Goal: Book appointment/travel/reservation

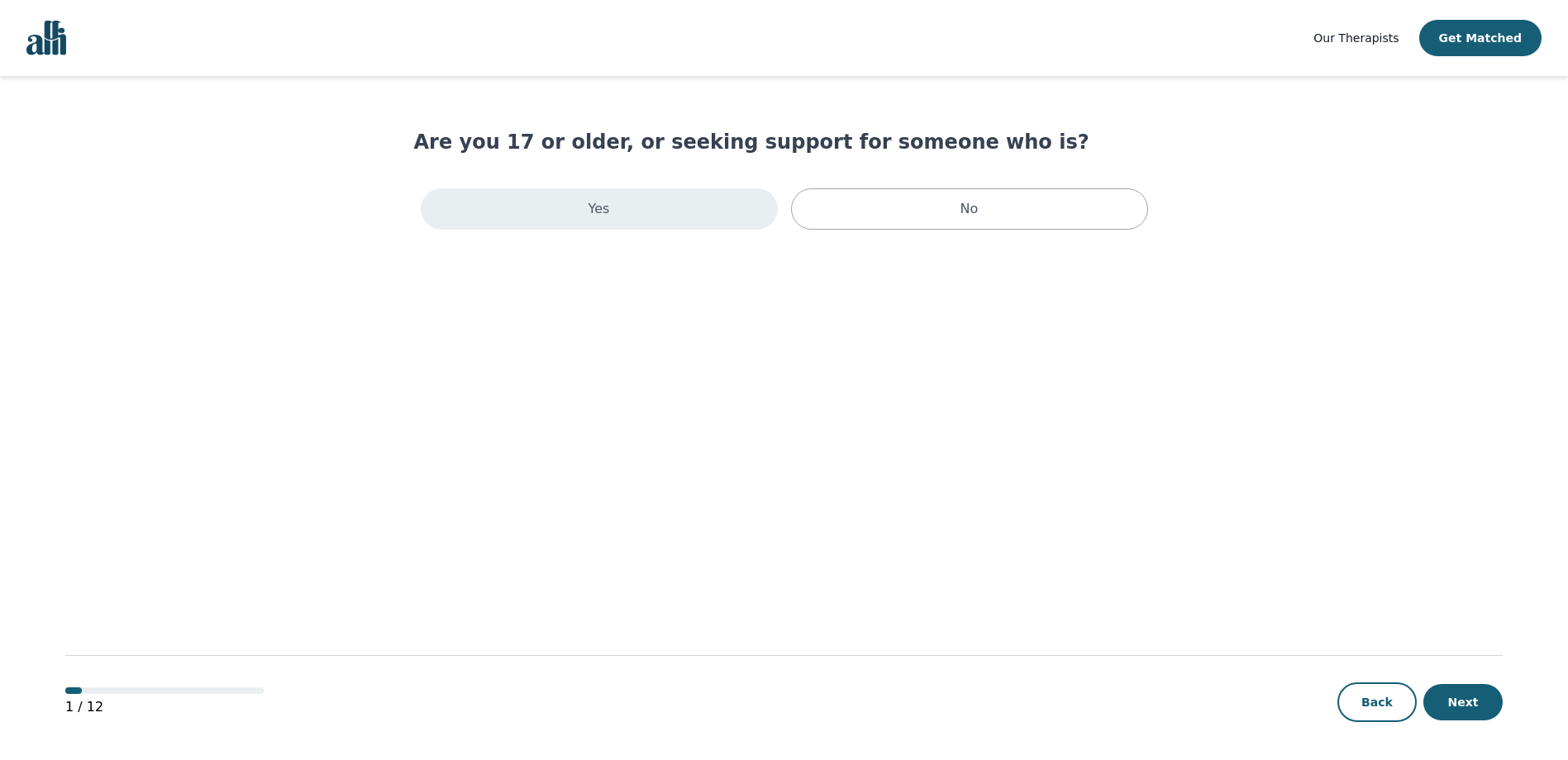
click at [631, 198] on div "Yes" at bounding box center [599, 209] width 357 height 42
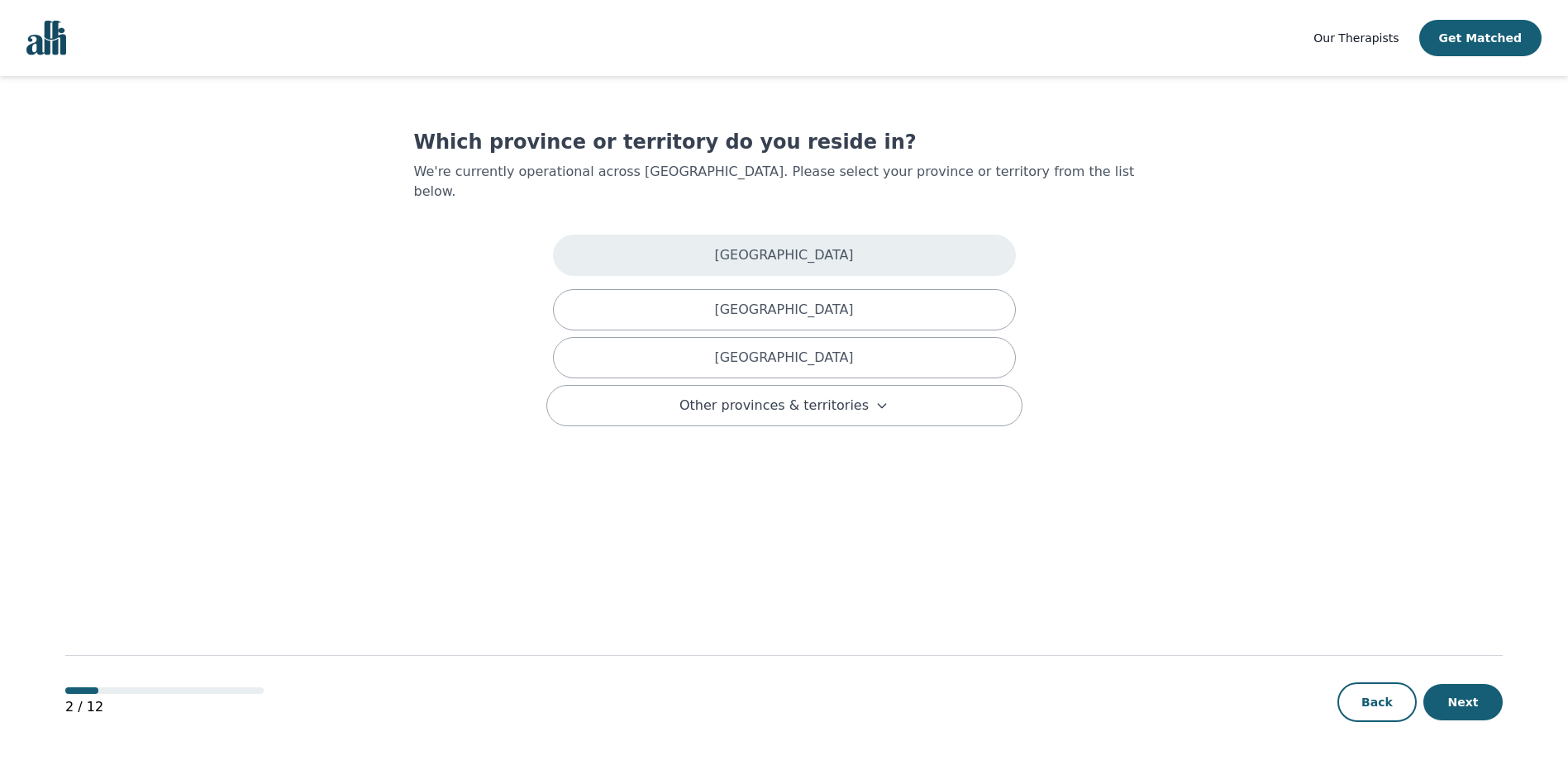
click at [670, 237] on div "[GEOGRAPHIC_DATA]" at bounding box center [784, 256] width 463 height 42
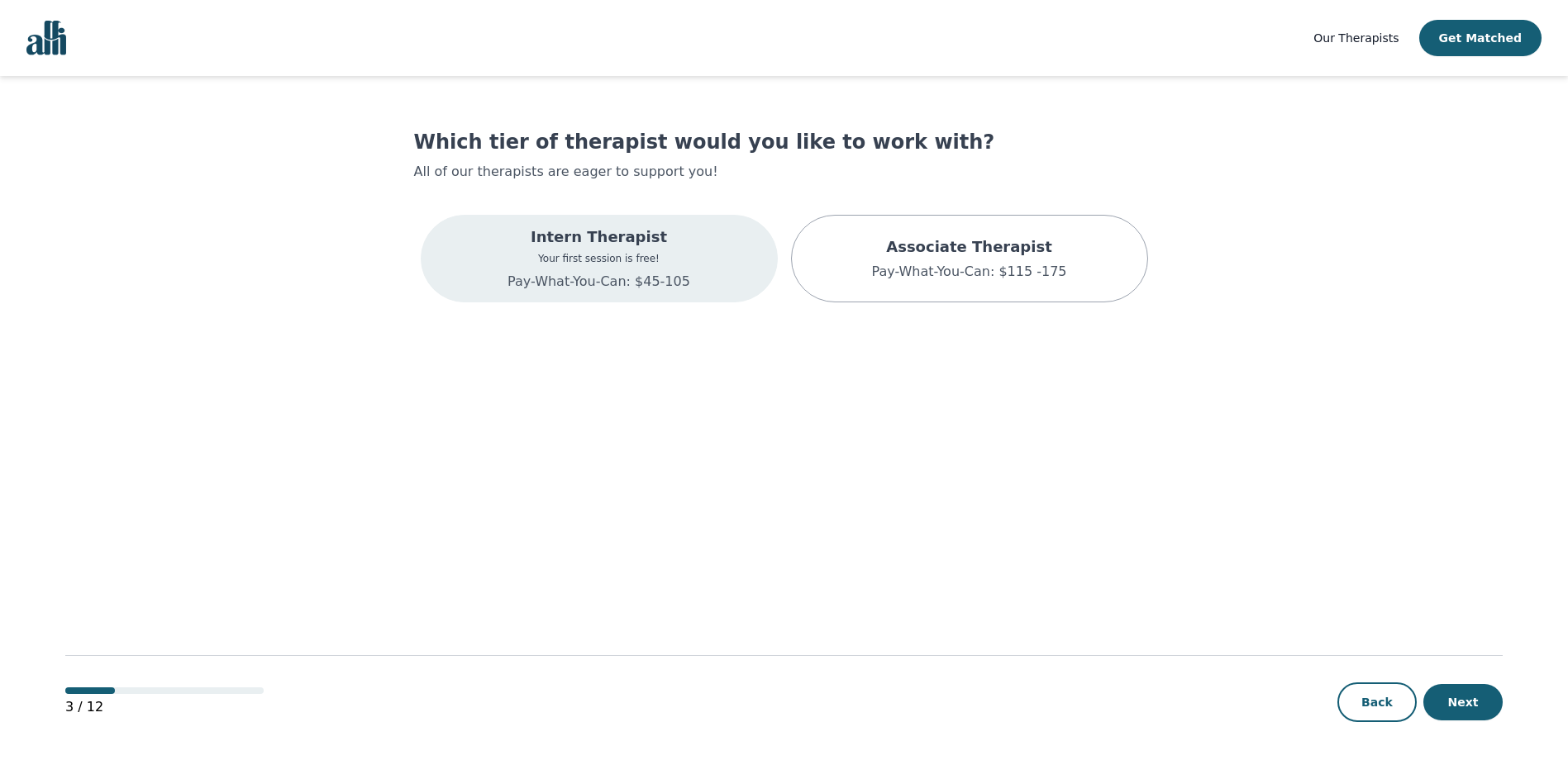
click at [683, 283] on div "Intern Therapist Your first session is free! Pay-What-You-Can: $45-105" at bounding box center [599, 258] width 357 height 88
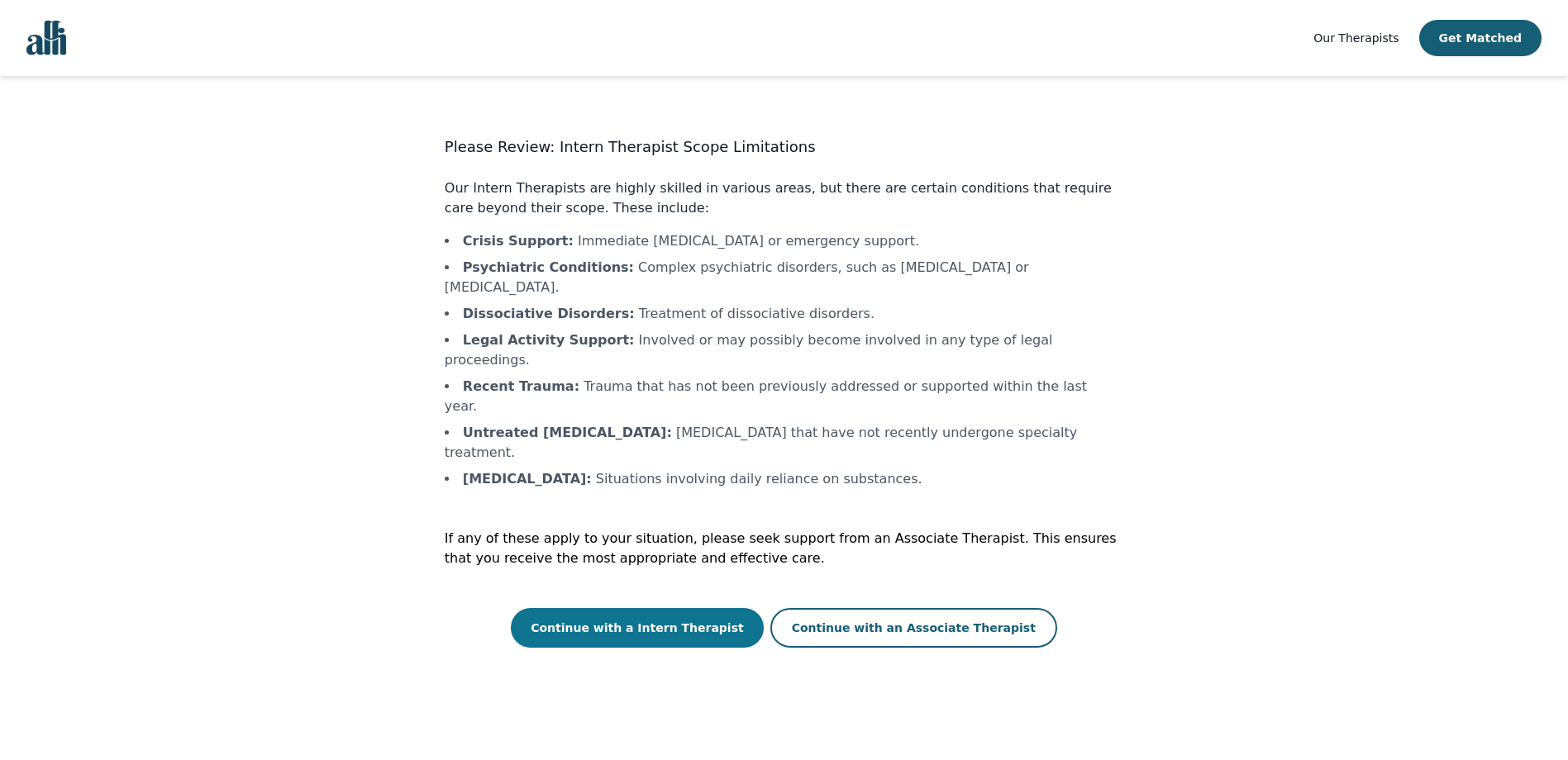
click at [719, 608] on button "Continue with a Intern Therapist" at bounding box center [637, 628] width 253 height 40
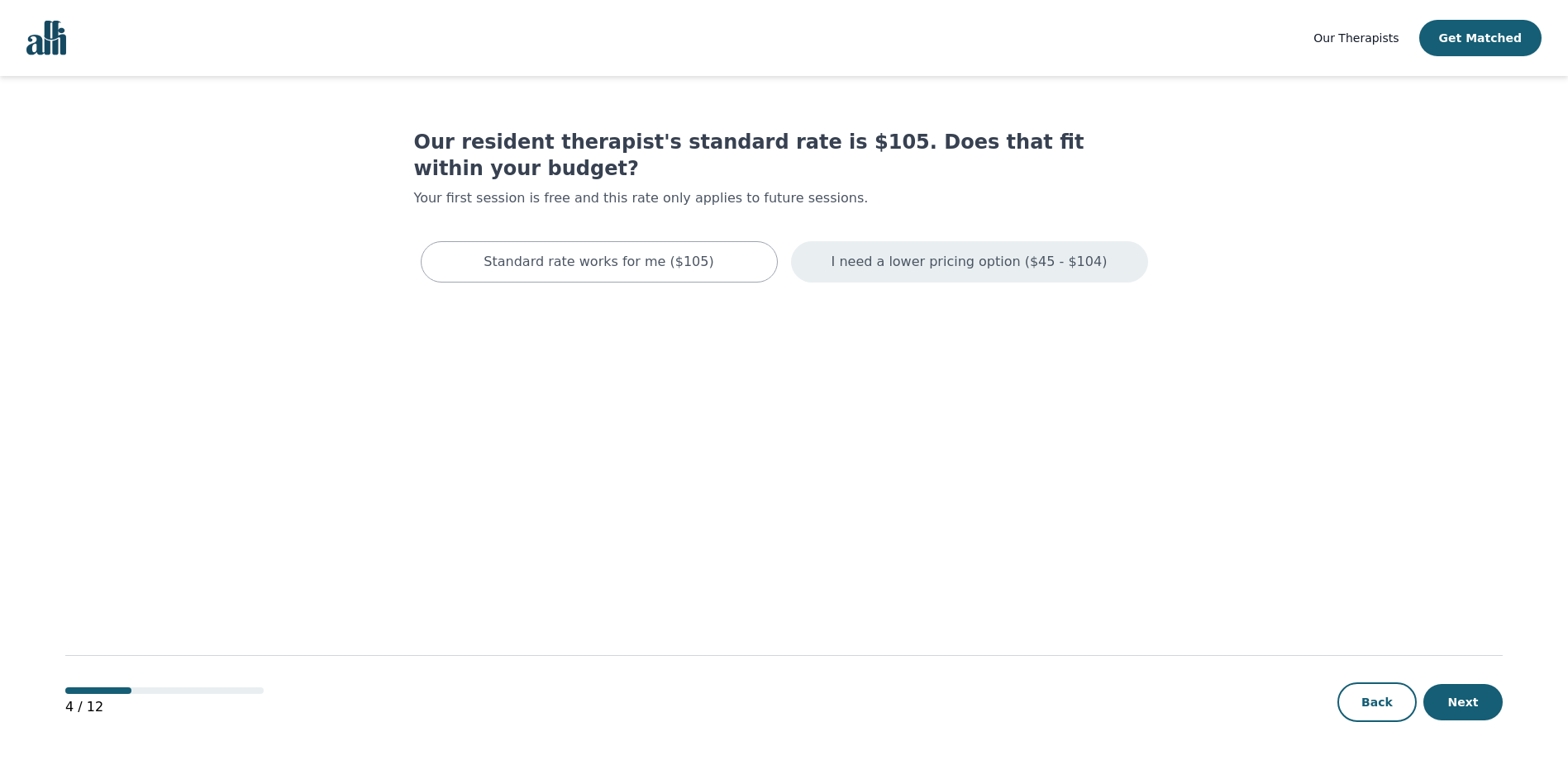
click at [925, 252] on p "I need a lower pricing option ($45 - $104)" at bounding box center [969, 262] width 276 height 20
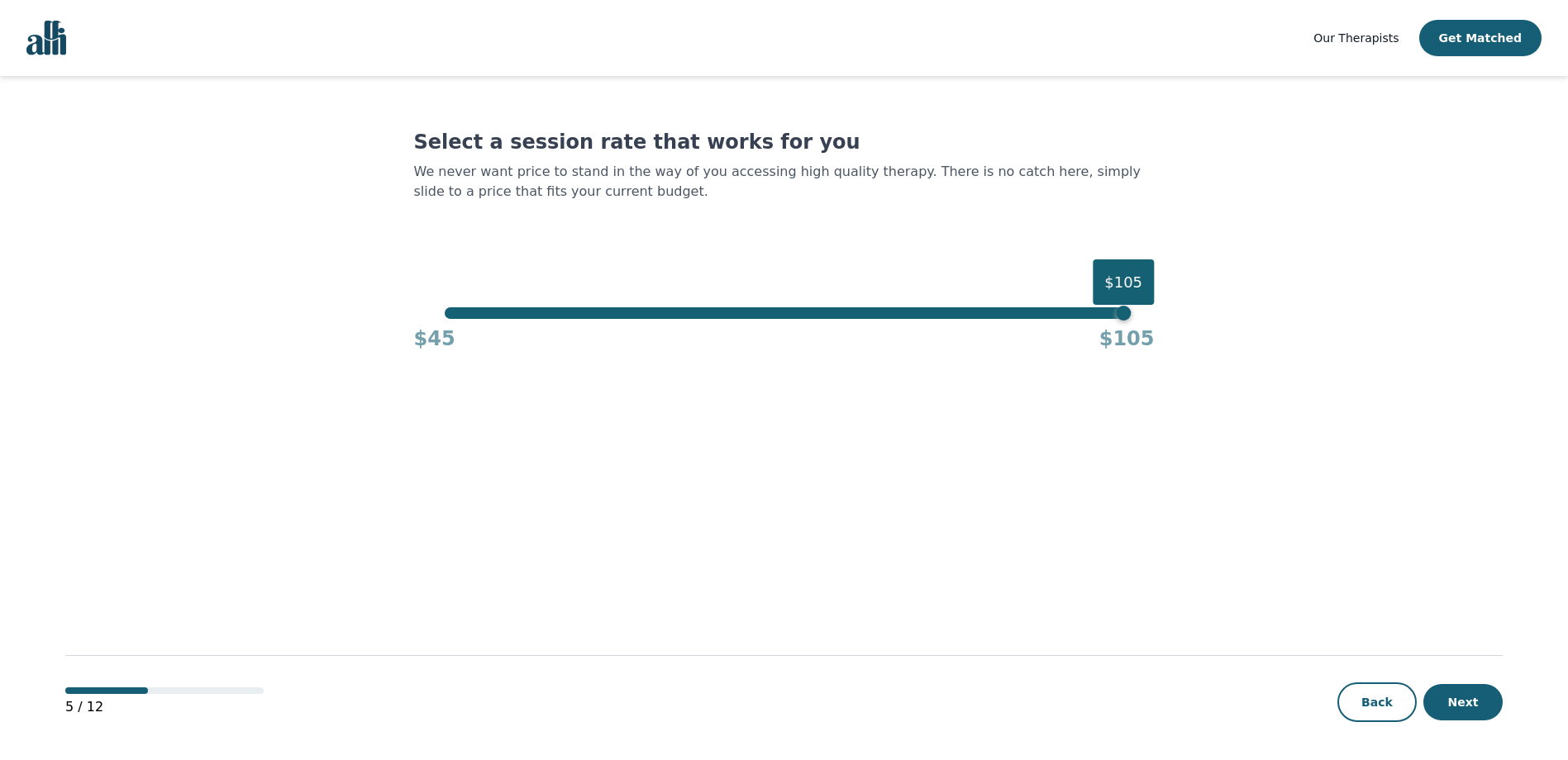
click at [620, 319] on div "$45 $105" at bounding box center [784, 336] width 741 height 33
click at [622, 319] on div "$45 $105" at bounding box center [784, 336] width 741 height 33
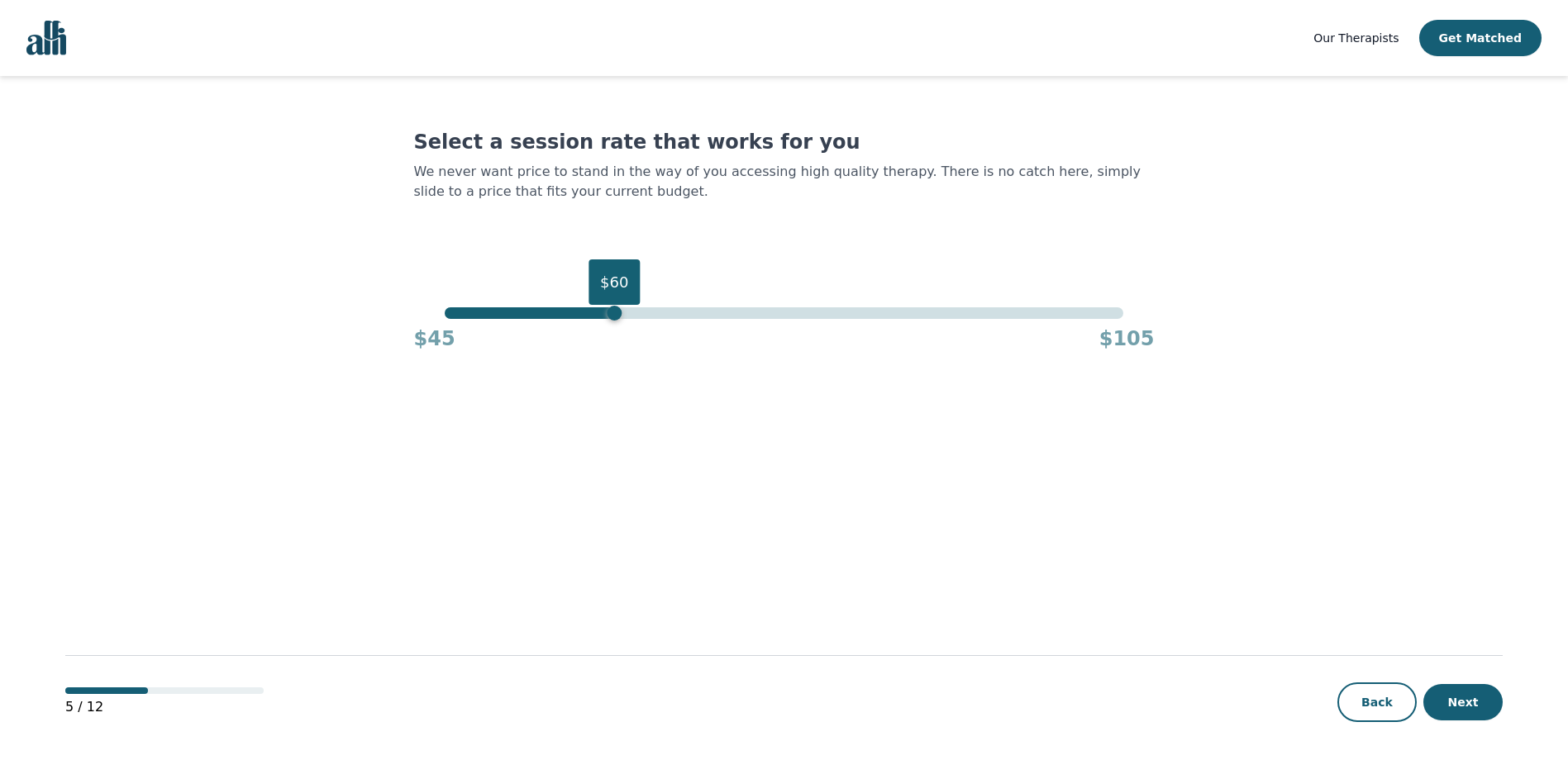
drag, startPoint x: 1122, startPoint y: 318, endPoint x: 610, endPoint y: 359, distance: 513.6
click at [610, 359] on main "Select a session rate that works for you We never want price to stand in the wa…" at bounding box center [784, 418] width 1437 height 686
click at [1475, 703] on button "Next" at bounding box center [1463, 702] width 79 height 37
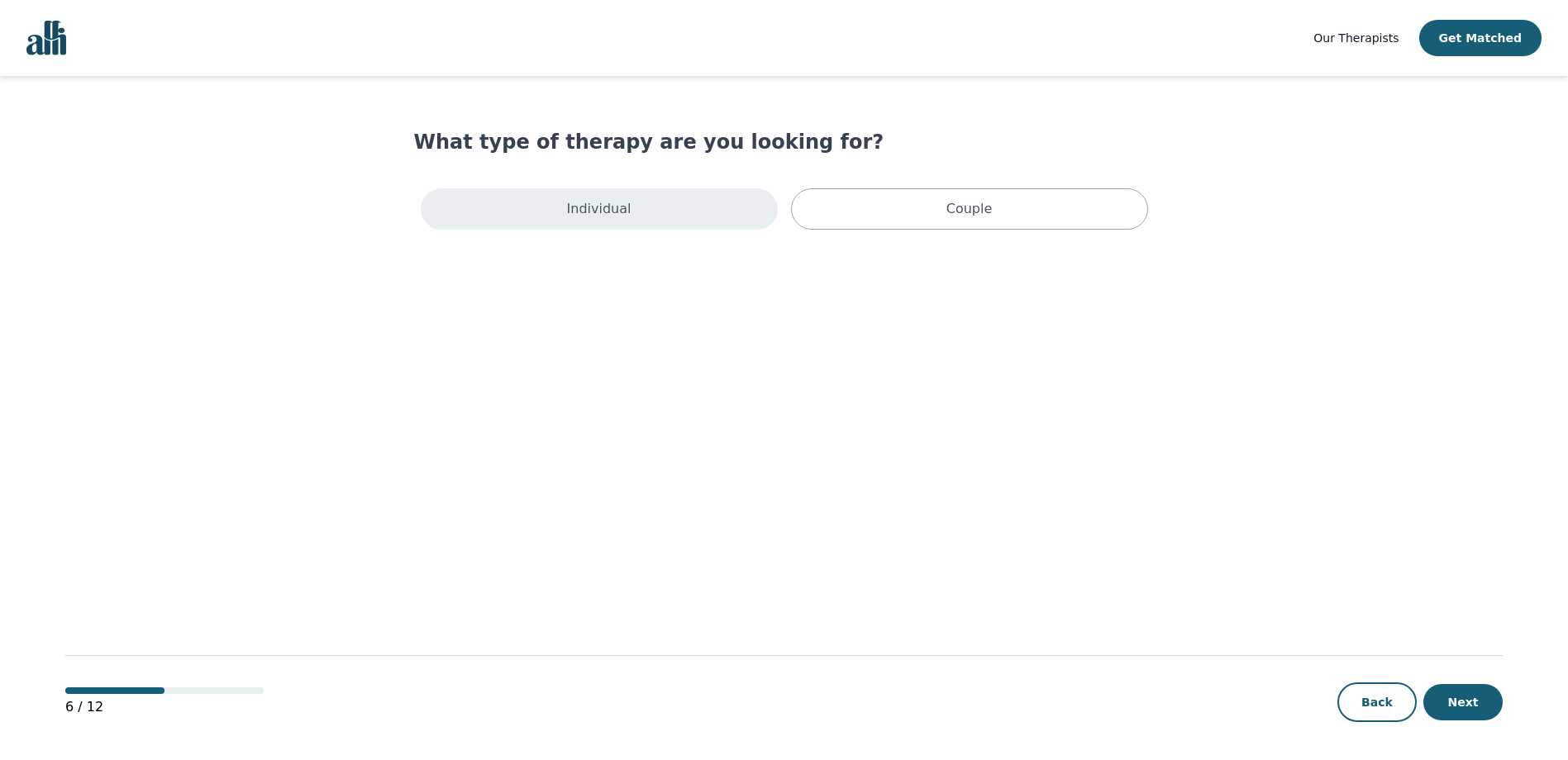
click at [628, 215] on div "Individual" at bounding box center [599, 209] width 357 height 42
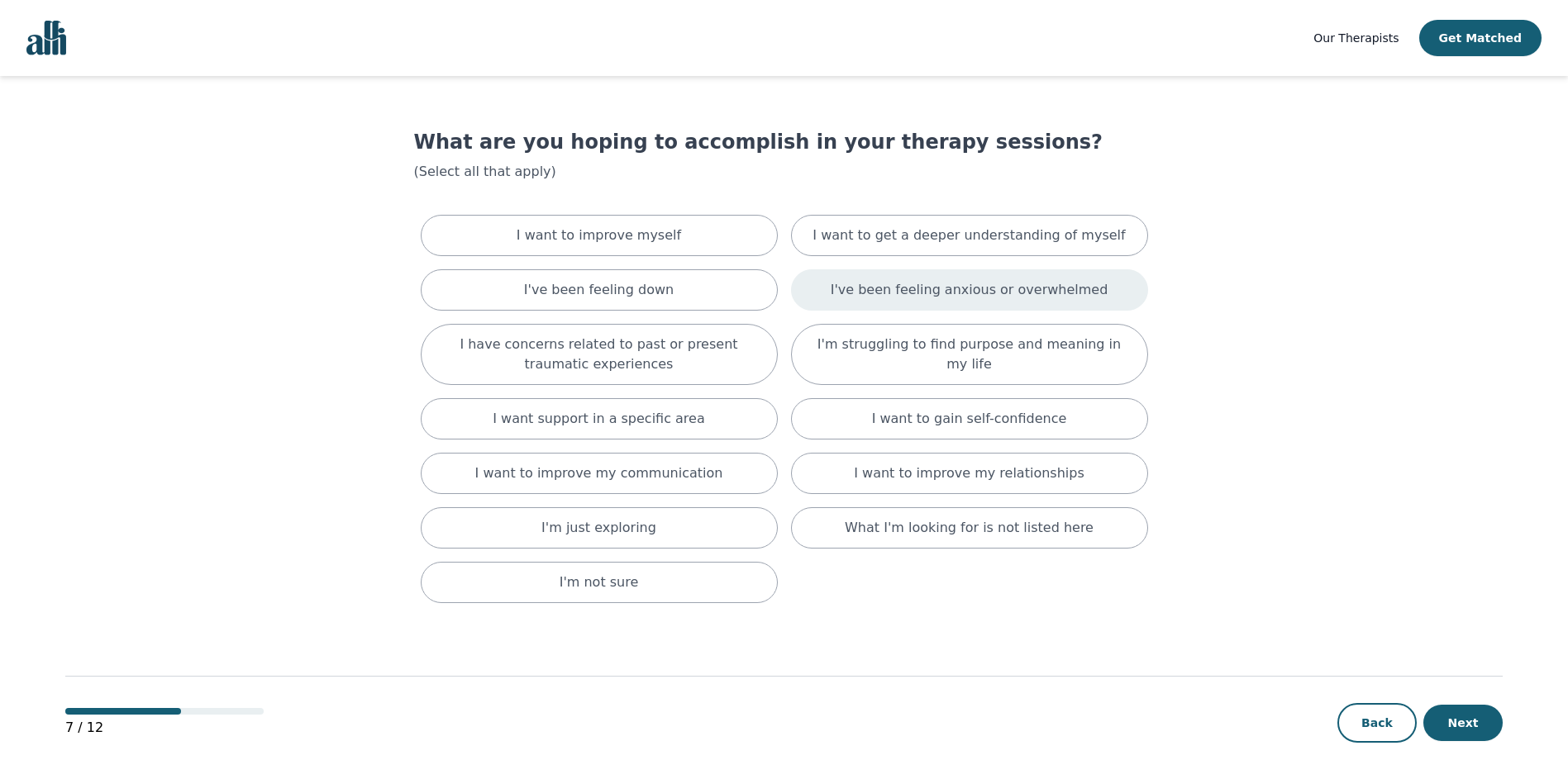
click at [996, 292] on p "I've been feeling anxious or overwhelmed" at bounding box center [969, 290] width 278 height 20
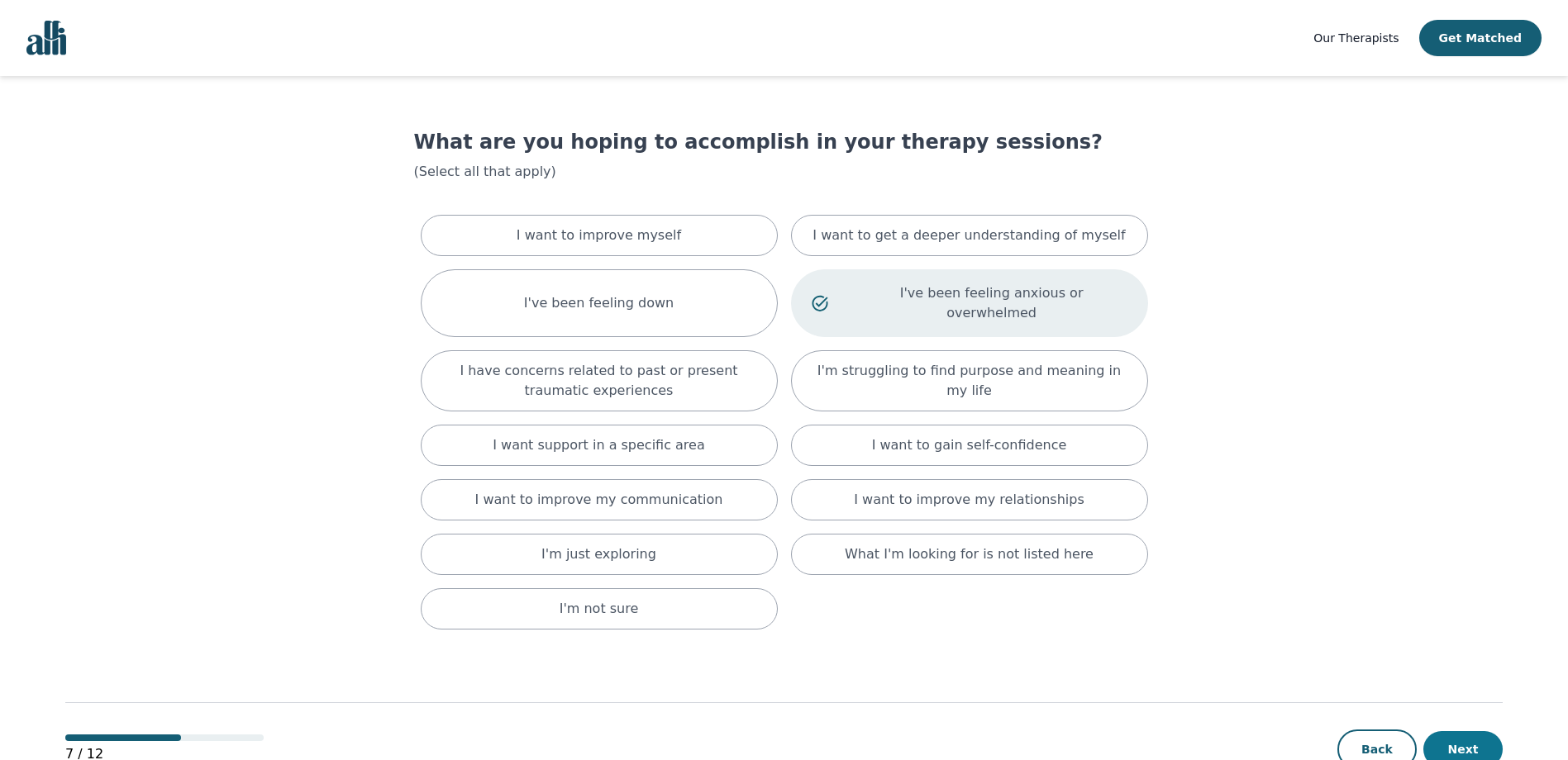
click at [1478, 740] on button "Next" at bounding box center [1463, 750] width 79 height 37
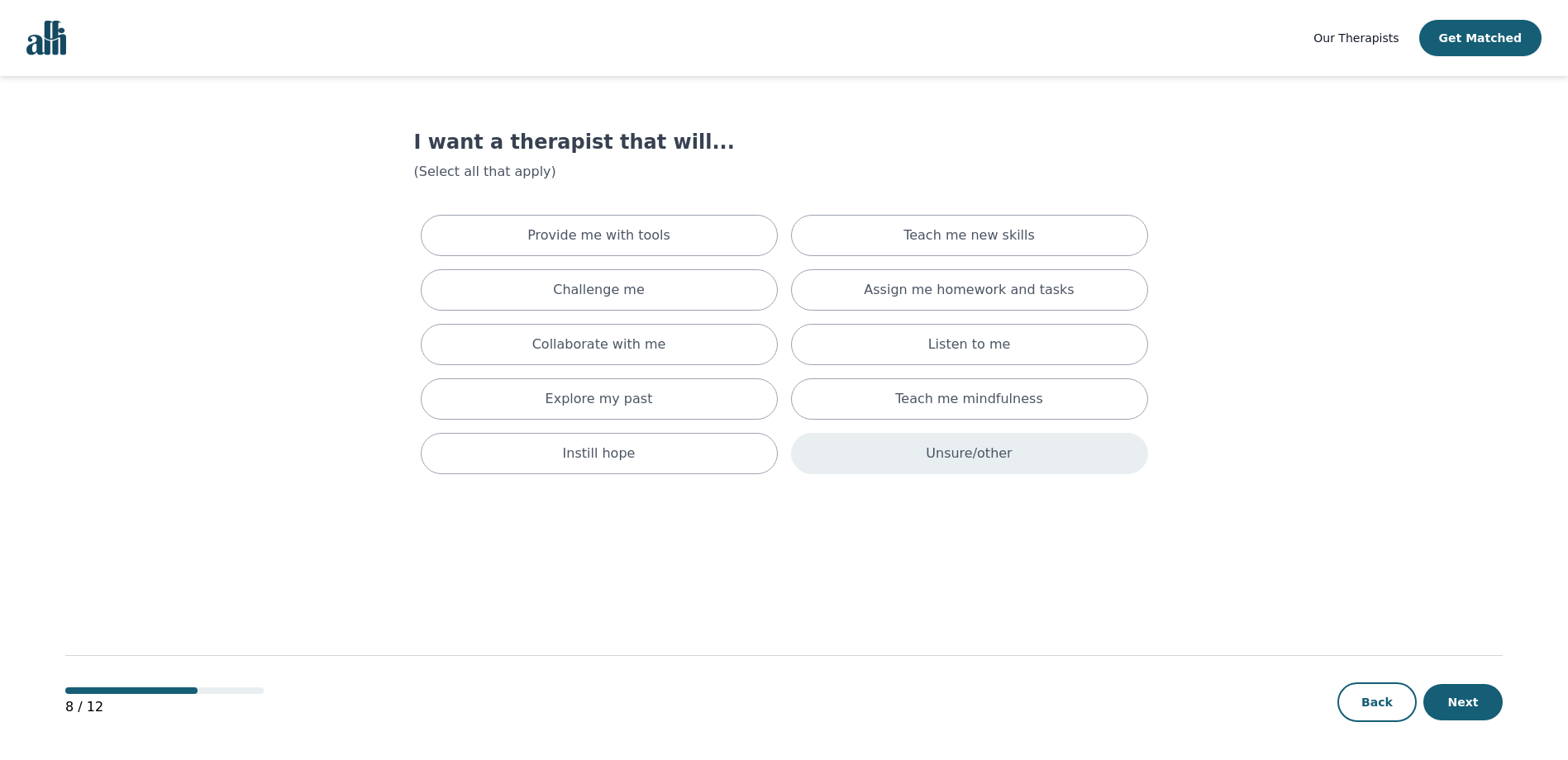
click at [966, 455] on p "Unsure/other" at bounding box center [969, 454] width 86 height 20
click at [1456, 701] on button "Next" at bounding box center [1463, 702] width 79 height 37
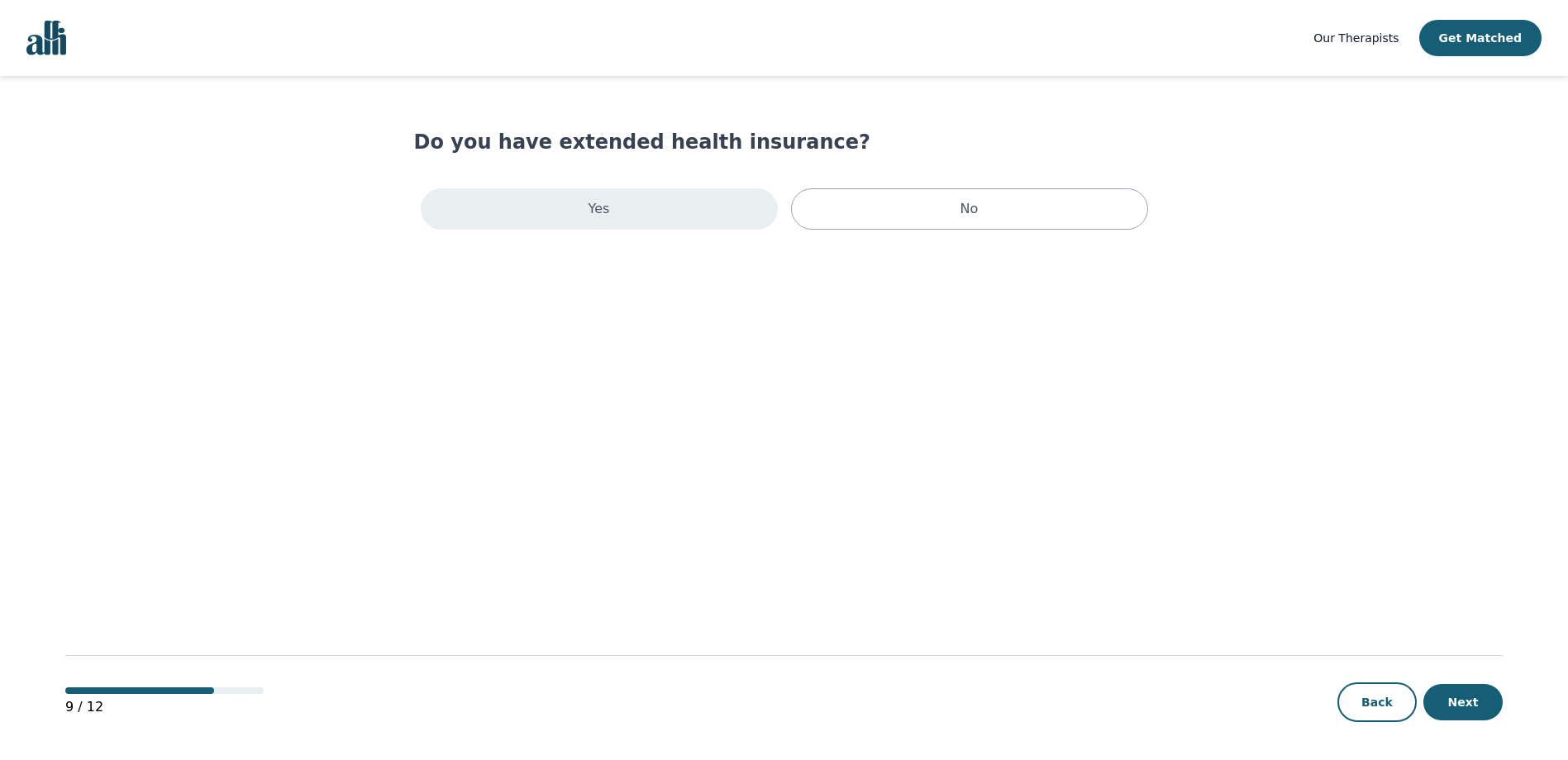
click at [619, 221] on div "Yes" at bounding box center [599, 209] width 357 height 42
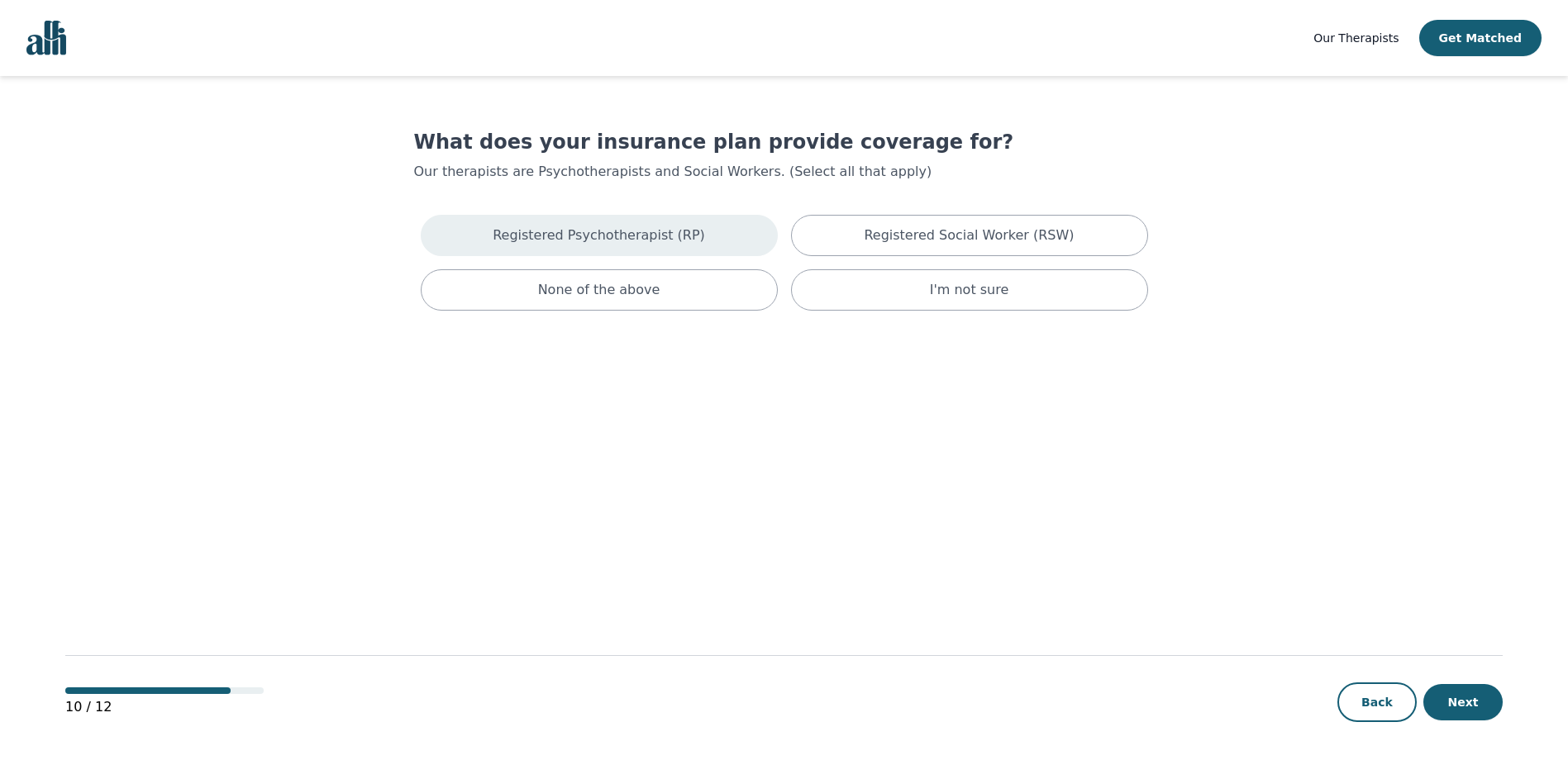
click at [641, 224] on div "Registered Psychotherapist (RP)" at bounding box center [599, 236] width 357 height 42
click at [1468, 710] on button "Next" at bounding box center [1463, 702] width 79 height 37
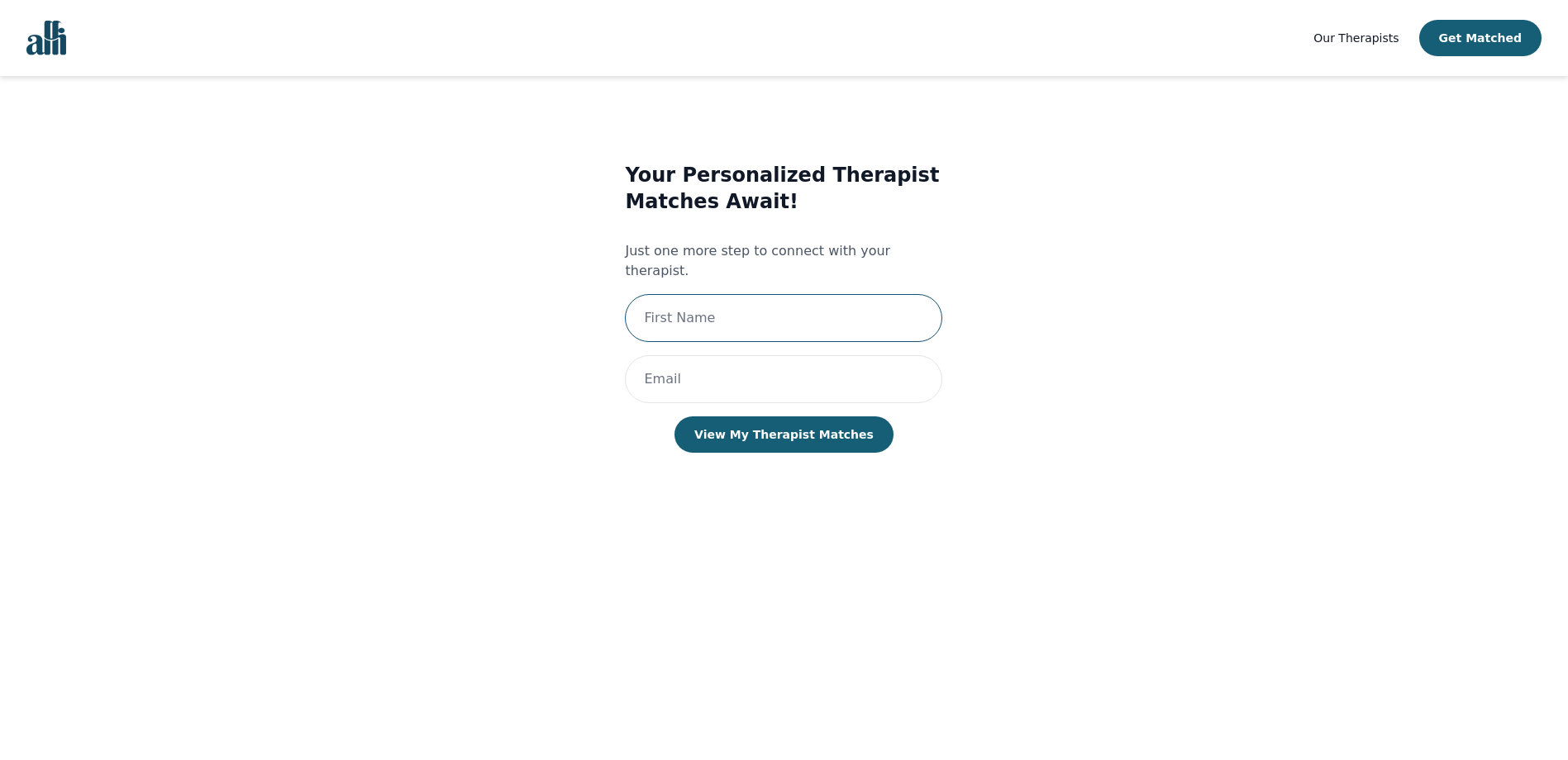
click at [723, 294] on input "text" at bounding box center [784, 318] width 318 height 48
type input "[PERSON_NAME]"
drag, startPoint x: 784, startPoint y: 368, endPoint x: 579, endPoint y: 373, distance: 205.1
click at [579, 373] on div "Your Personalized Therapist Matches Await! Just one more step to connect with y…" at bounding box center [784, 324] width 679 height 377
type input "[PERSON_NAME][EMAIL_ADDRESS][DOMAIN_NAME]"
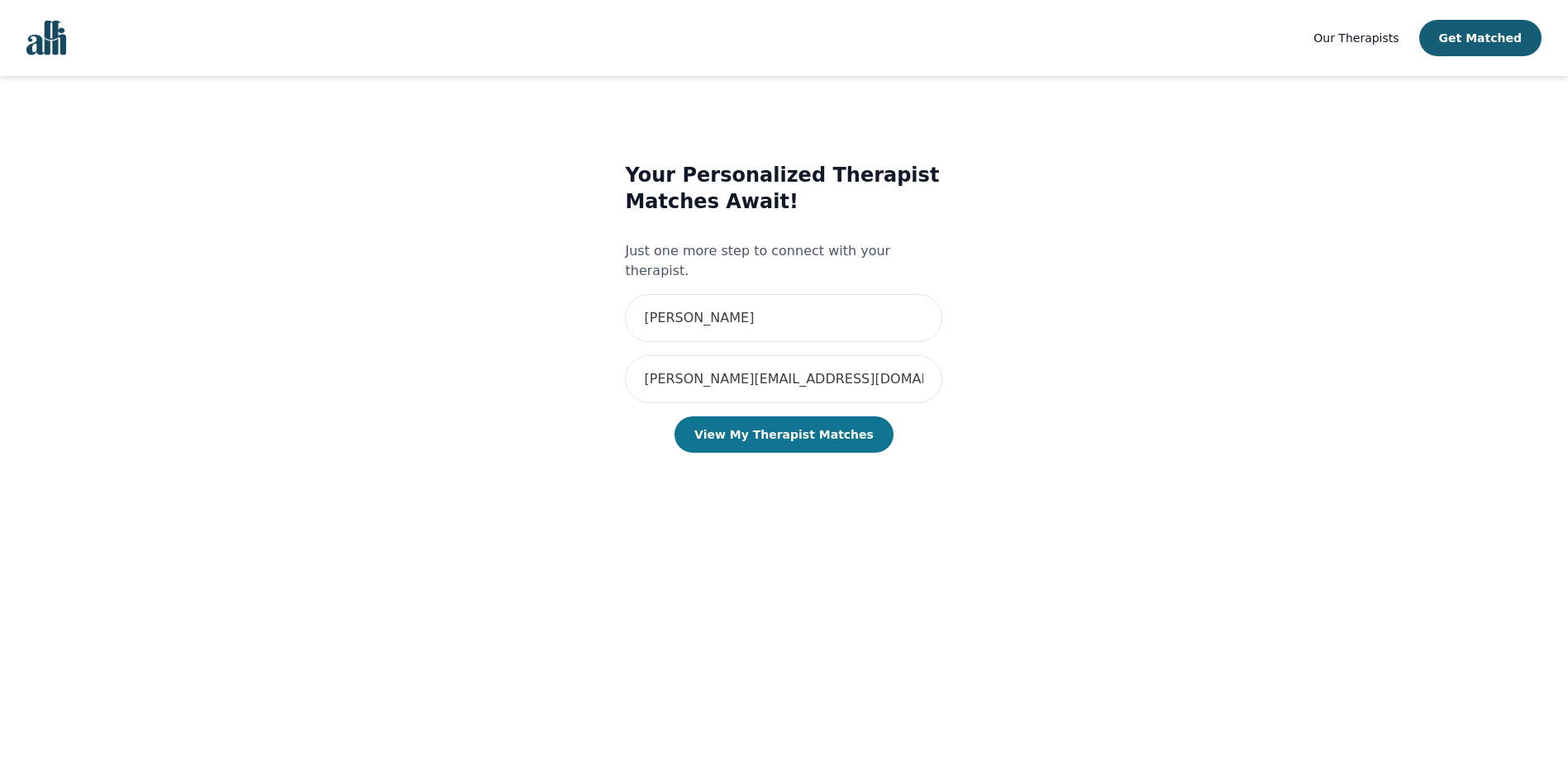
click at [859, 417] on button "View My Therapist Matches" at bounding box center [784, 435] width 219 height 37
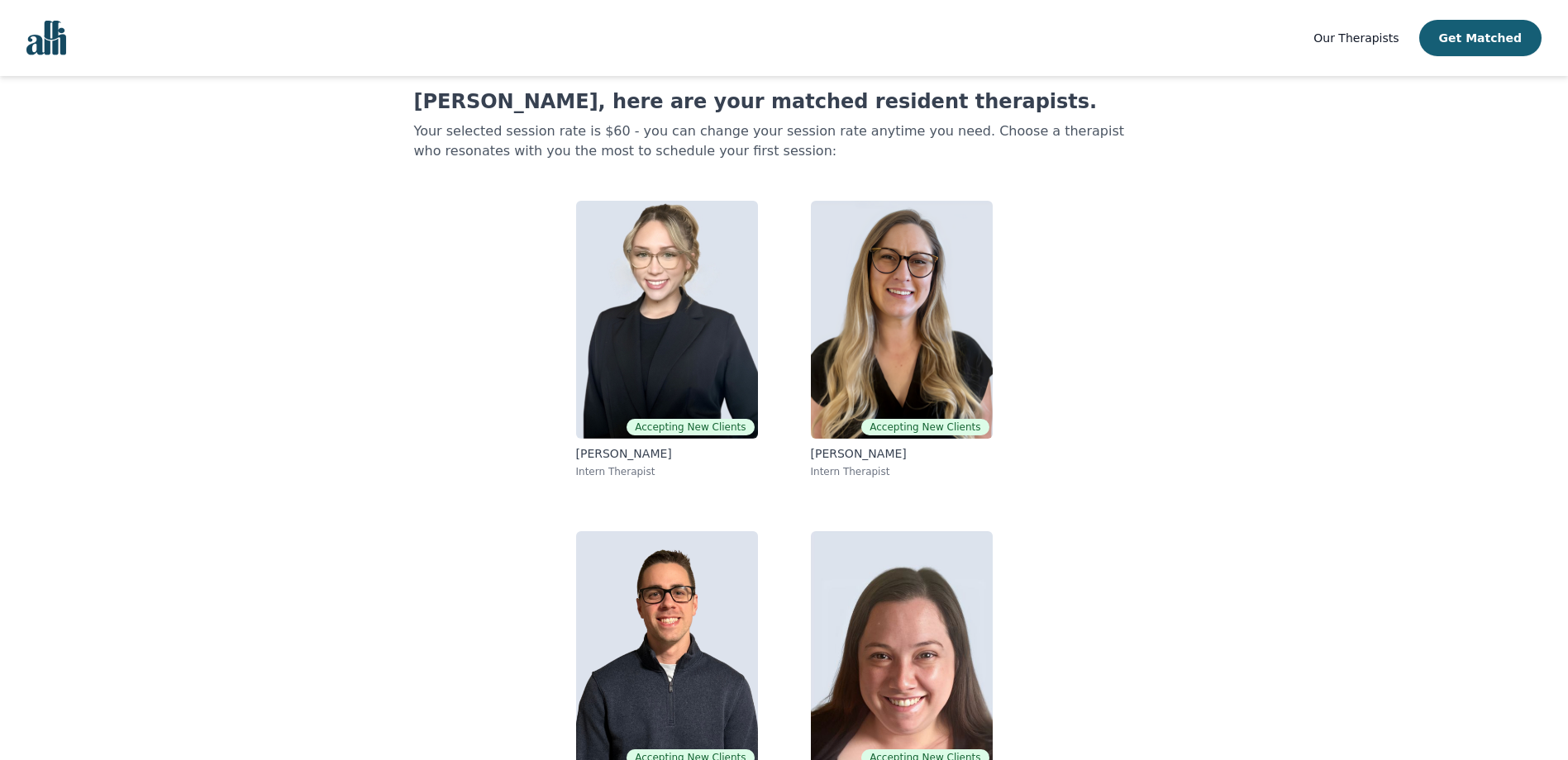
scroll to position [102, 0]
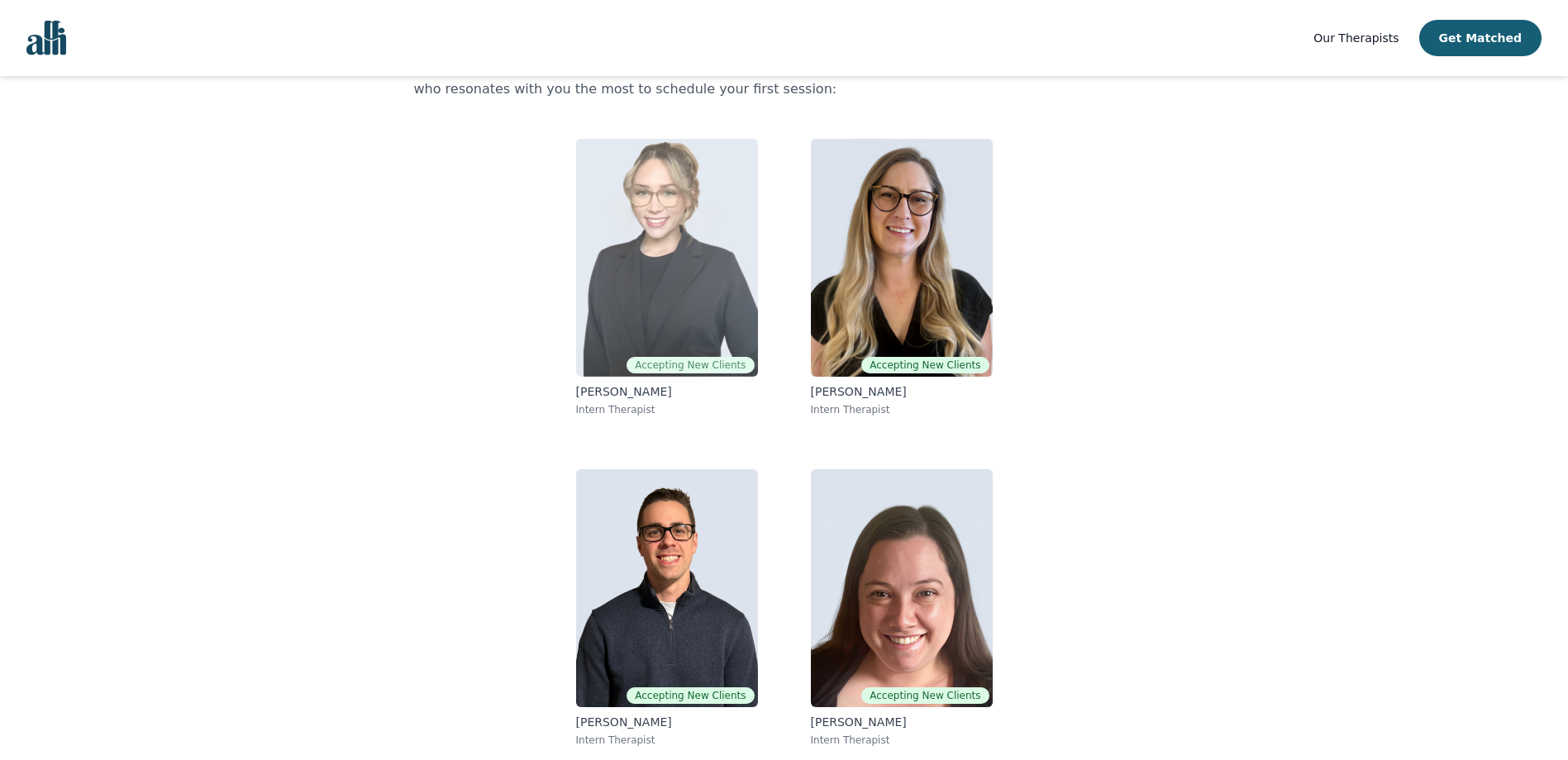
click at [666, 368] on span "Accepting New Clients" at bounding box center [690, 365] width 128 height 17
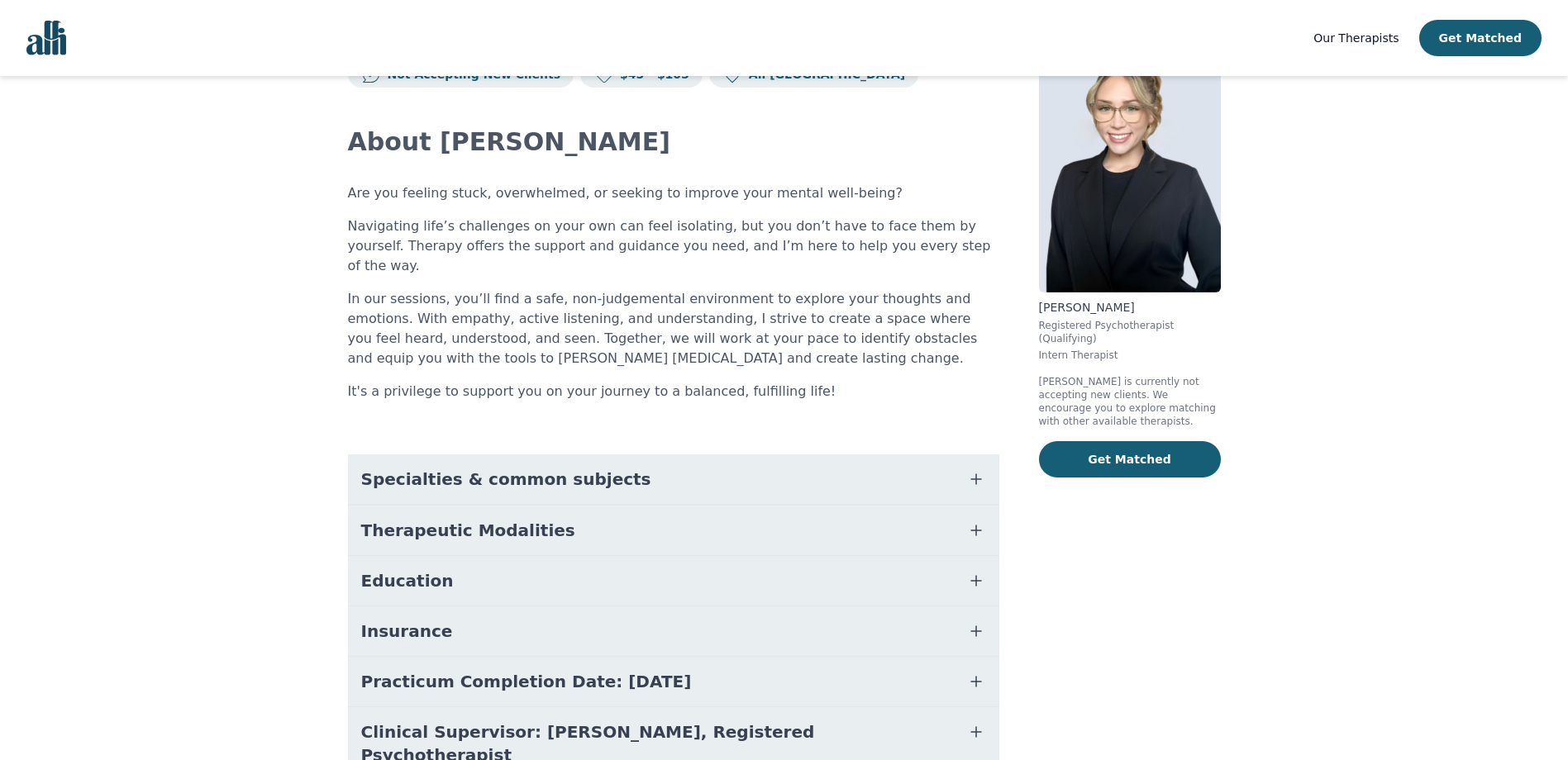
scroll to position [118, 0]
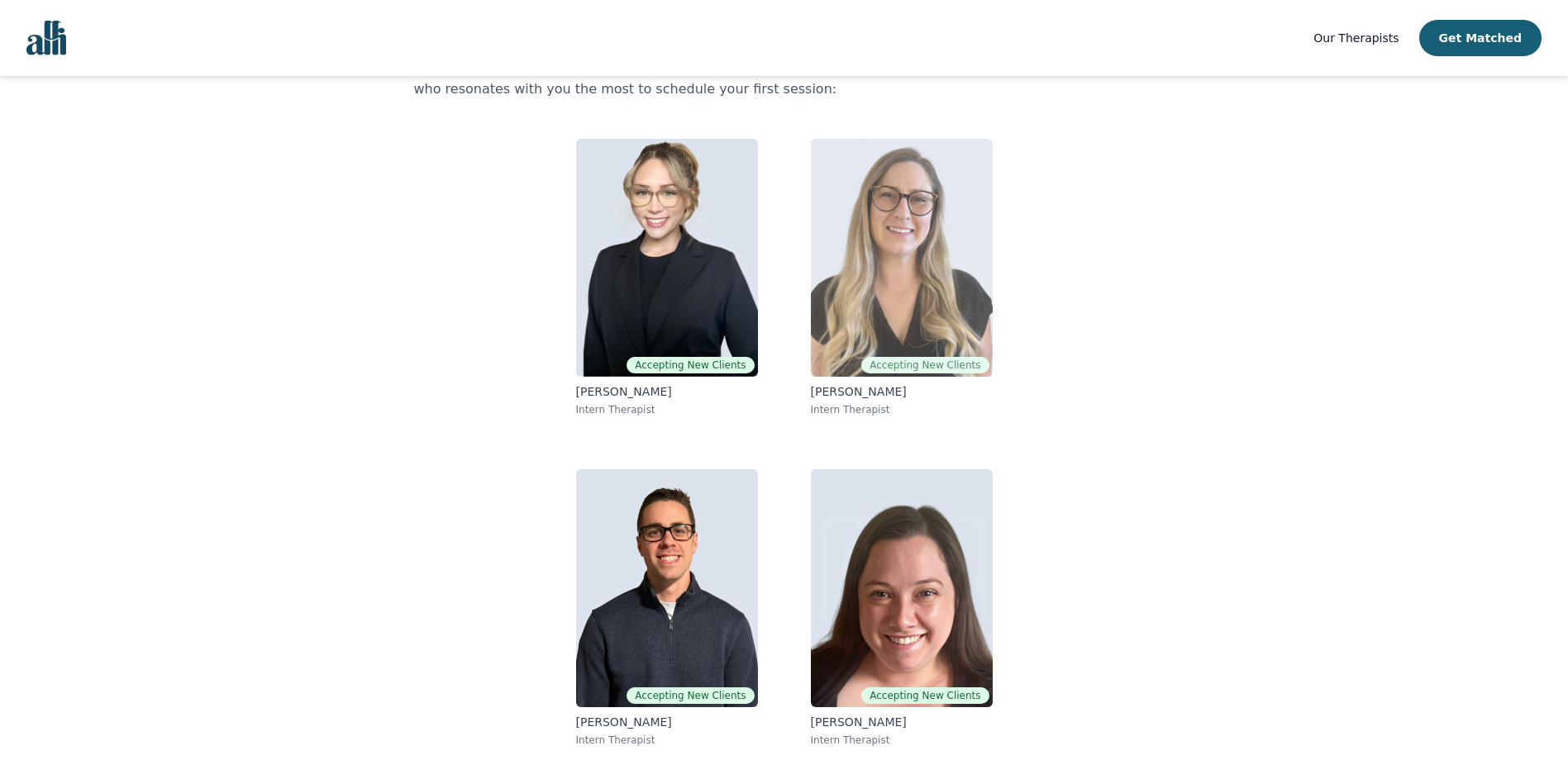
click at [867, 262] on img at bounding box center [902, 258] width 182 height 238
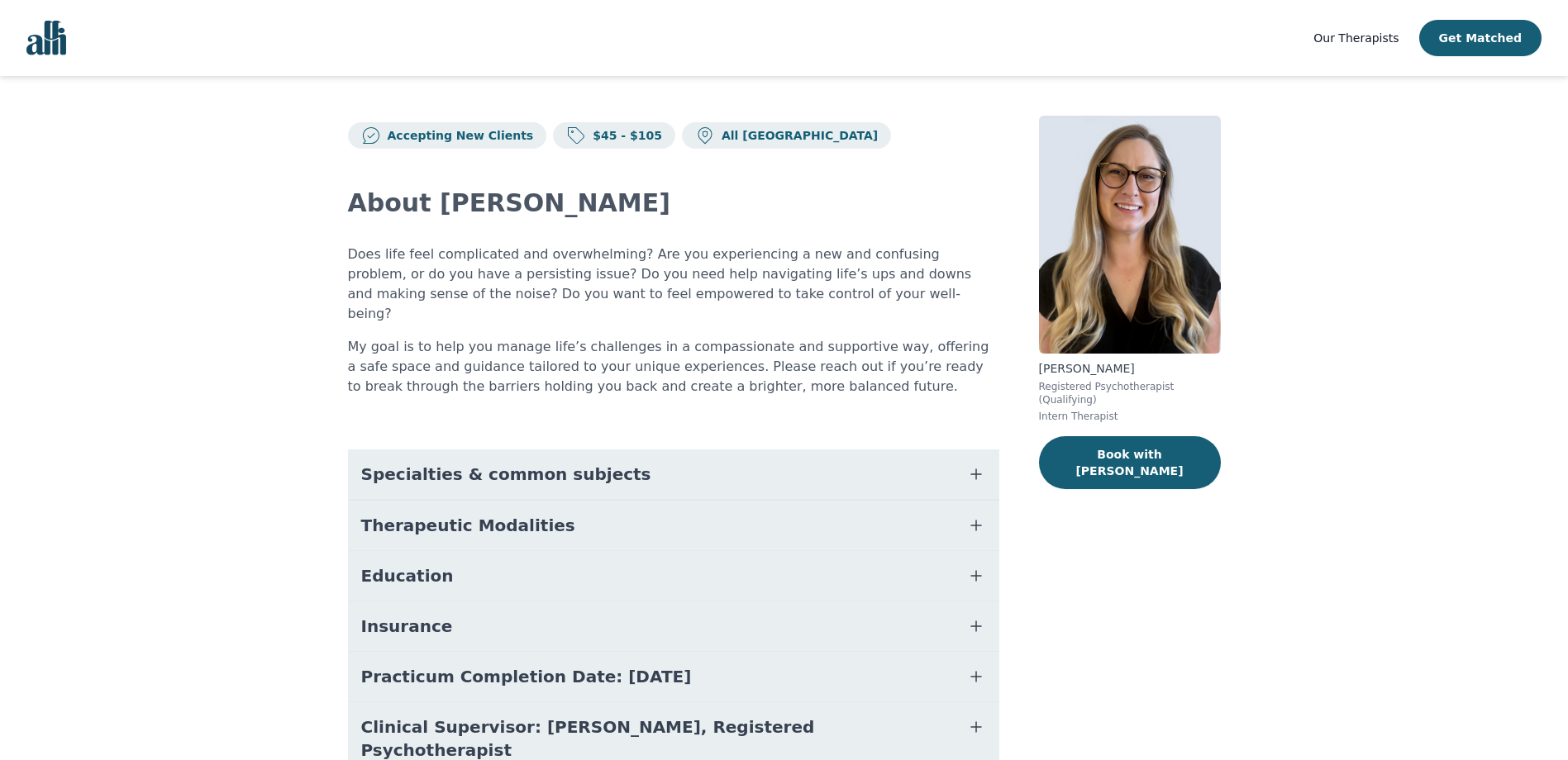
click at [929, 460] on button "Specialties & common subjects" at bounding box center [673, 473] width 651 height 49
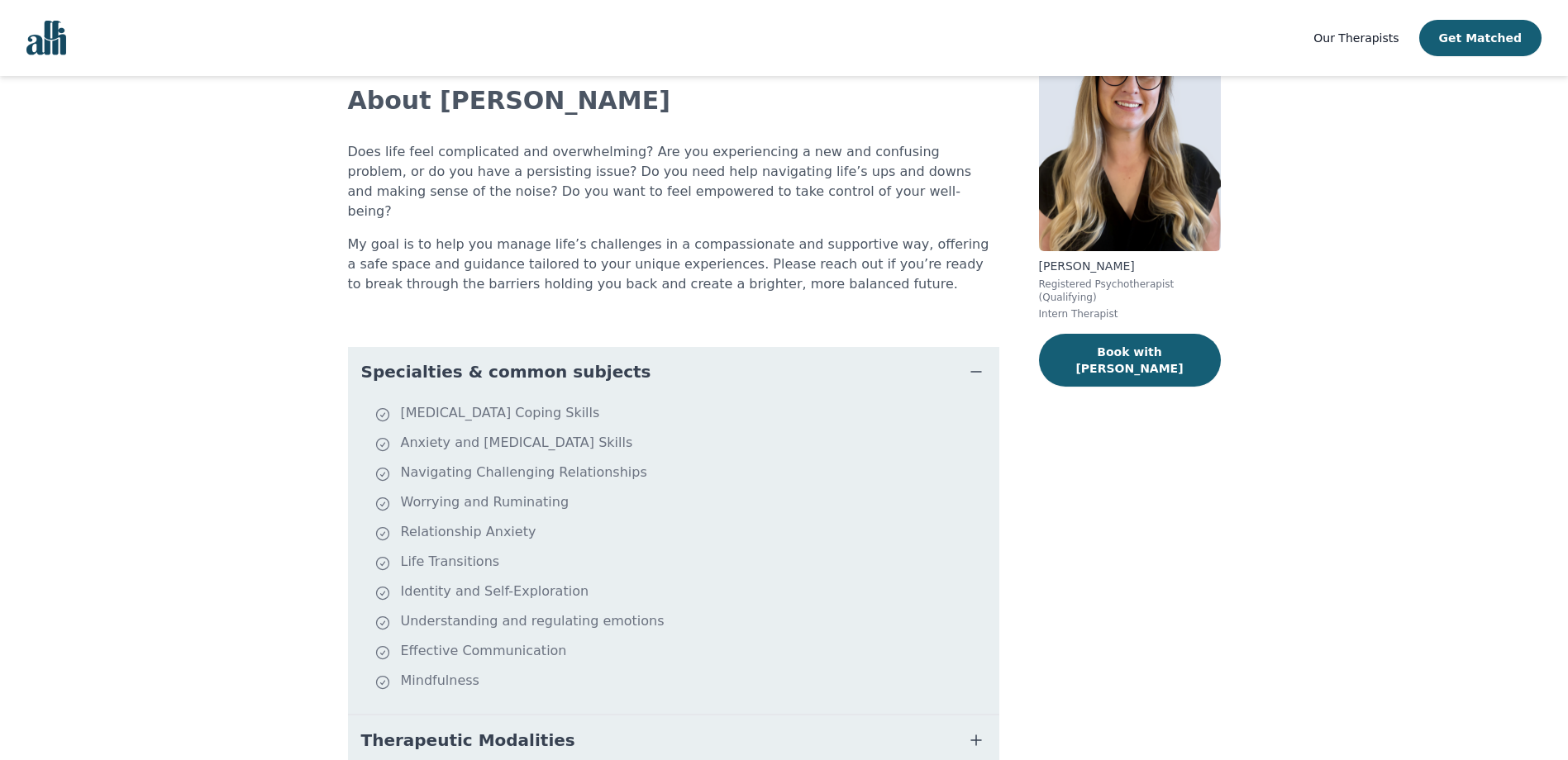
scroll to position [165, 0]
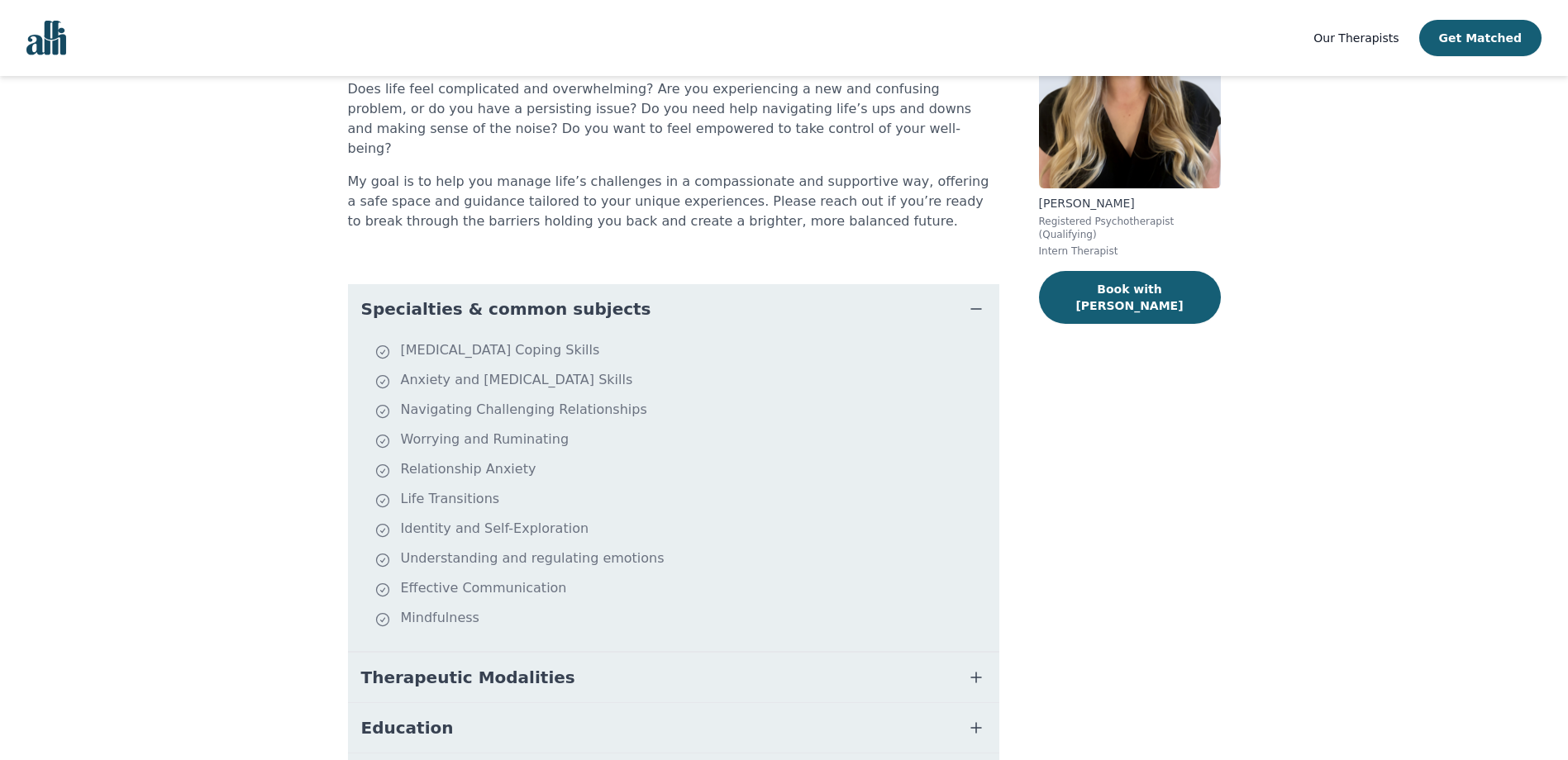
scroll to position [69, 0]
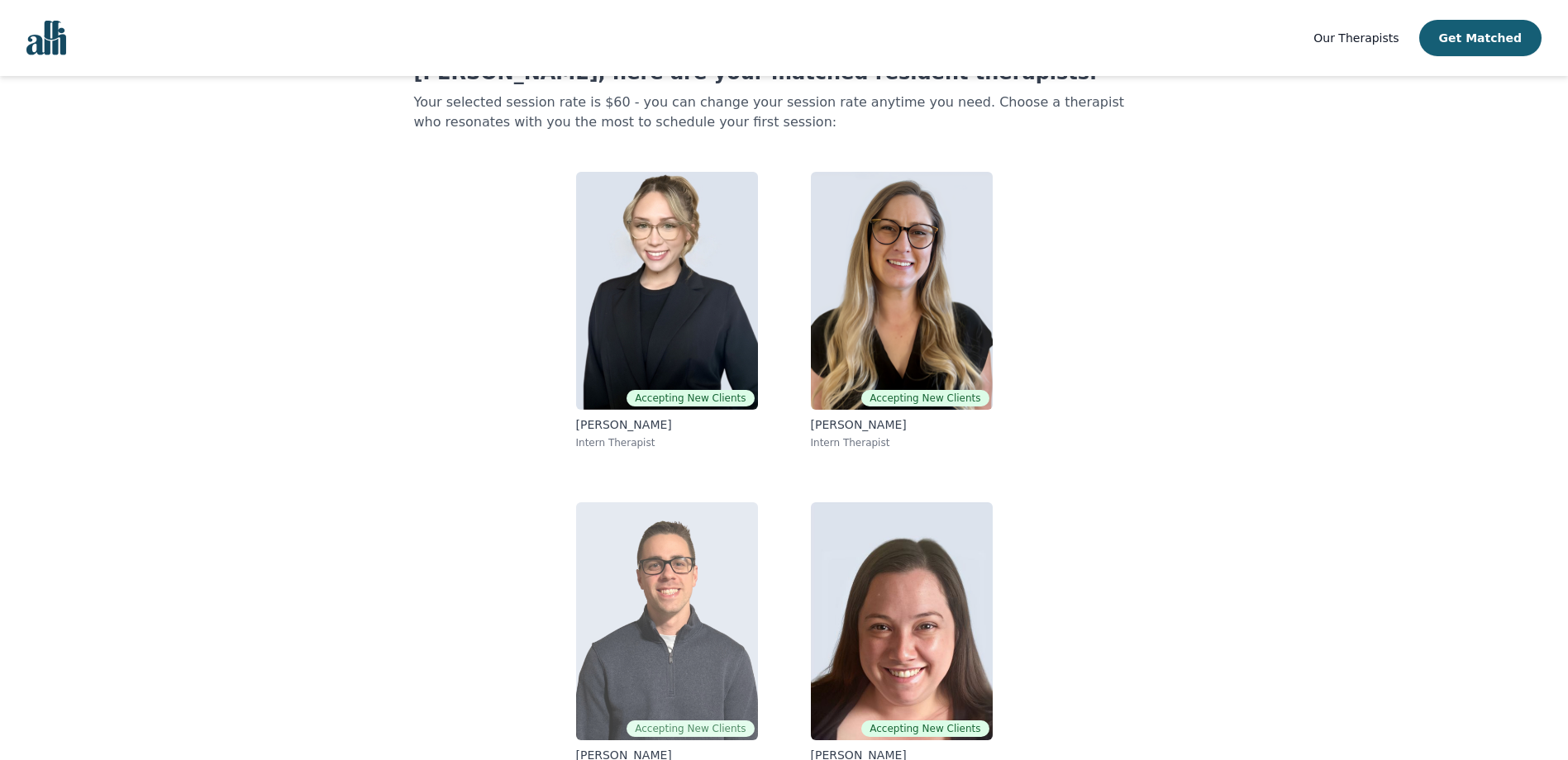
click at [727, 630] on img at bounding box center [667, 622] width 182 height 238
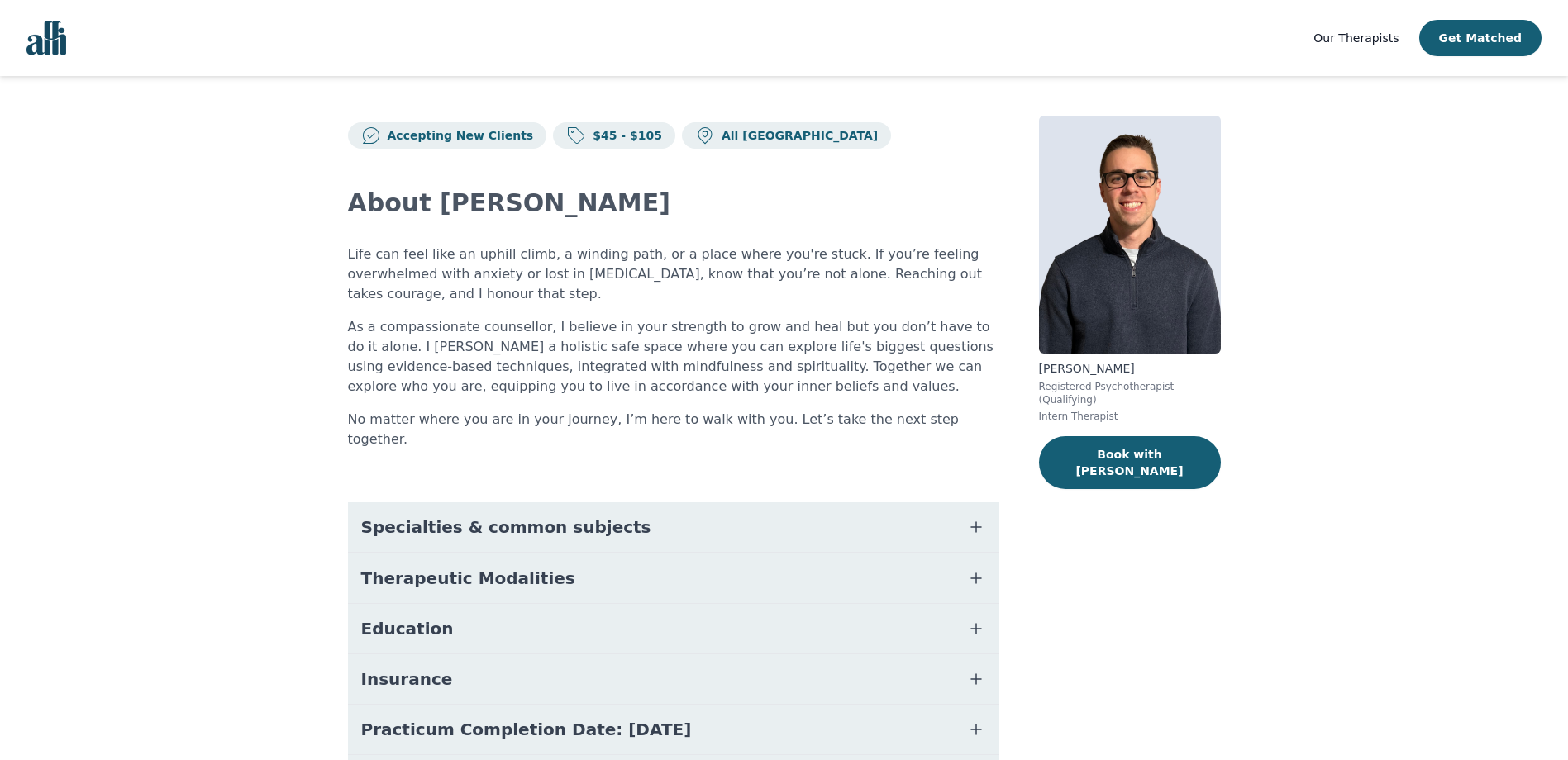
click at [479, 518] on span "Specialties & common subjects" at bounding box center [506, 528] width 290 height 23
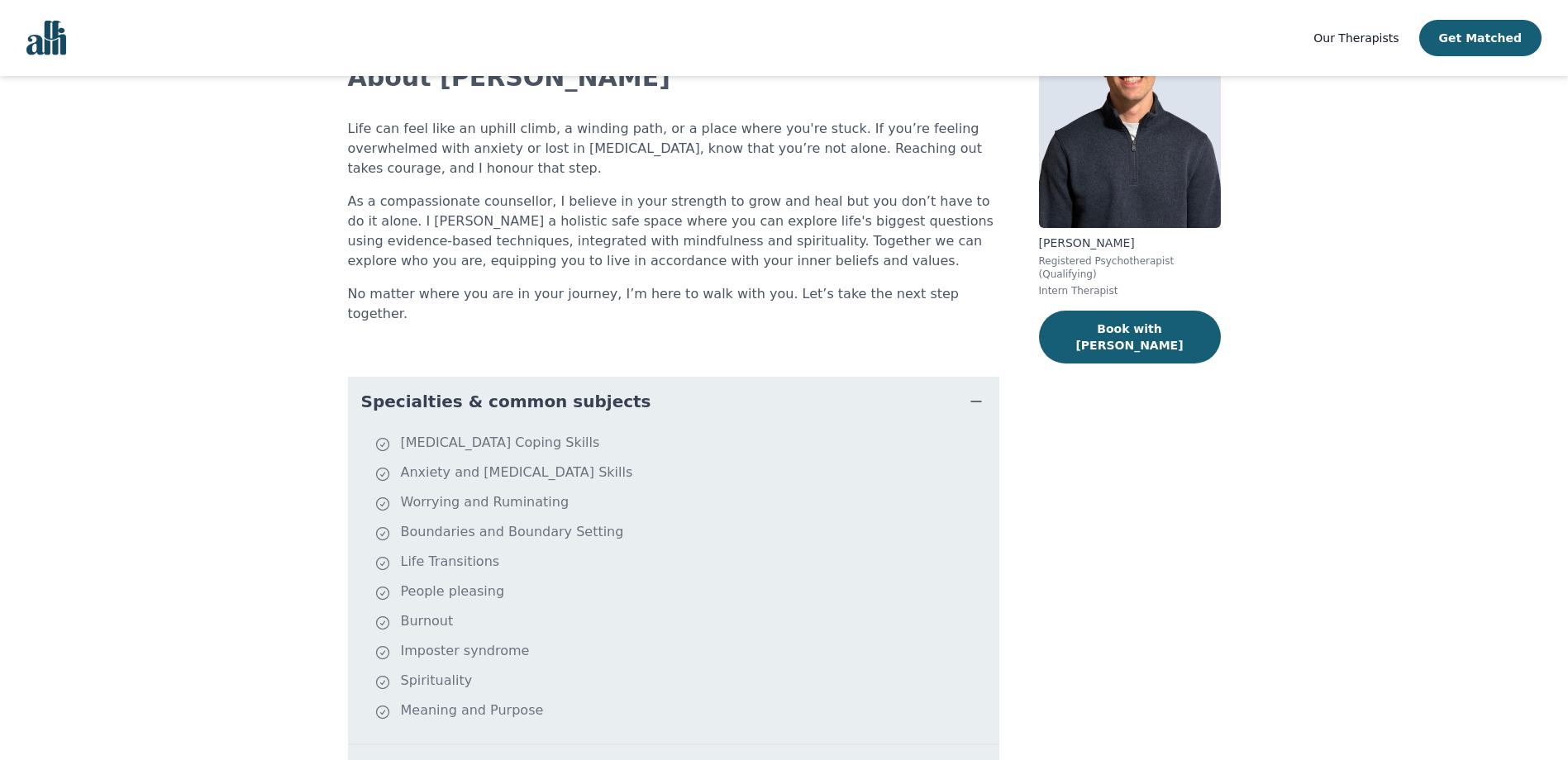
scroll to position [165, 0]
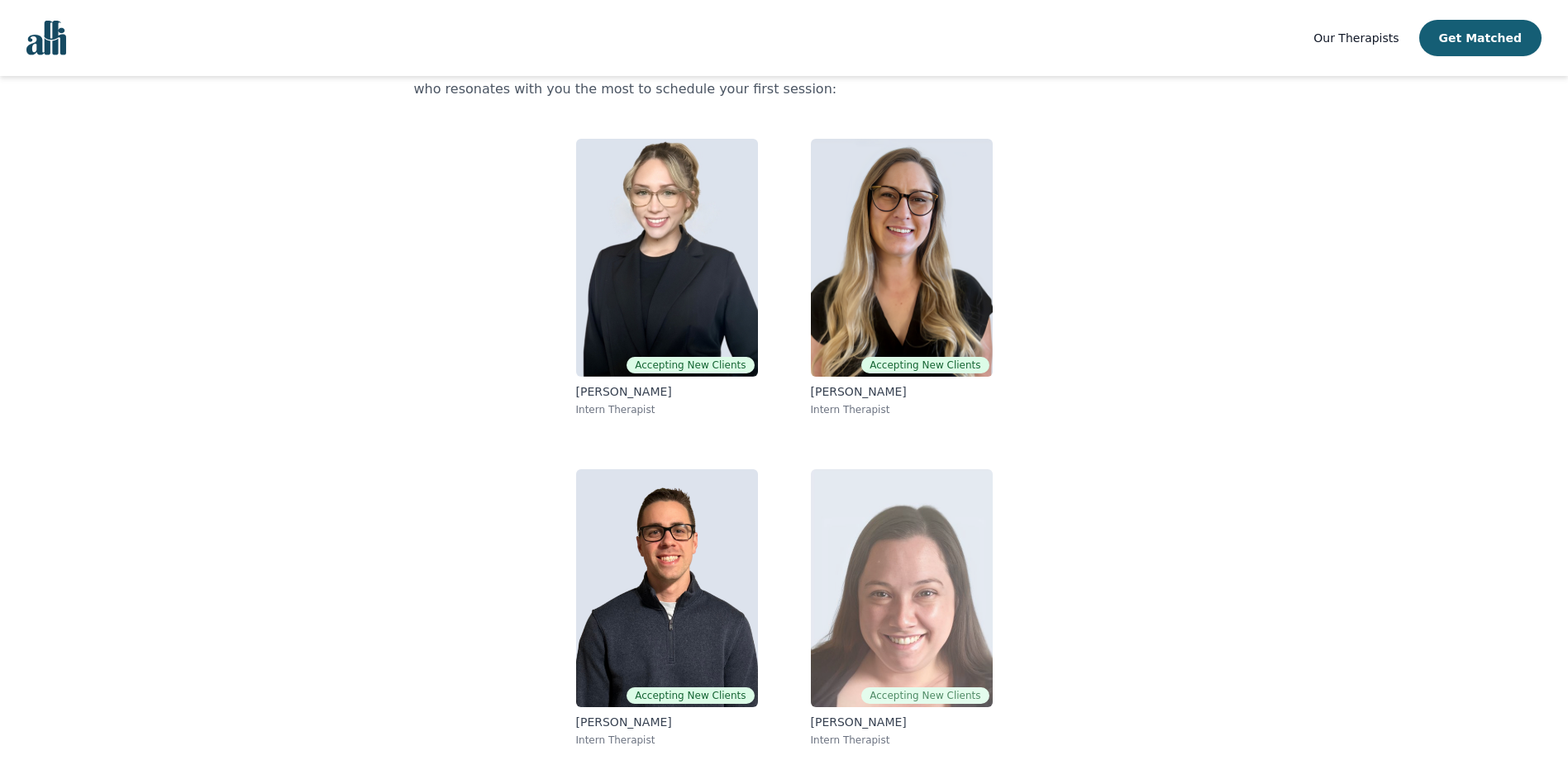
click at [869, 530] on img at bounding box center [902, 588] width 182 height 238
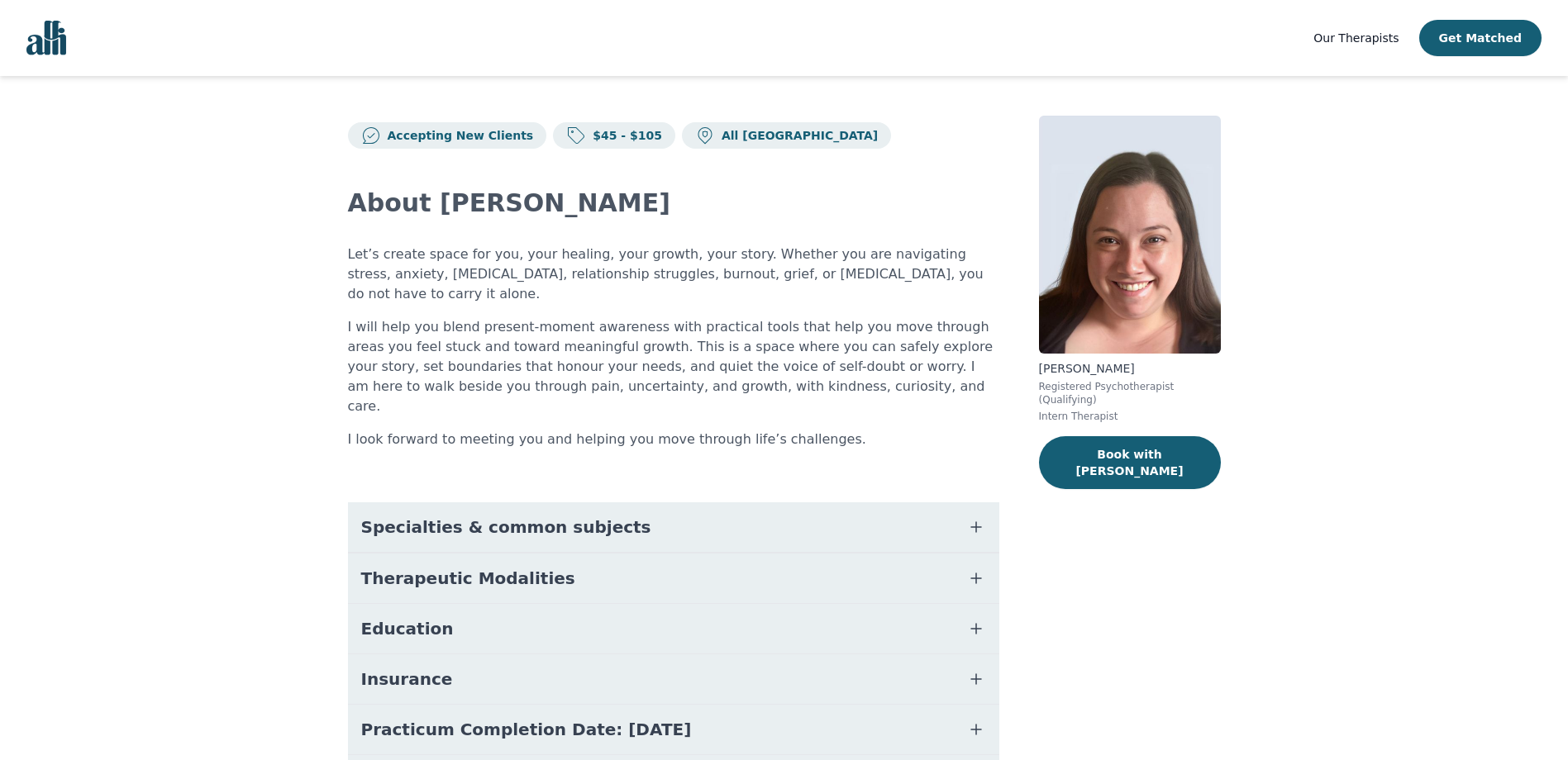
click at [594, 502] on button "Specialties & common subjects" at bounding box center [673, 527] width 651 height 49
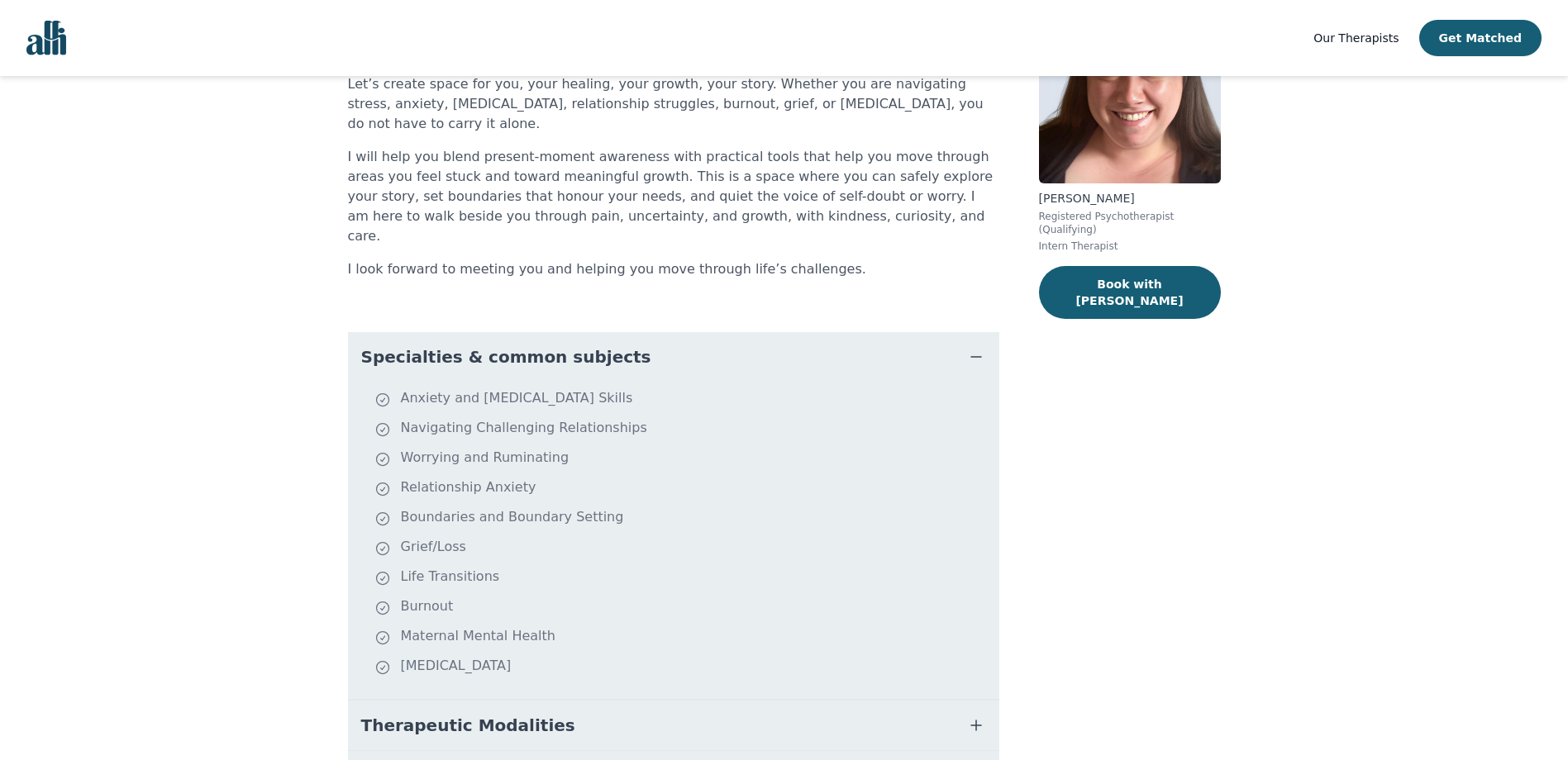
scroll to position [248, 0]
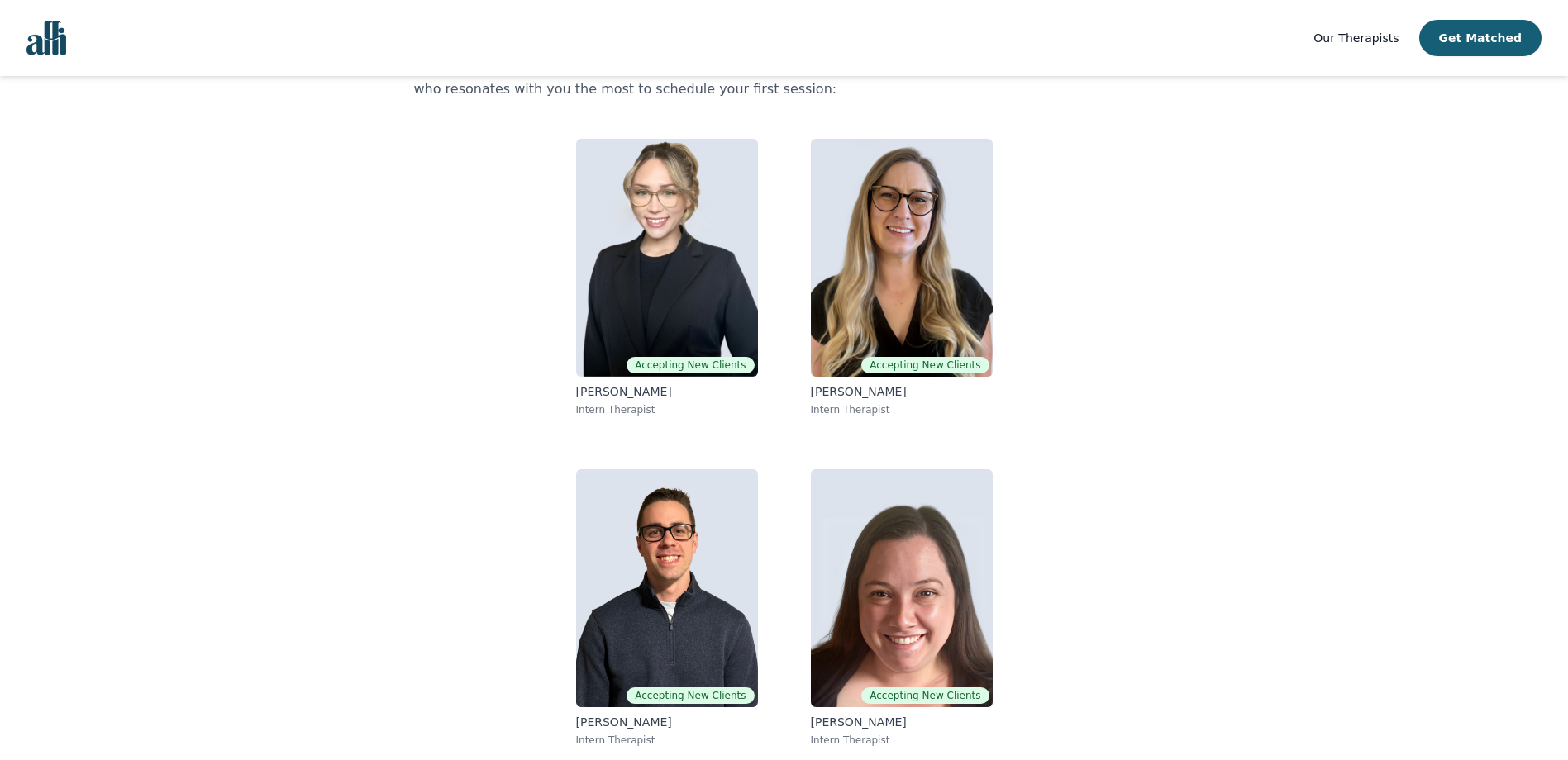
scroll to position [69, 0]
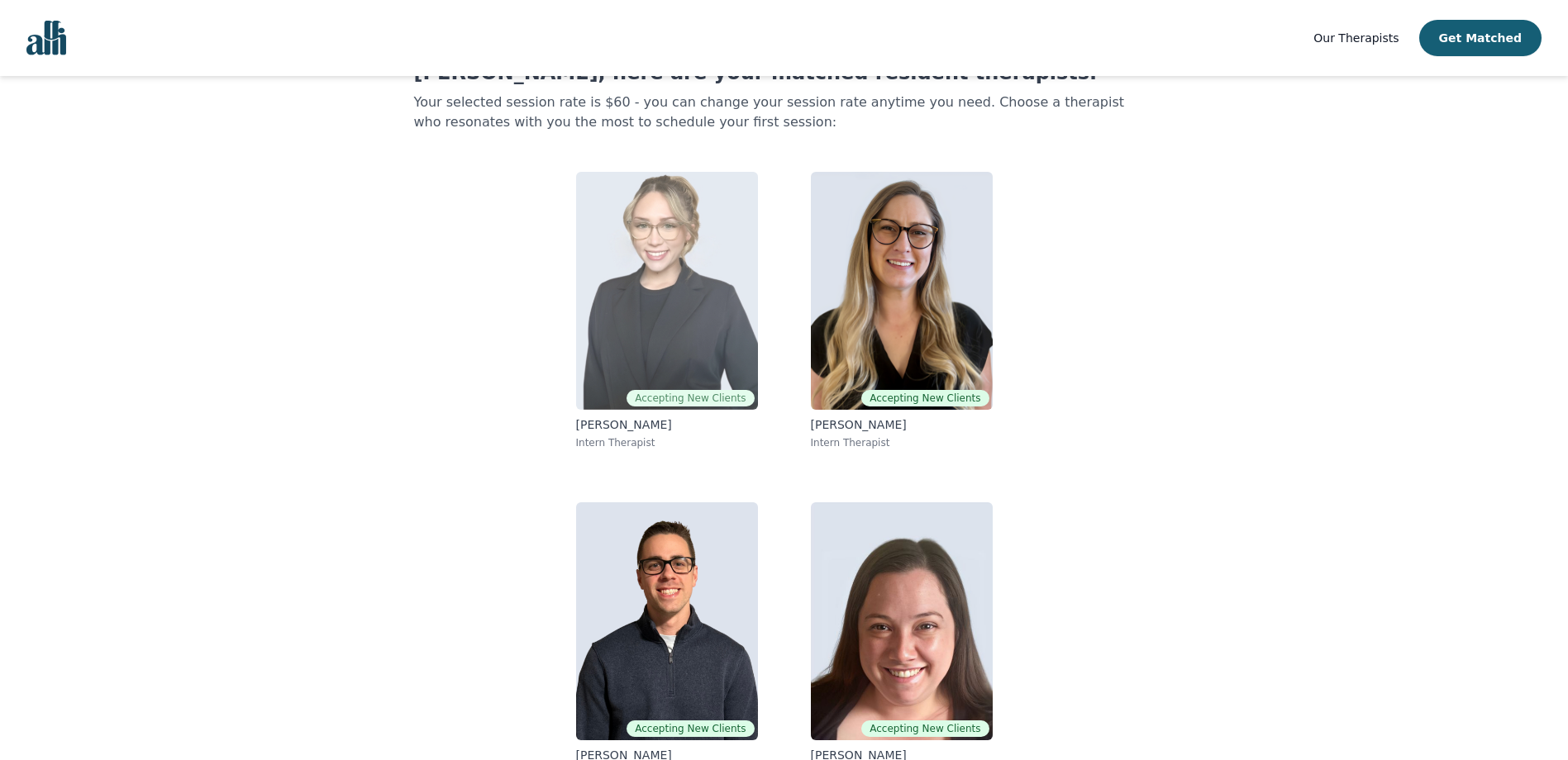
click at [733, 390] on span "Accepting New Clients" at bounding box center [690, 398] width 128 height 17
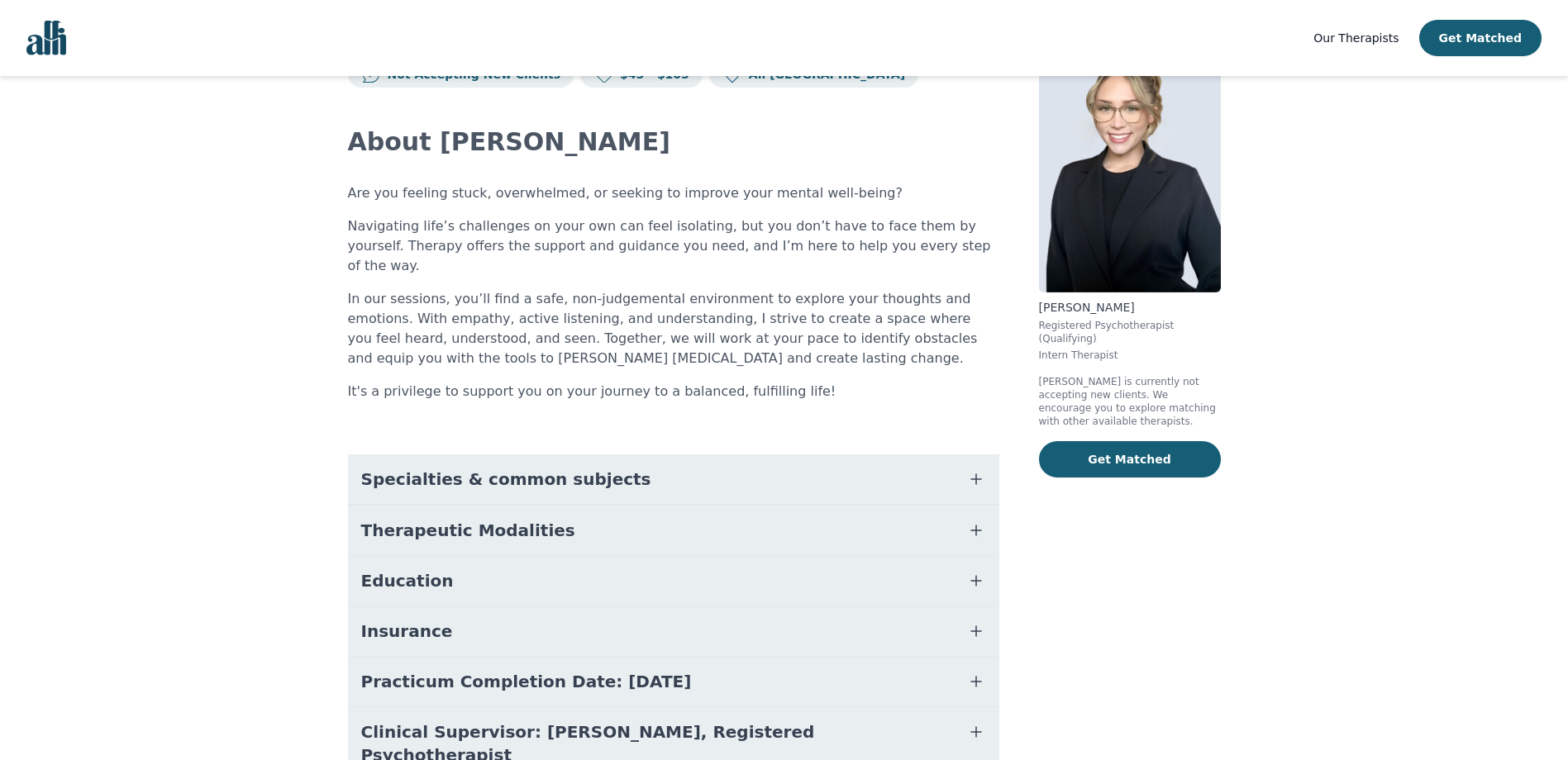
scroll to position [118, 0]
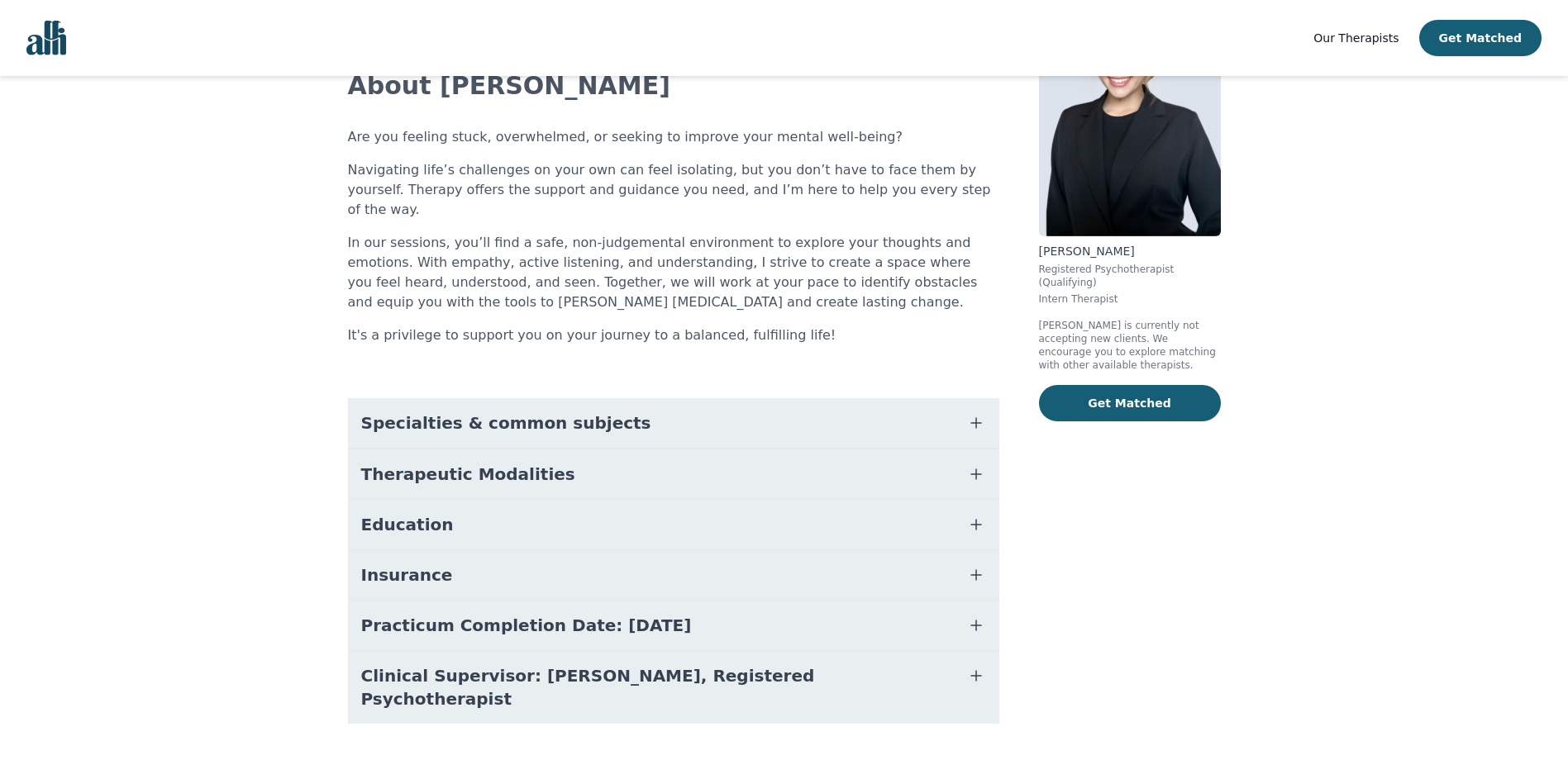
scroll to position [69, 0]
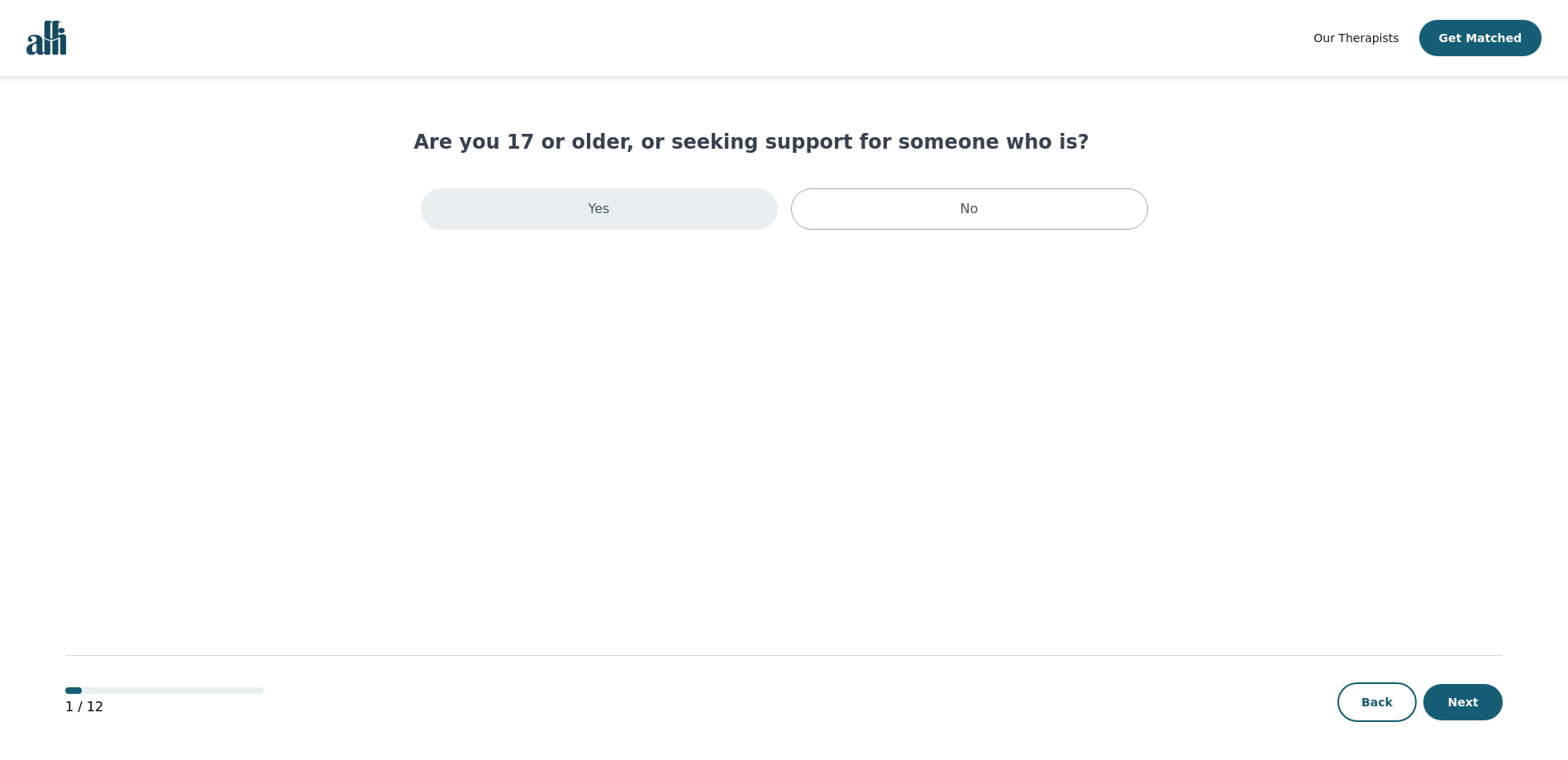
click at [612, 200] on div "Yes" at bounding box center [599, 209] width 357 height 42
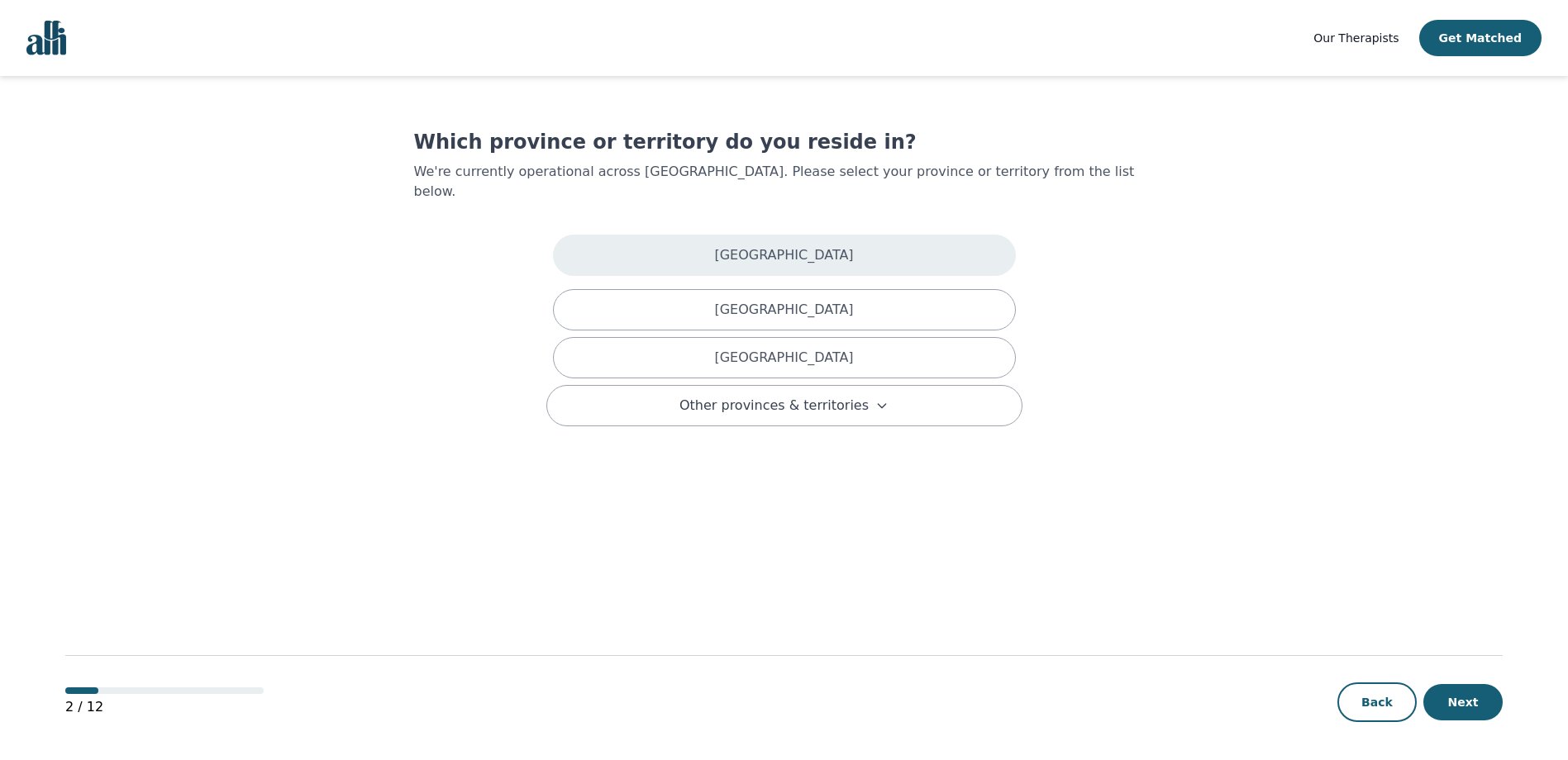
click at [664, 235] on div "[GEOGRAPHIC_DATA]" at bounding box center [784, 256] width 463 height 42
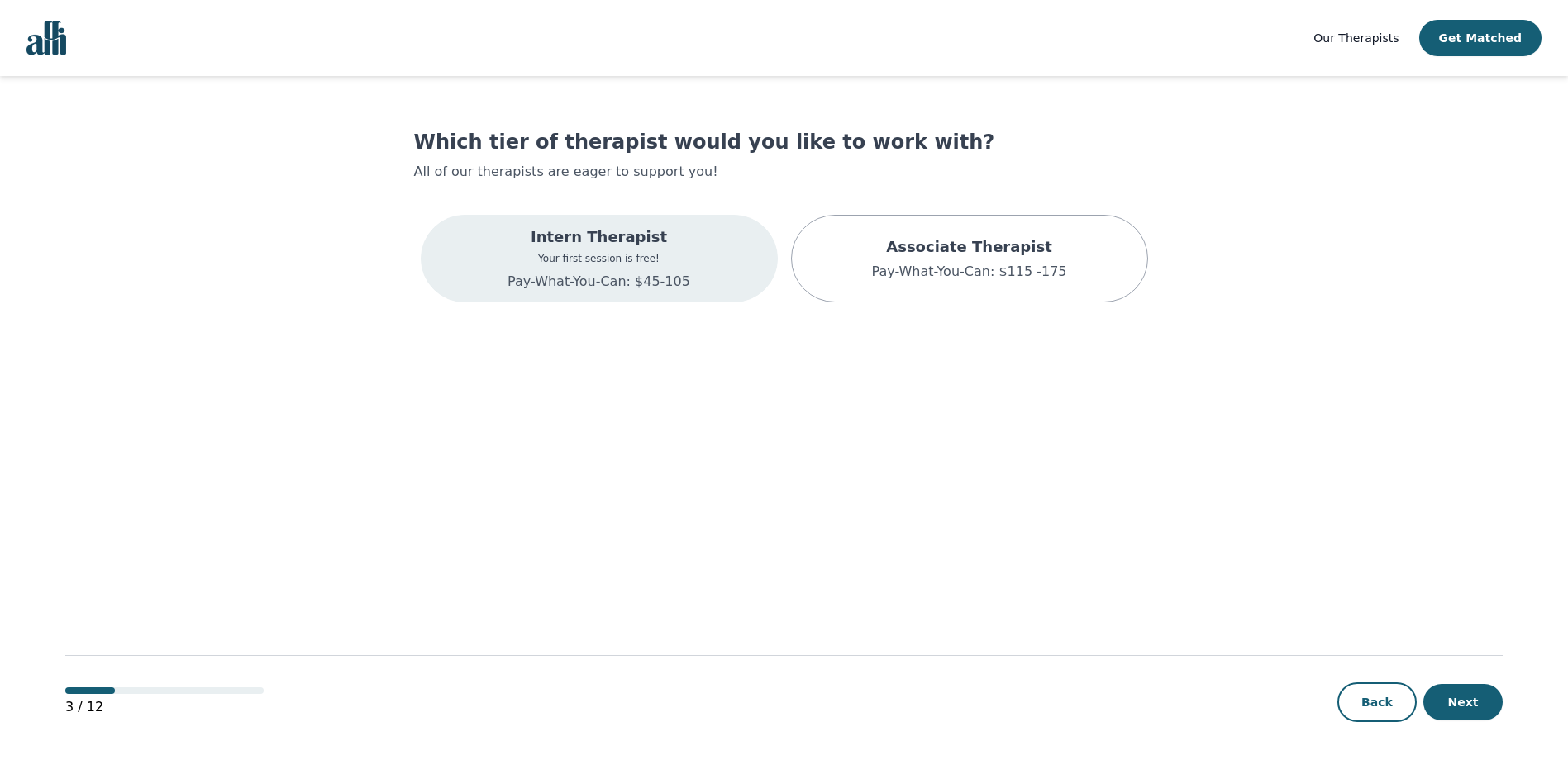
click at [665, 247] on p "Intern Therapist" at bounding box center [599, 238] width 183 height 23
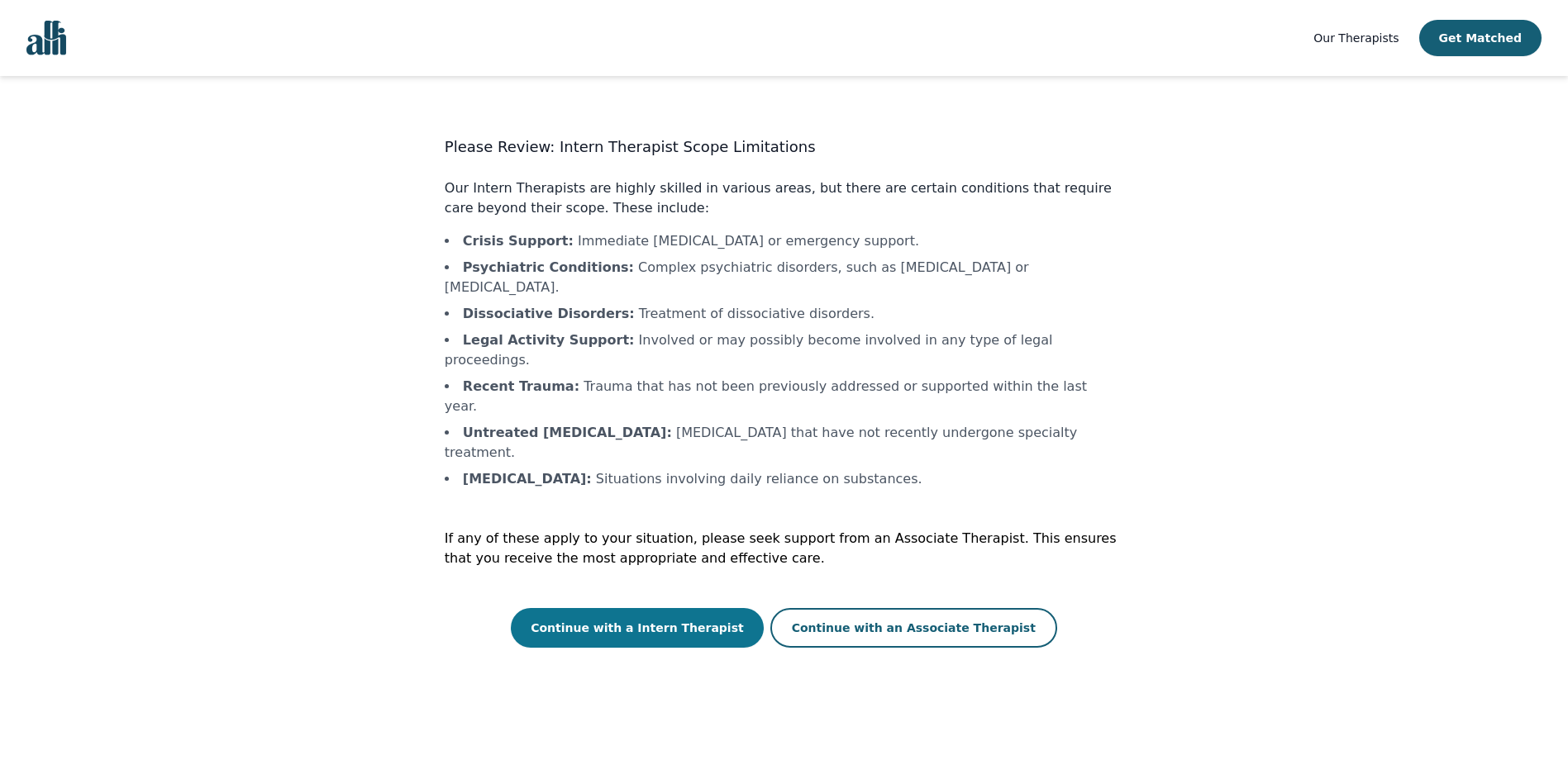
click at [666, 608] on button "Continue with a Intern Therapist" at bounding box center [637, 628] width 253 height 40
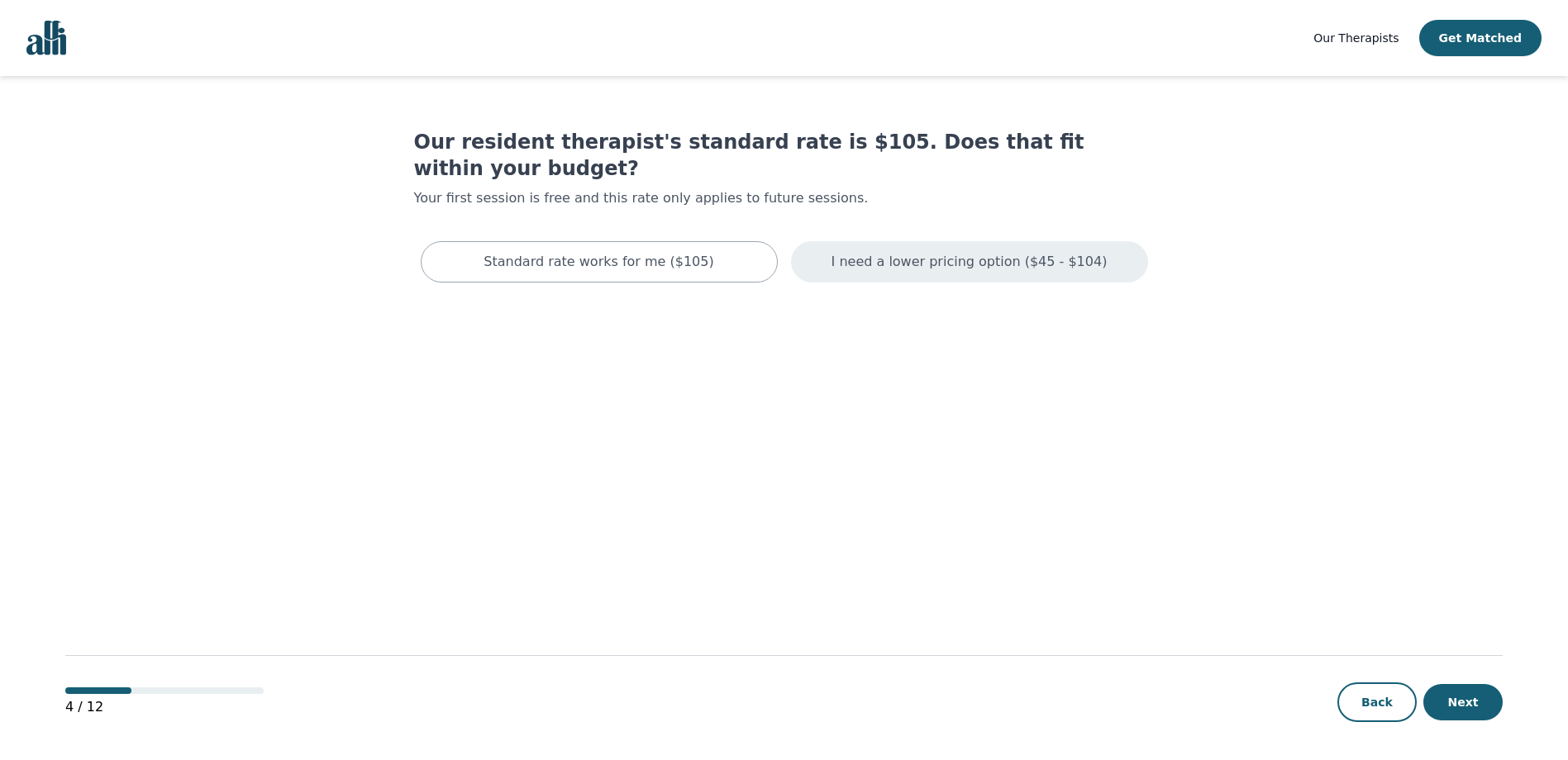
click at [941, 252] on p "I need a lower pricing option ($45 - $104)" at bounding box center [969, 262] width 276 height 20
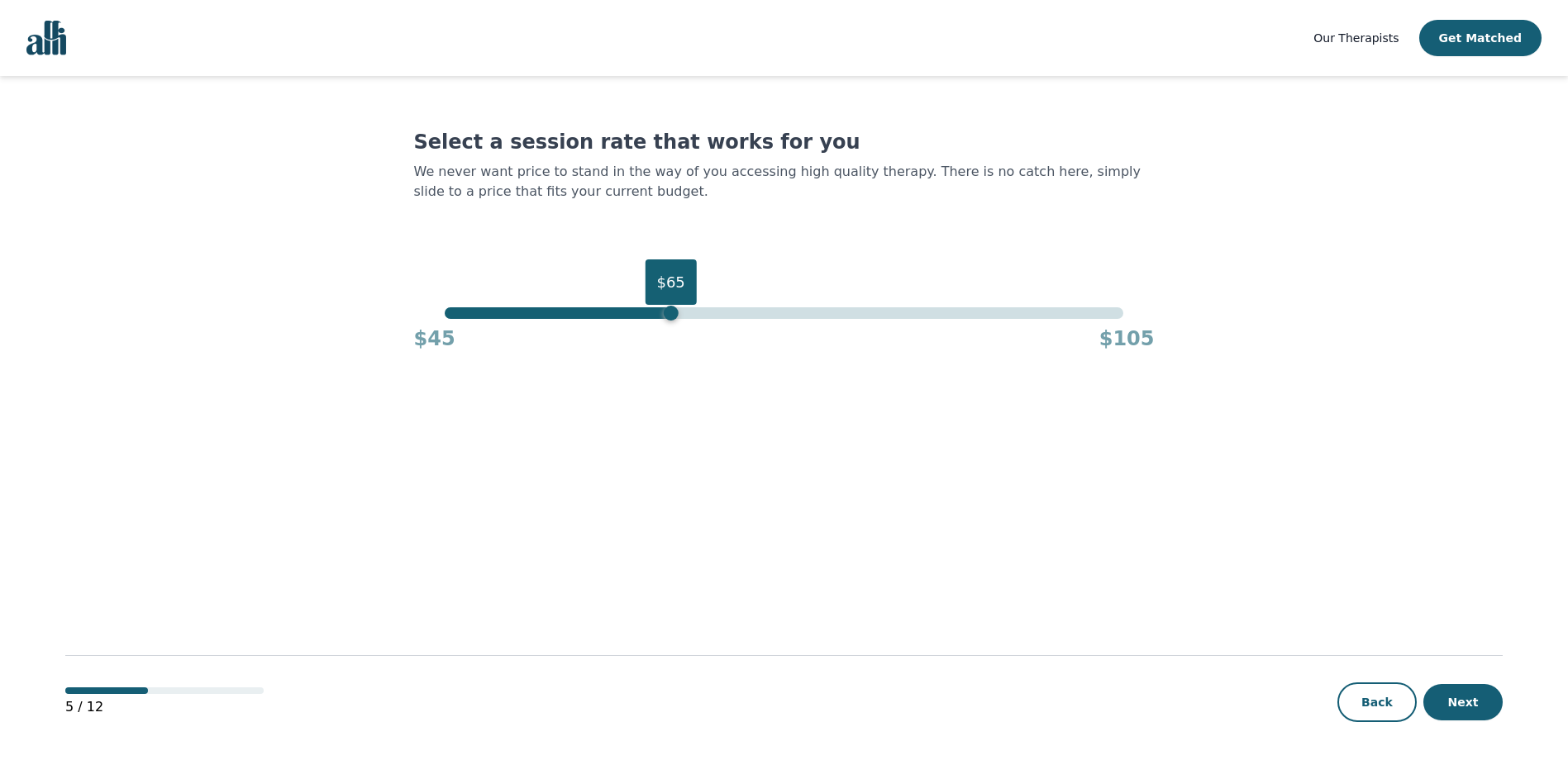
drag, startPoint x: 1126, startPoint y: 313, endPoint x: 675, endPoint y: 422, distance: 464.0
click at [675, 422] on main "Select a session rate that works for you We never want price to stand in the wa…" at bounding box center [784, 418] width 1437 height 686
click at [1445, 708] on button "Next" at bounding box center [1463, 702] width 79 height 37
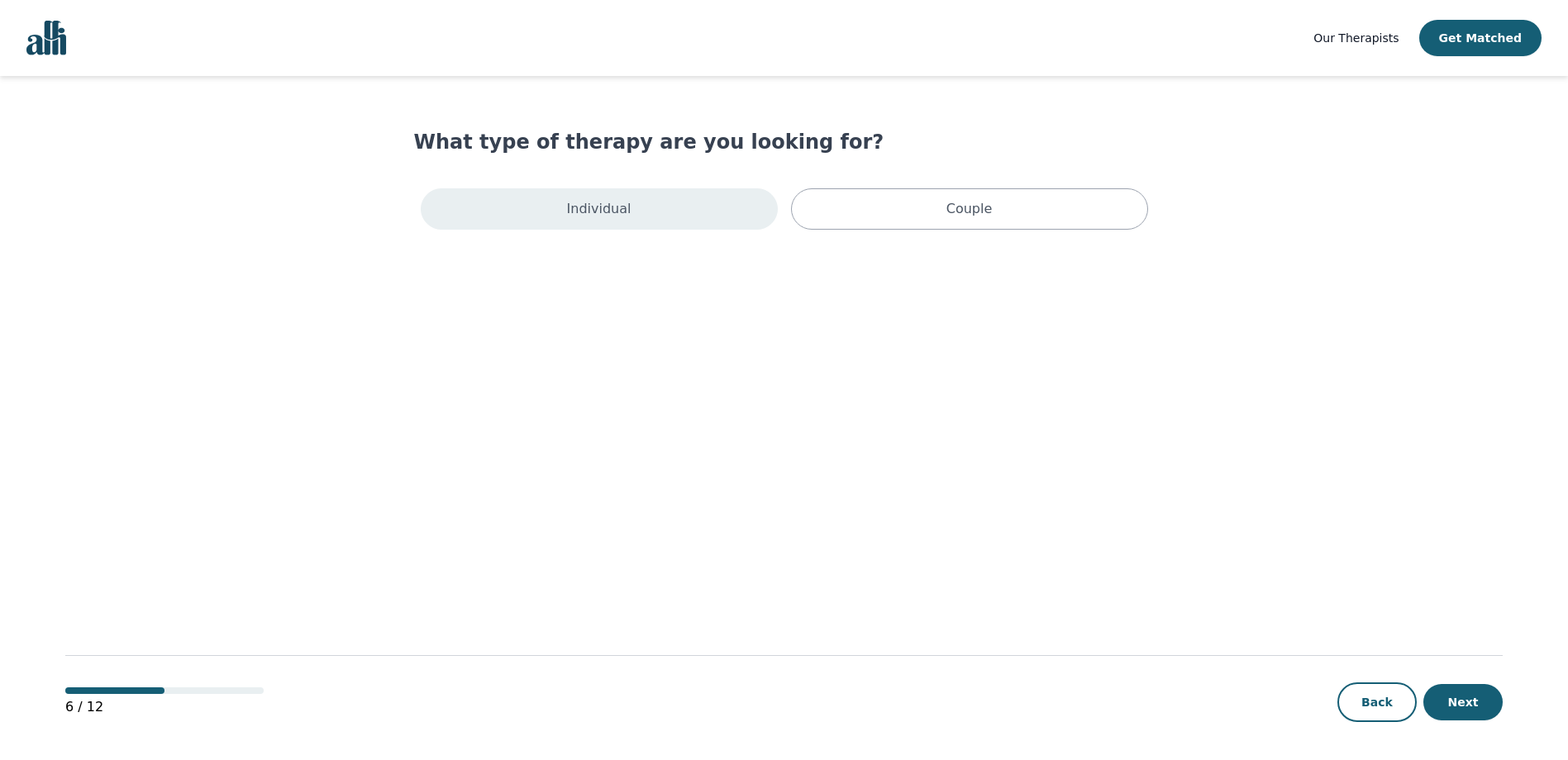
click at [612, 220] on div "Individual" at bounding box center [599, 209] width 357 height 42
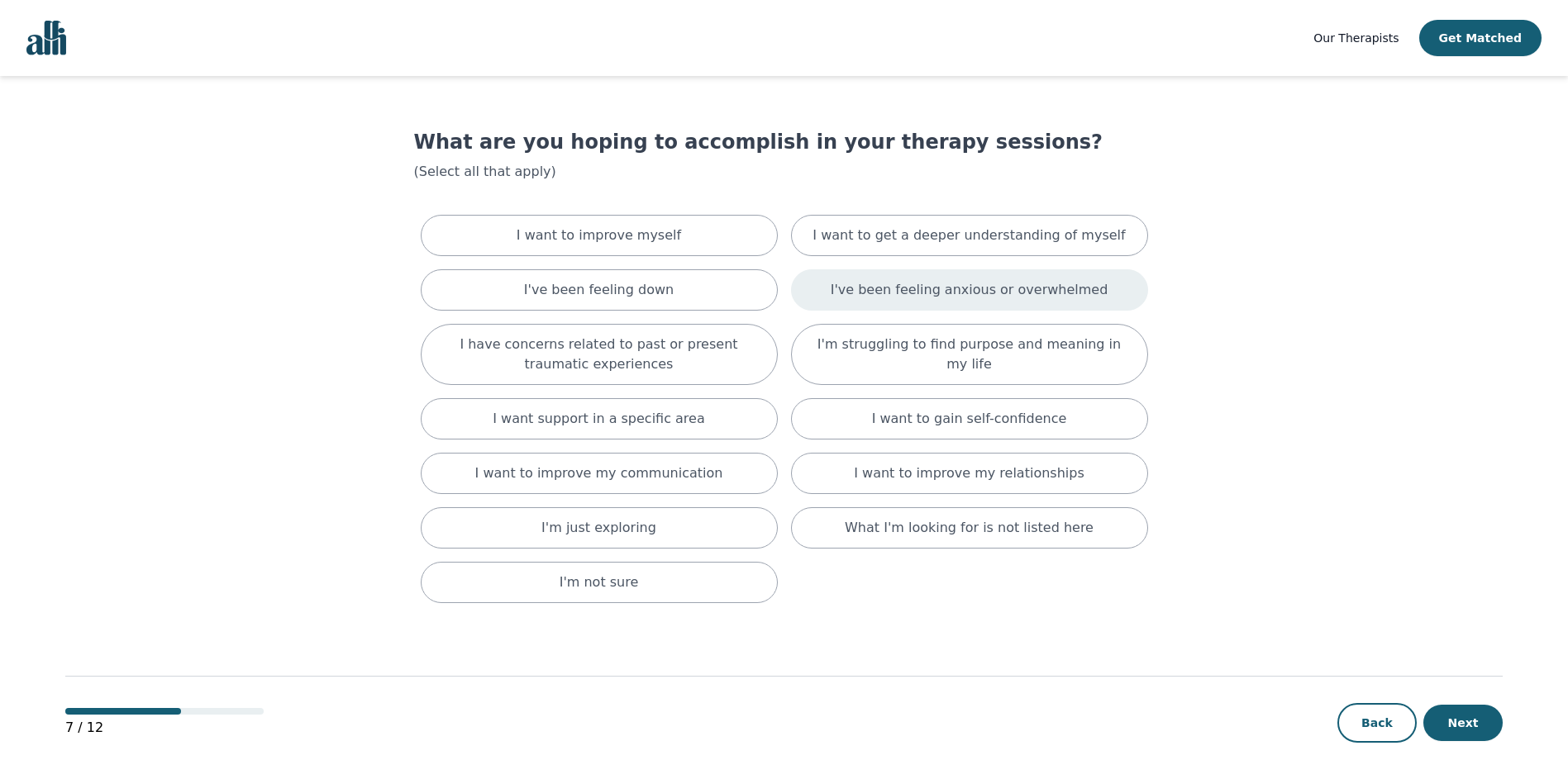
click at [984, 291] on p "I've been feeling anxious or overwhelmed" at bounding box center [969, 290] width 278 height 20
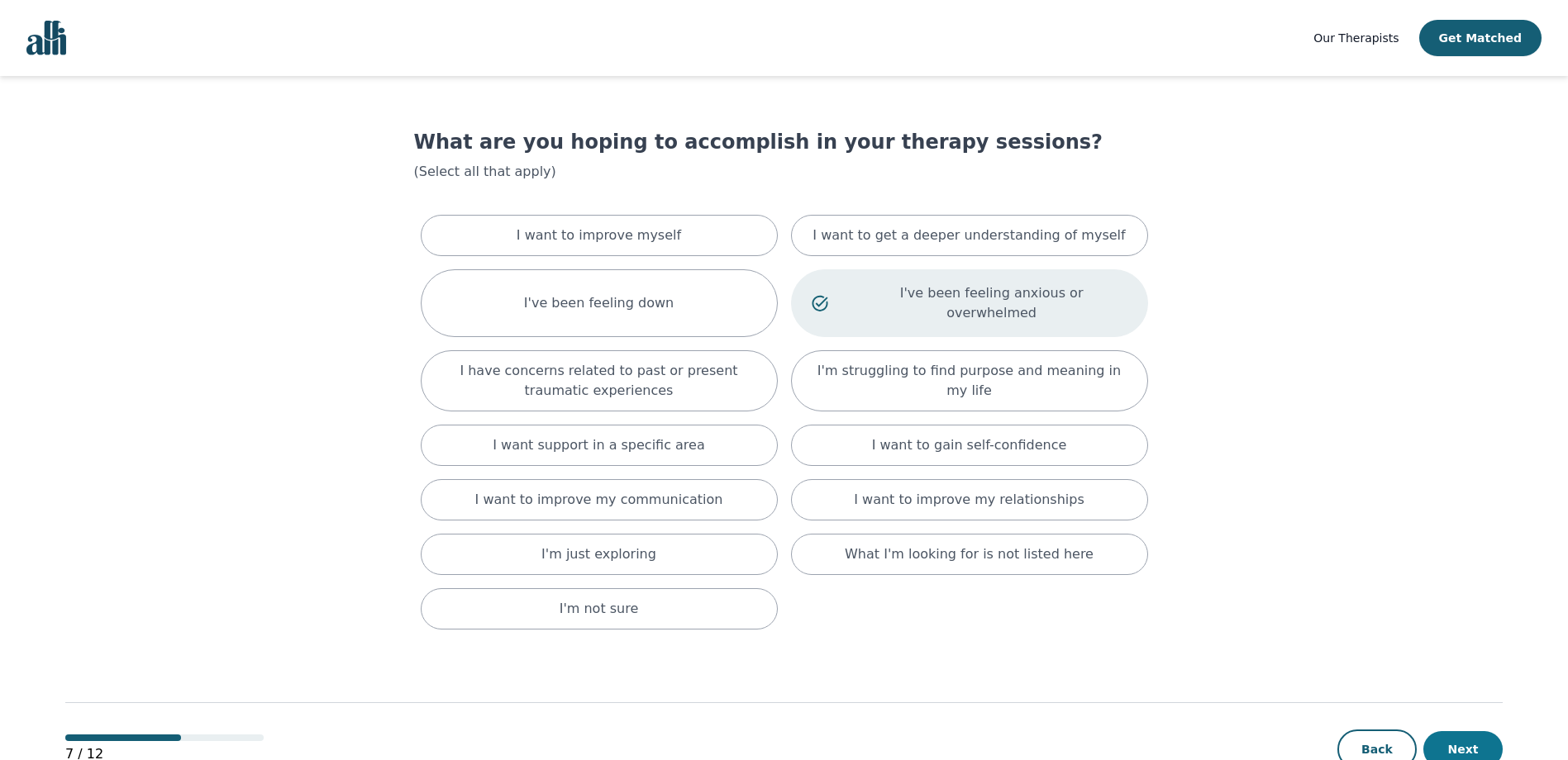
click at [1462, 732] on button "Next" at bounding box center [1463, 750] width 79 height 37
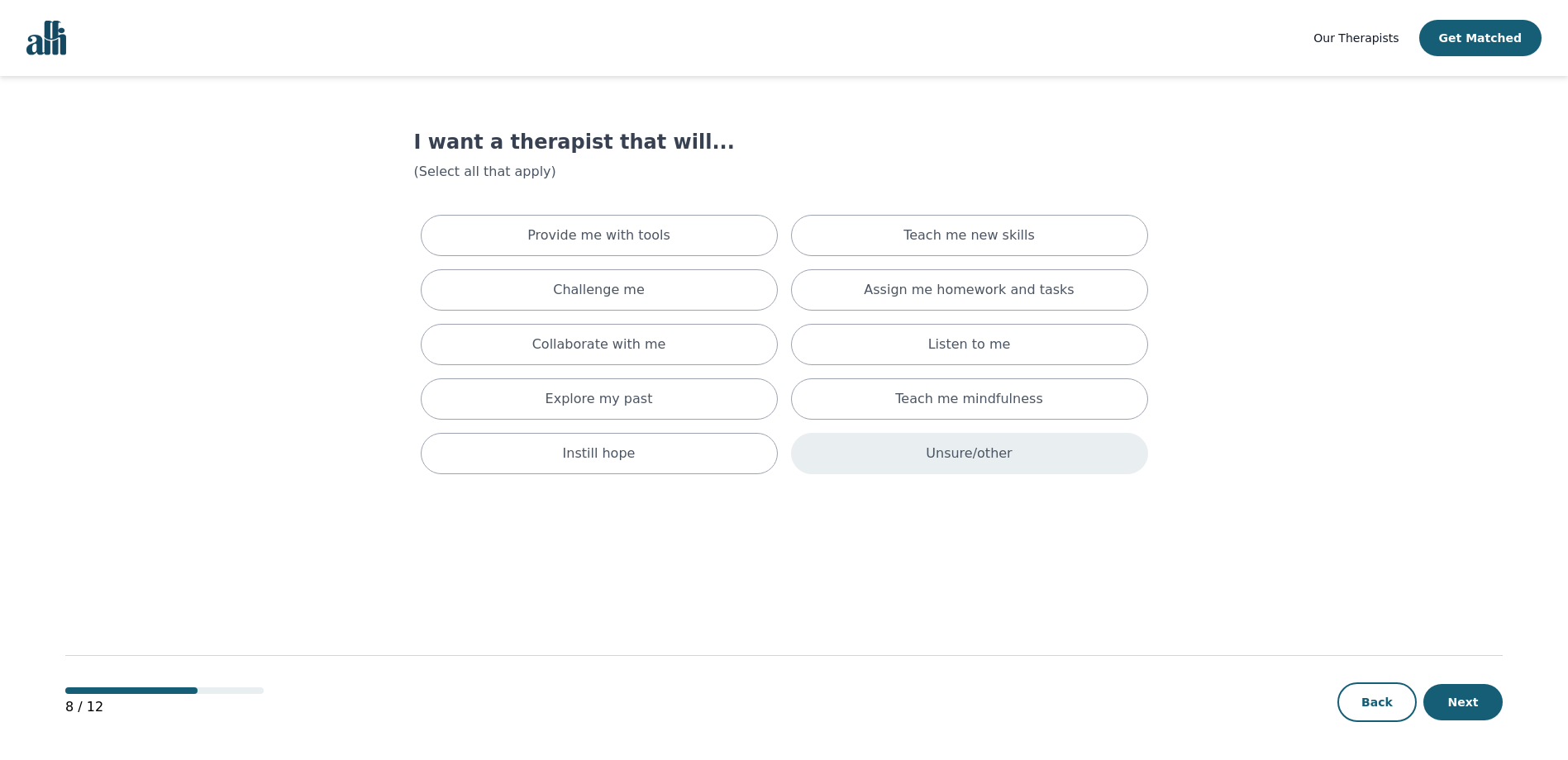
click at [847, 461] on div "Unsure/other" at bounding box center [969, 454] width 357 height 42
click at [1478, 702] on button "Next" at bounding box center [1463, 702] width 79 height 37
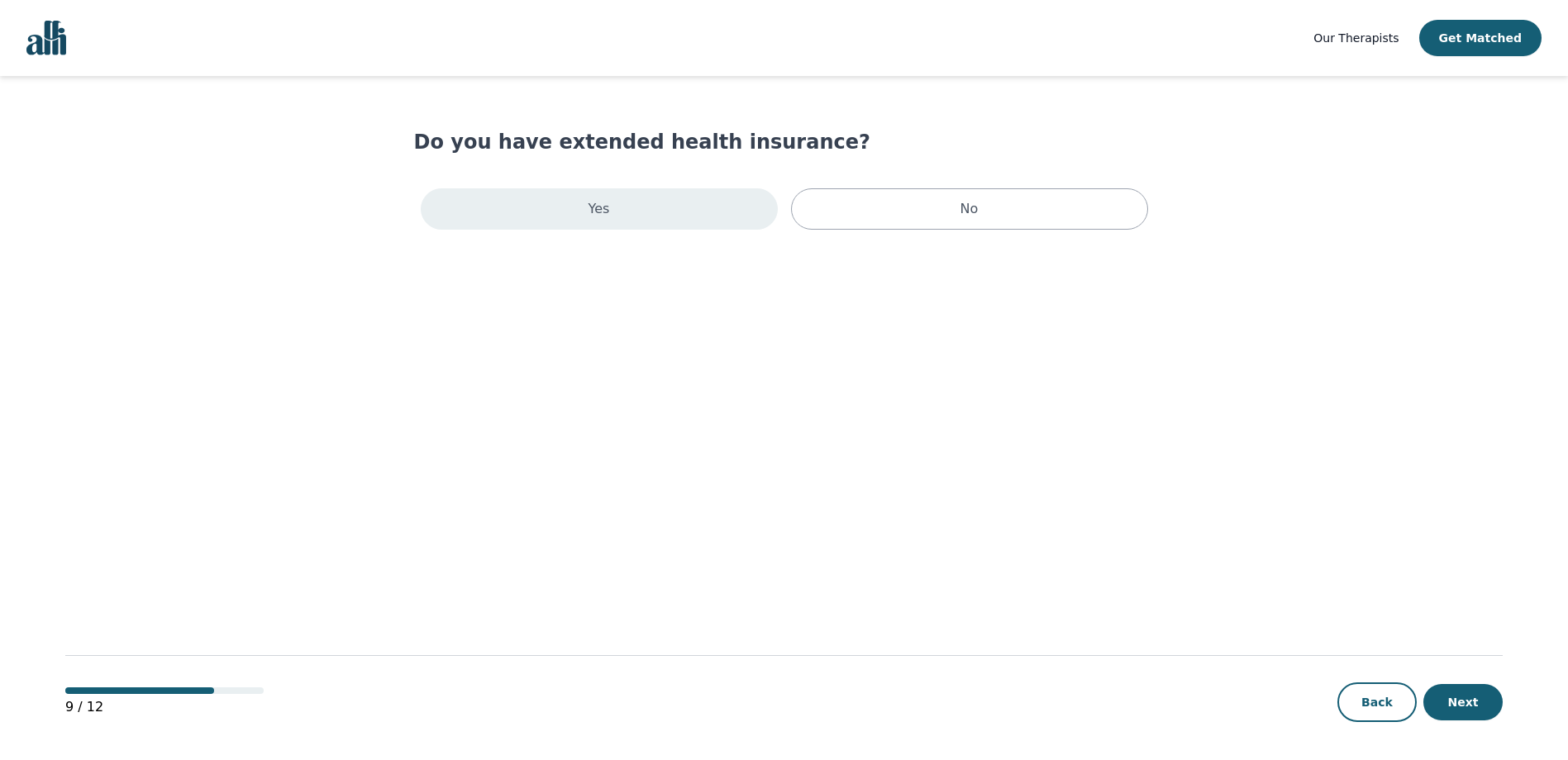
click at [609, 214] on div "Yes" at bounding box center [599, 209] width 357 height 42
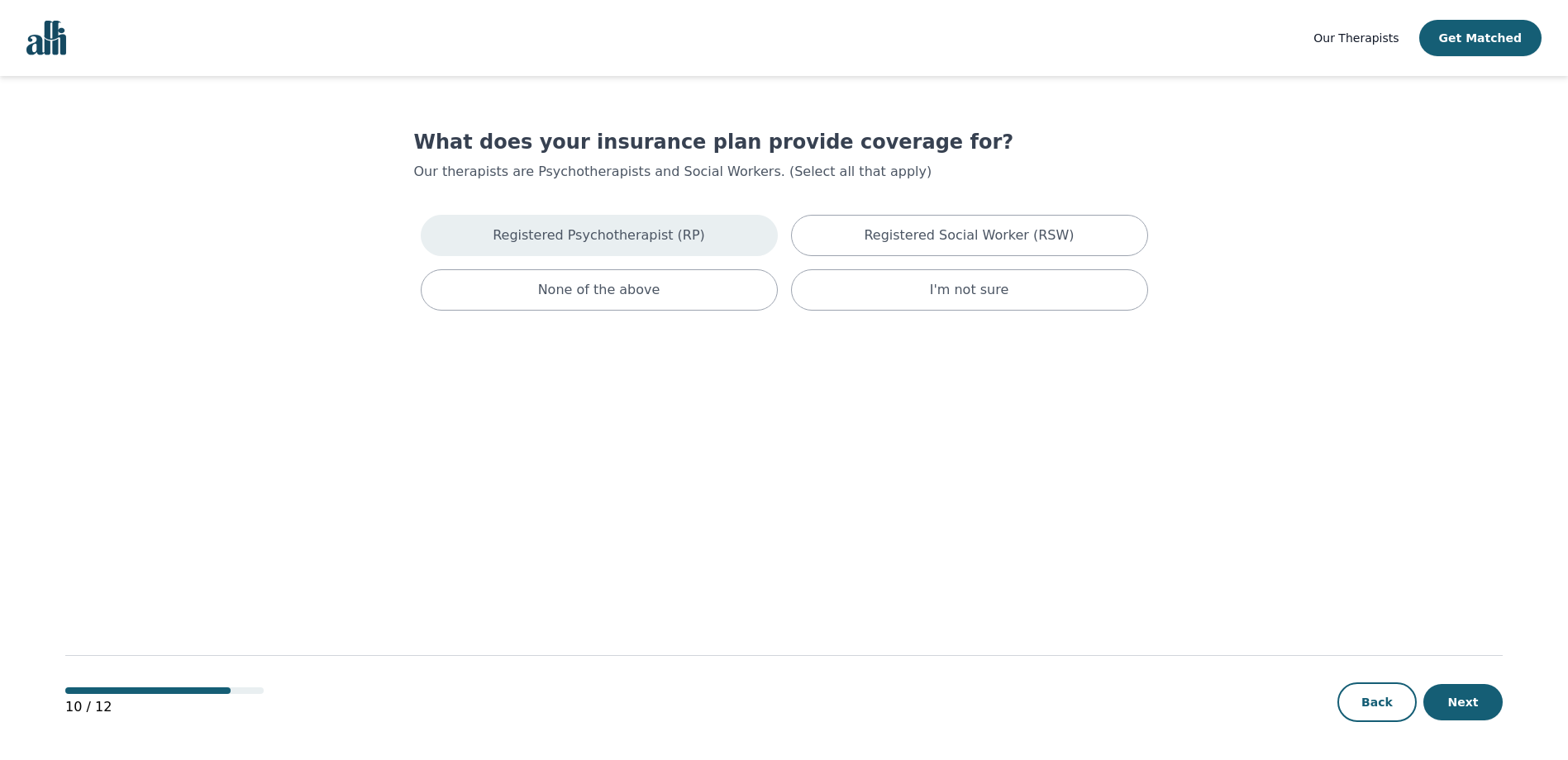
click at [607, 227] on p "Registered Psychotherapist (RP)" at bounding box center [599, 236] width 213 height 20
click at [1435, 705] on button "Next" at bounding box center [1463, 702] width 79 height 37
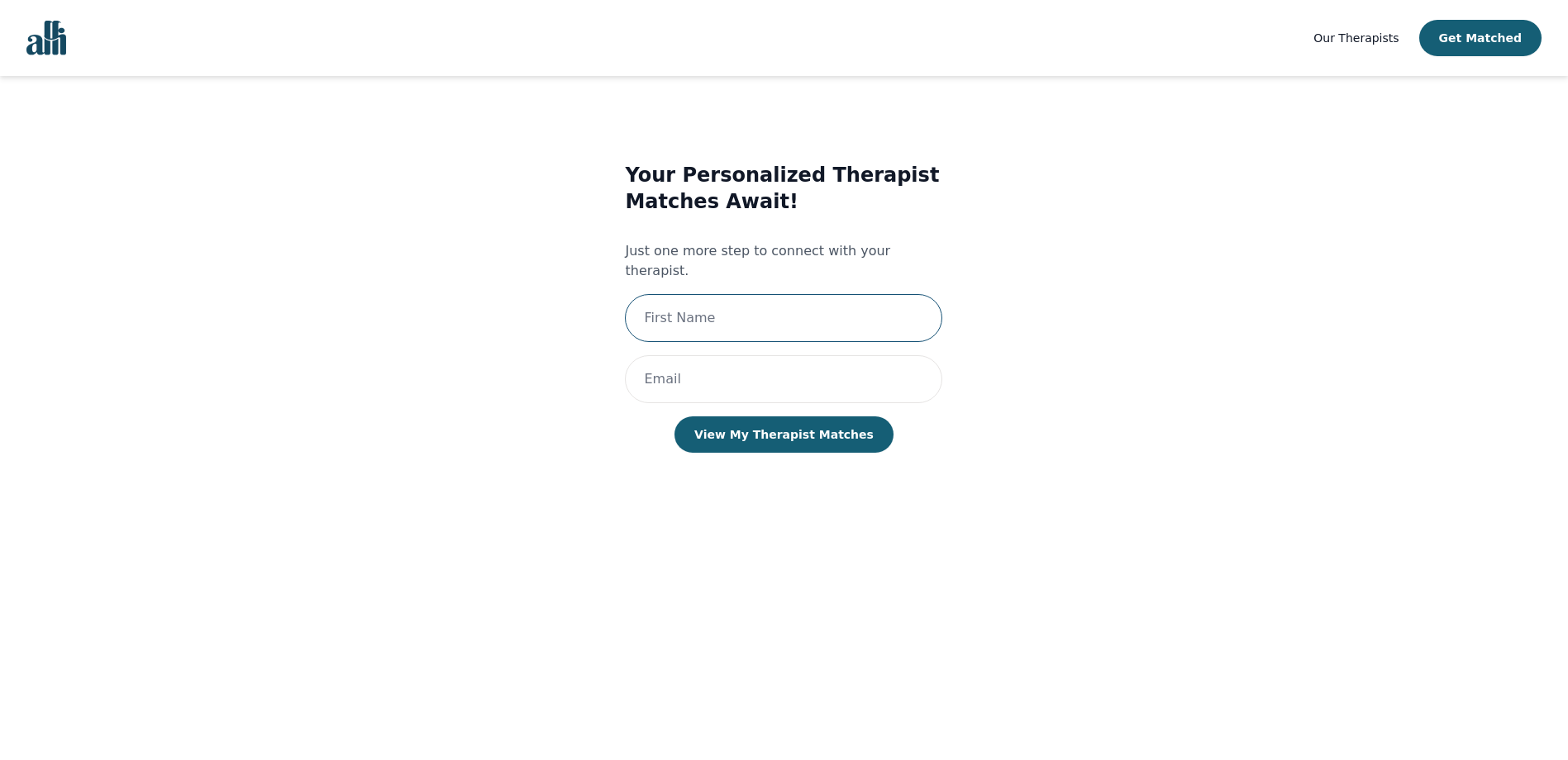
click at [688, 296] on input "text" at bounding box center [784, 318] width 318 height 48
type input "[PERSON_NAME]"
type input "[PERSON_NAME][EMAIL_ADDRESS][DOMAIN_NAME]"
click at [744, 424] on button "View My Therapist Matches" at bounding box center [784, 435] width 219 height 37
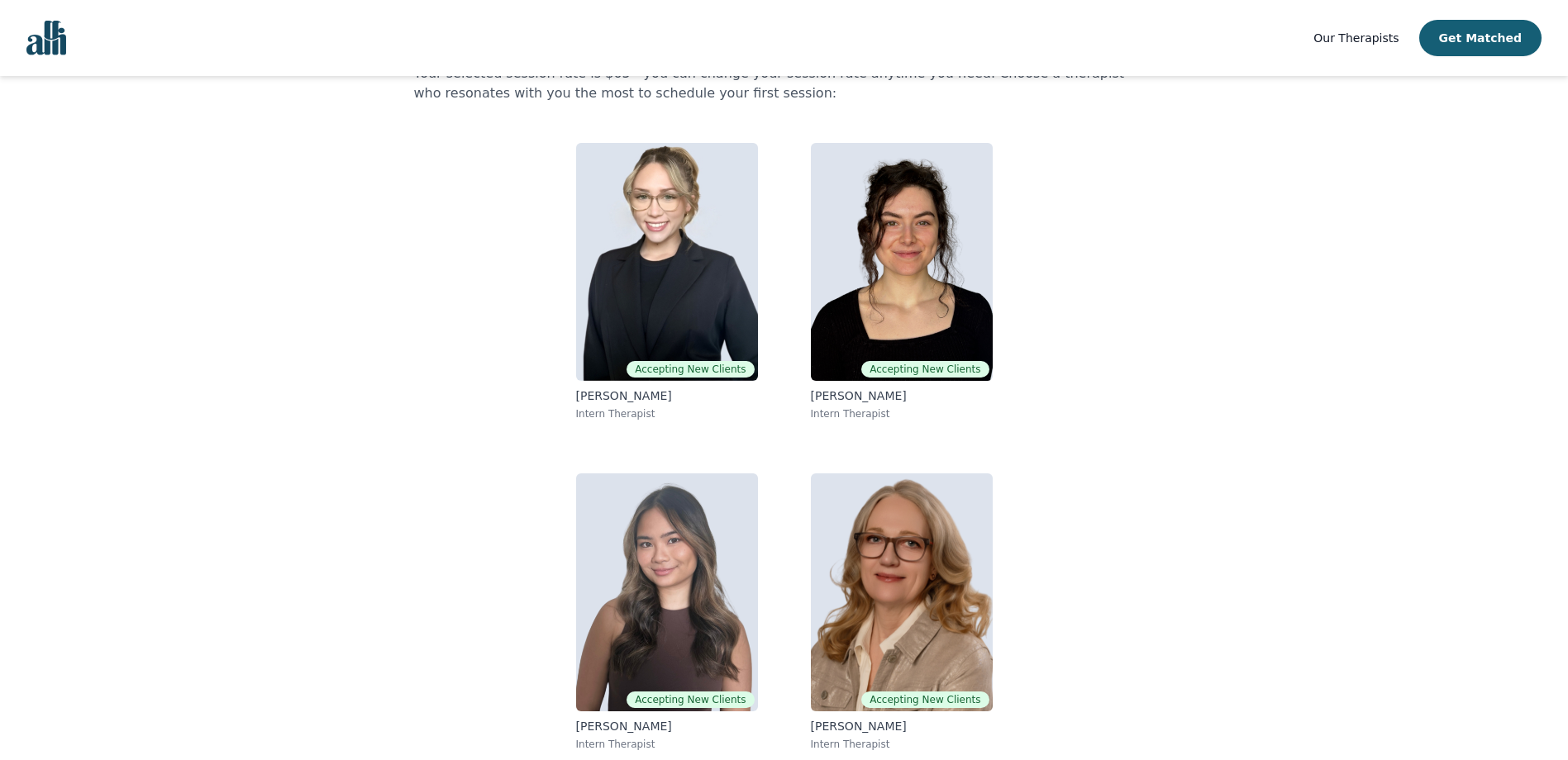
scroll to position [102, 0]
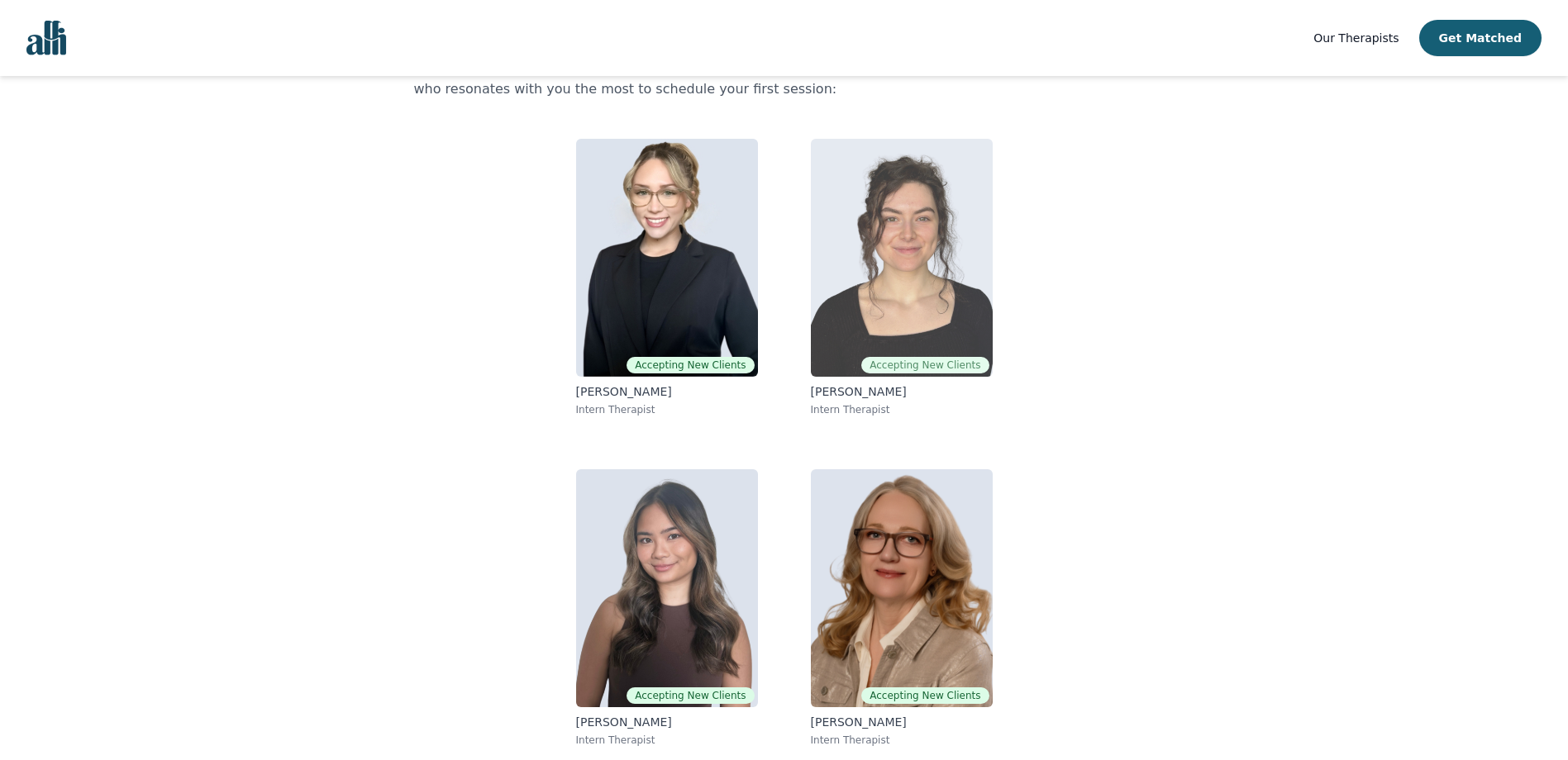
click at [956, 287] on img at bounding box center [902, 258] width 182 height 238
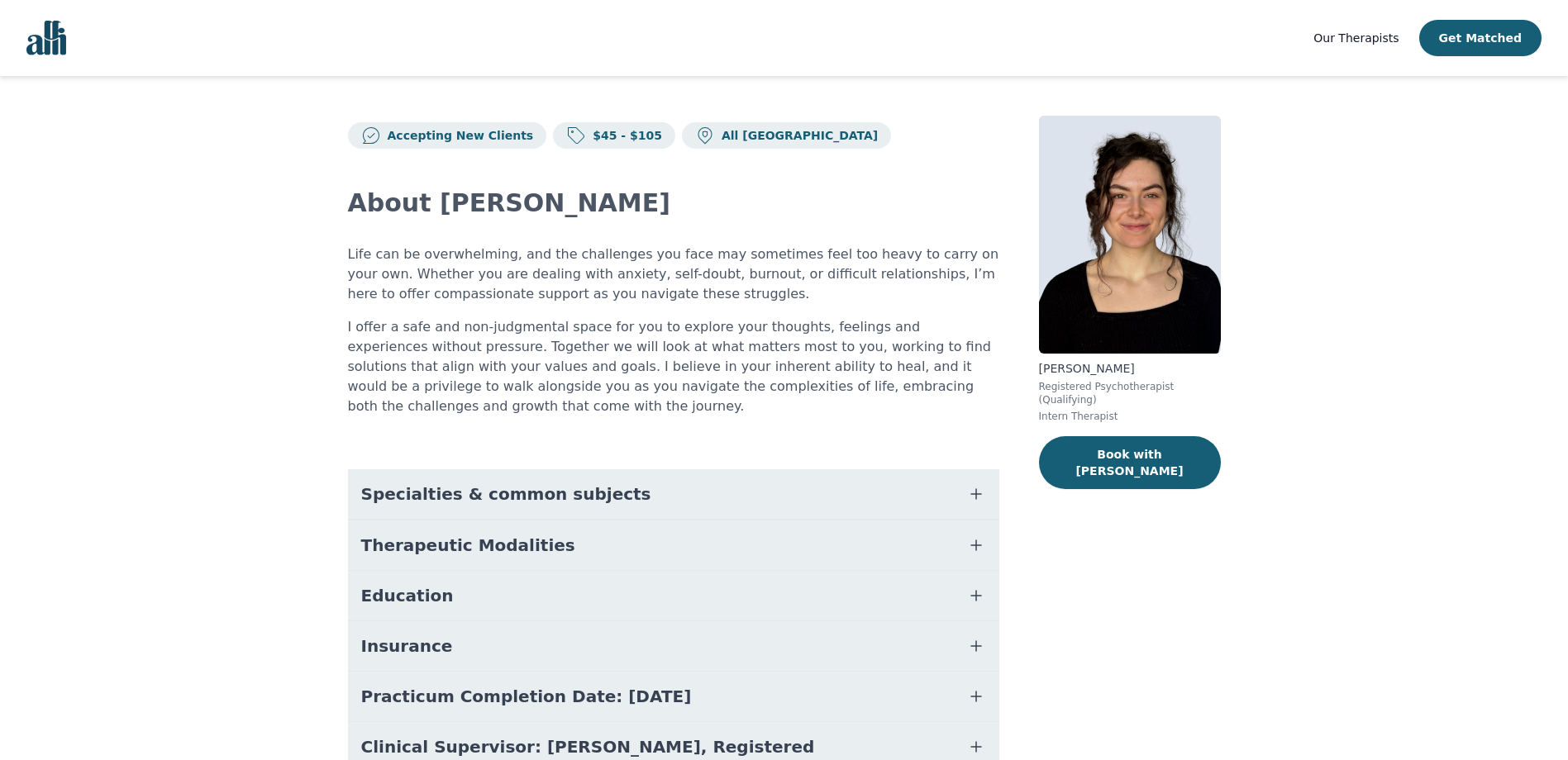
click at [593, 485] on button "Specialties & common subjects" at bounding box center [673, 493] width 651 height 49
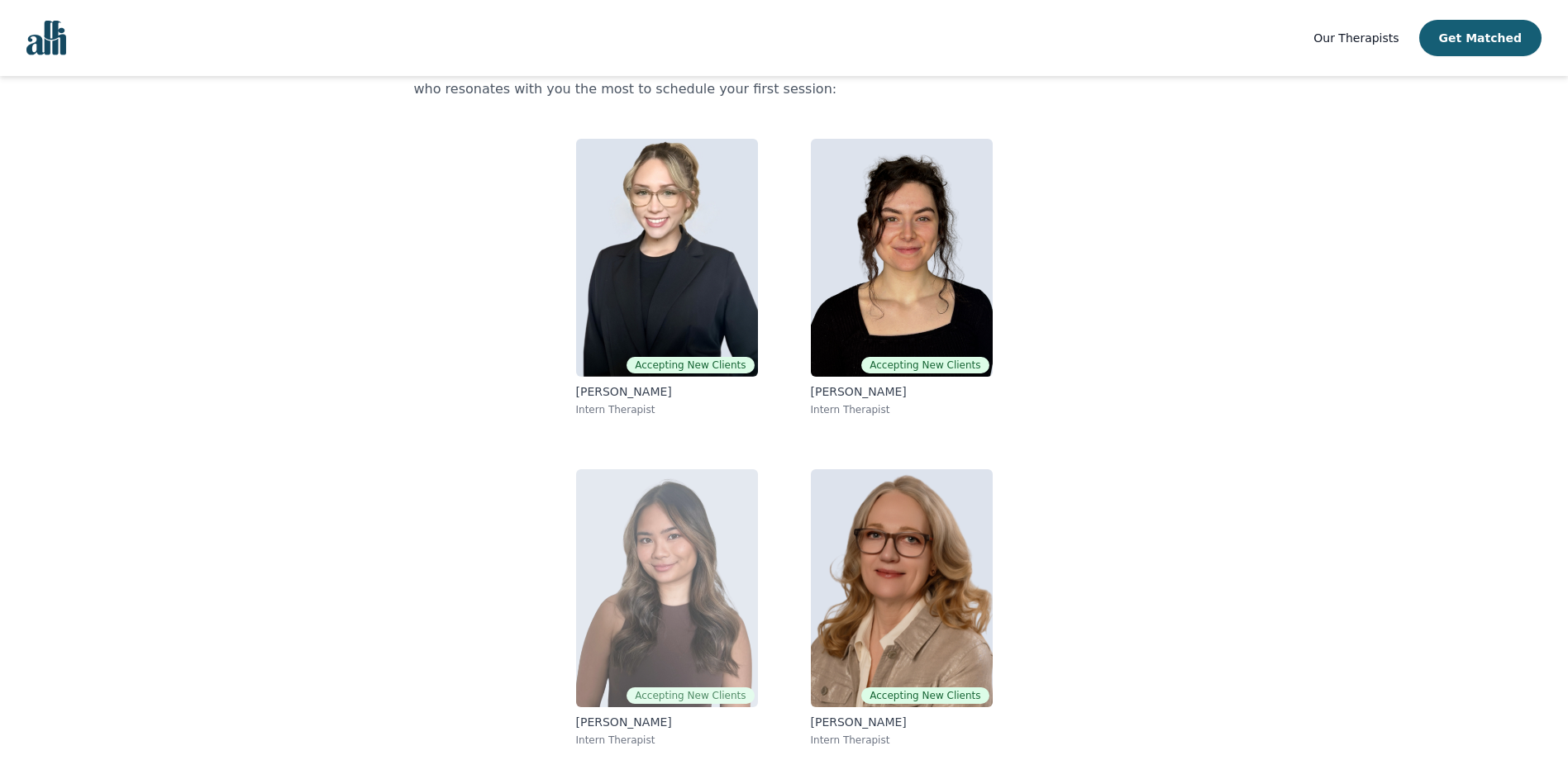
click at [662, 553] on img at bounding box center [667, 588] width 182 height 238
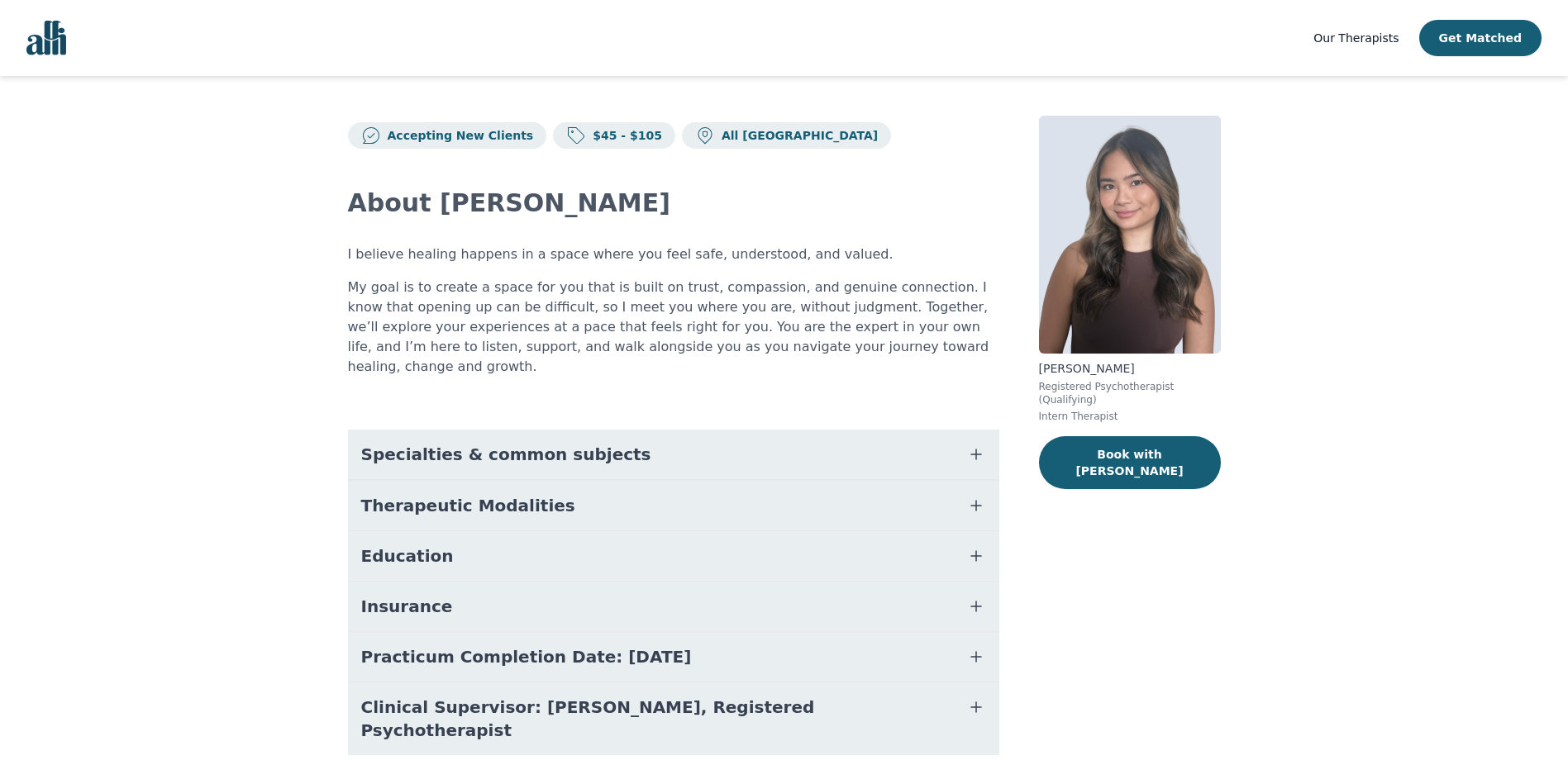
click at [540, 443] on span "Specialties & common subjects" at bounding box center [506, 455] width 290 height 23
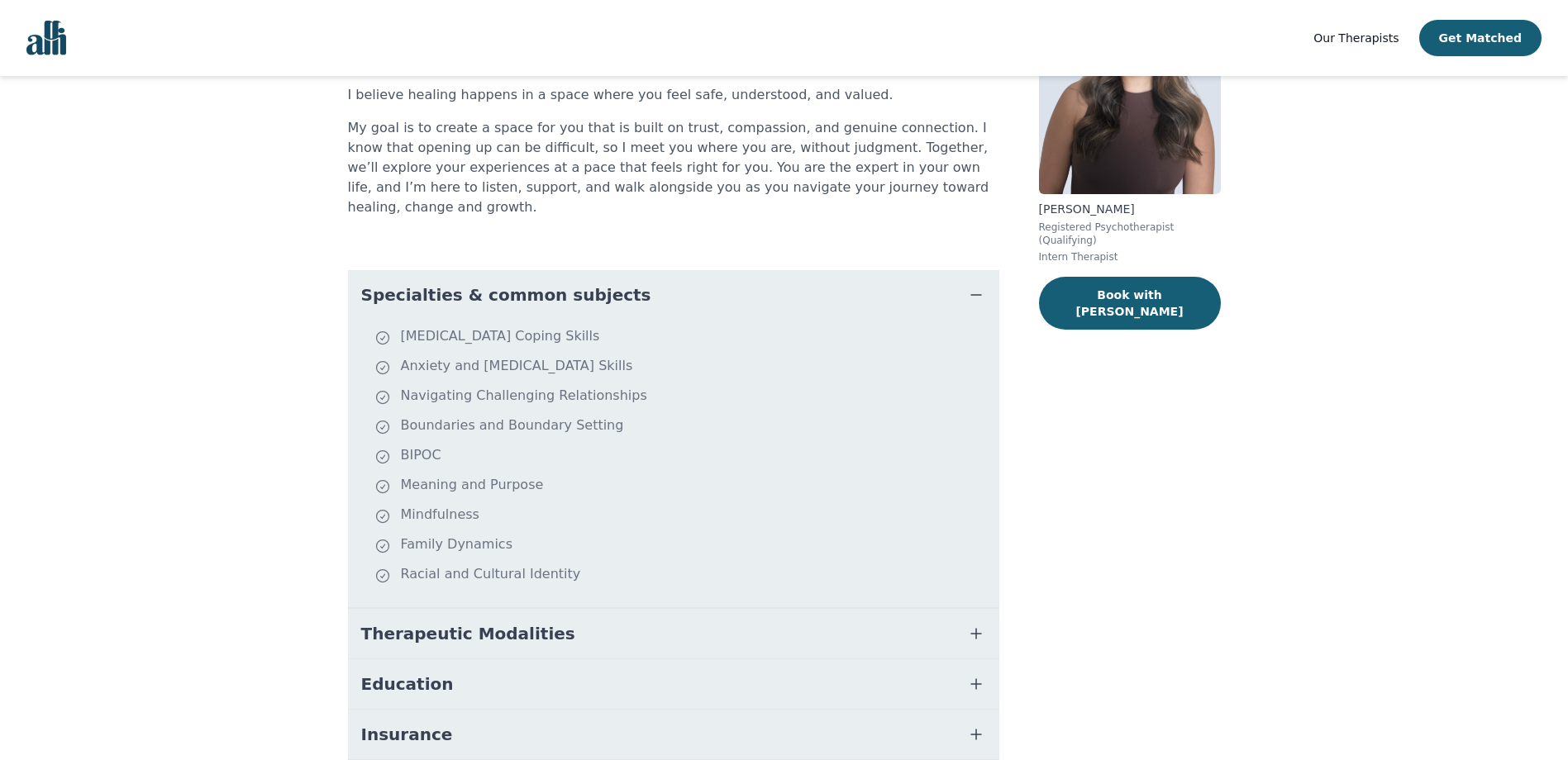
scroll to position [165, 0]
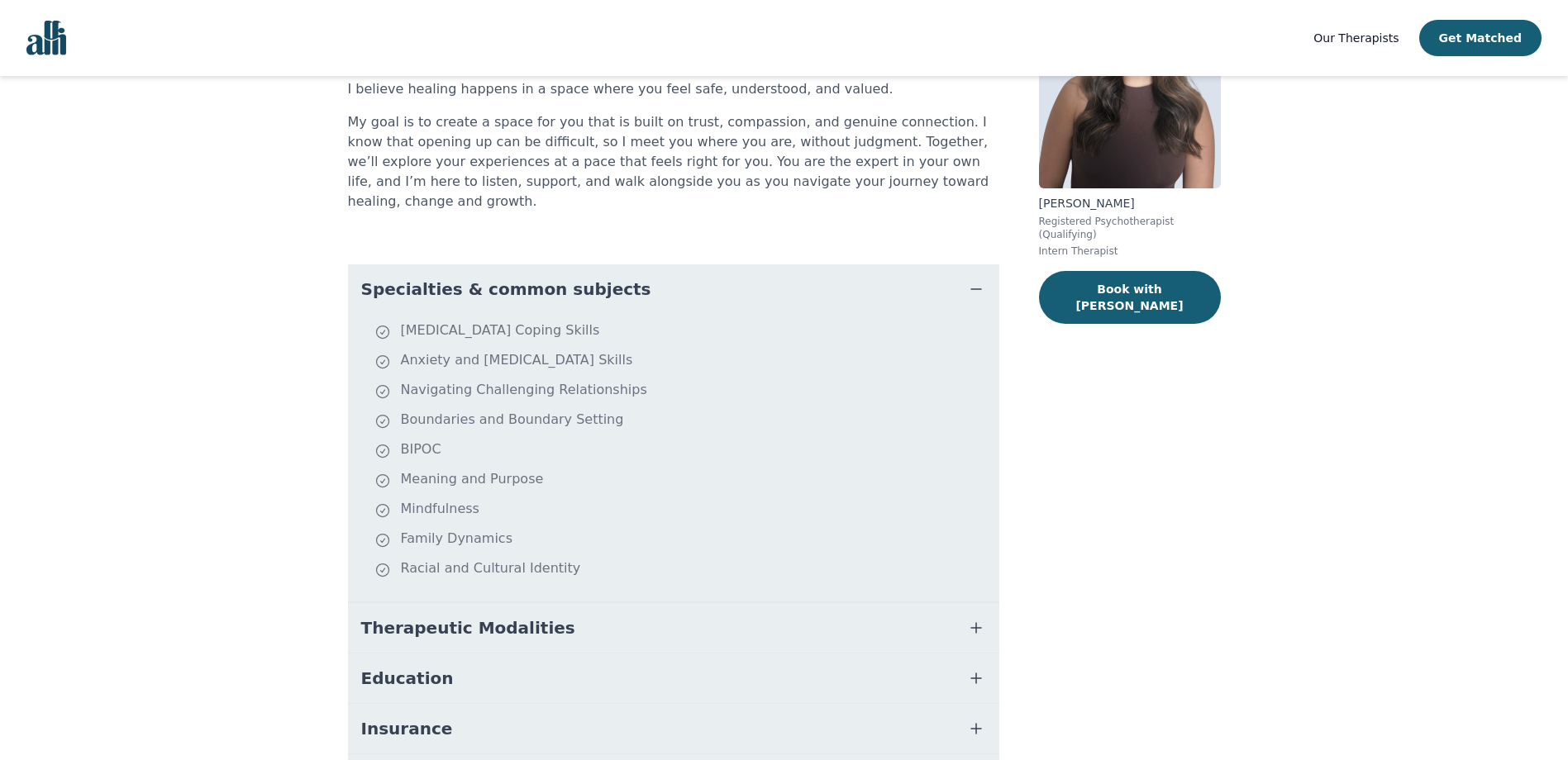
click at [439, 440] on li "BIPOC" at bounding box center [684, 452] width 619 height 23
click at [433, 440] on li "BIPOC" at bounding box center [684, 452] width 619 height 23
click at [806, 380] on li "Navigating Challenging Relationships" at bounding box center [684, 392] width 619 height 23
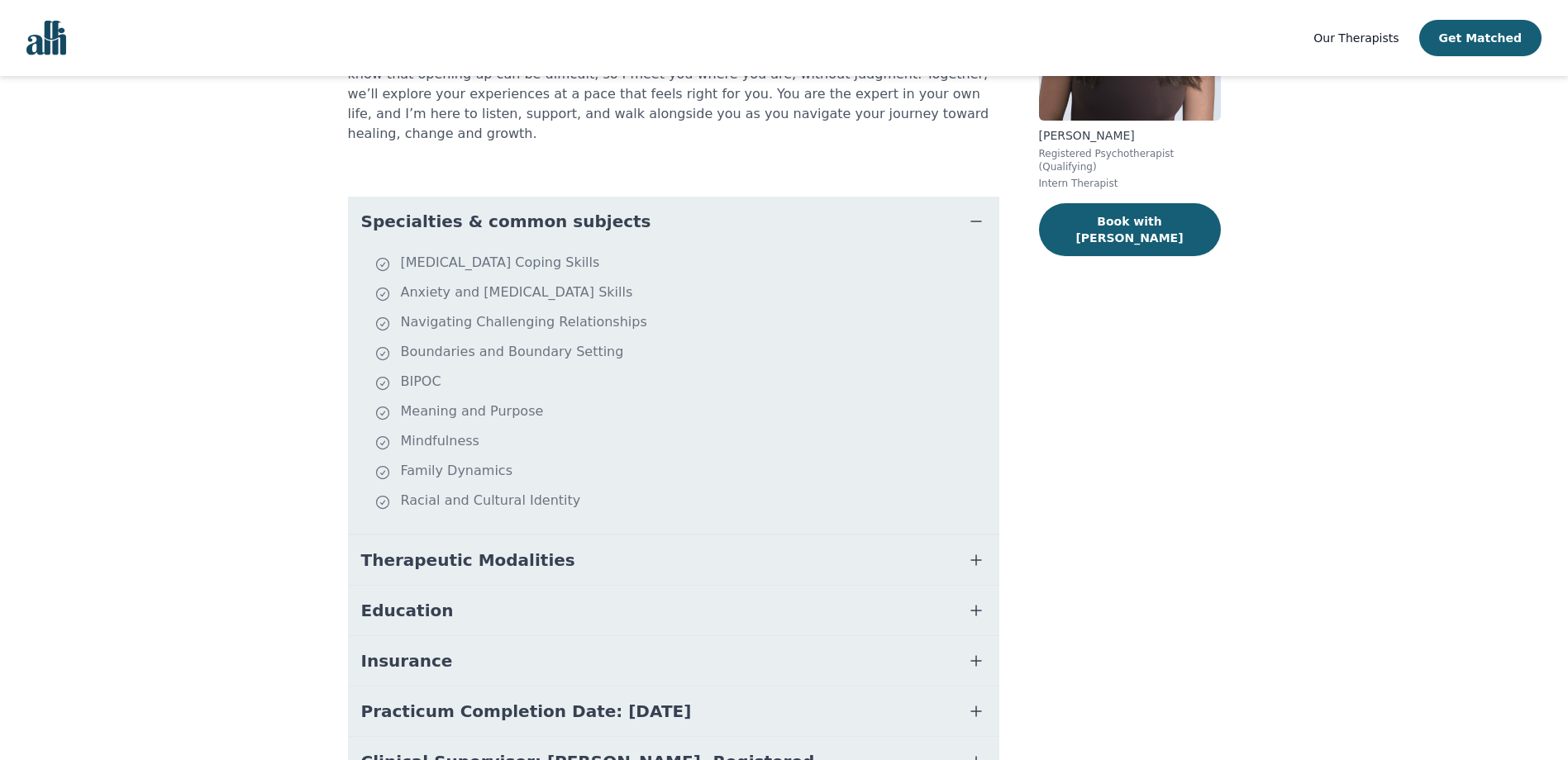
scroll to position [319, 0]
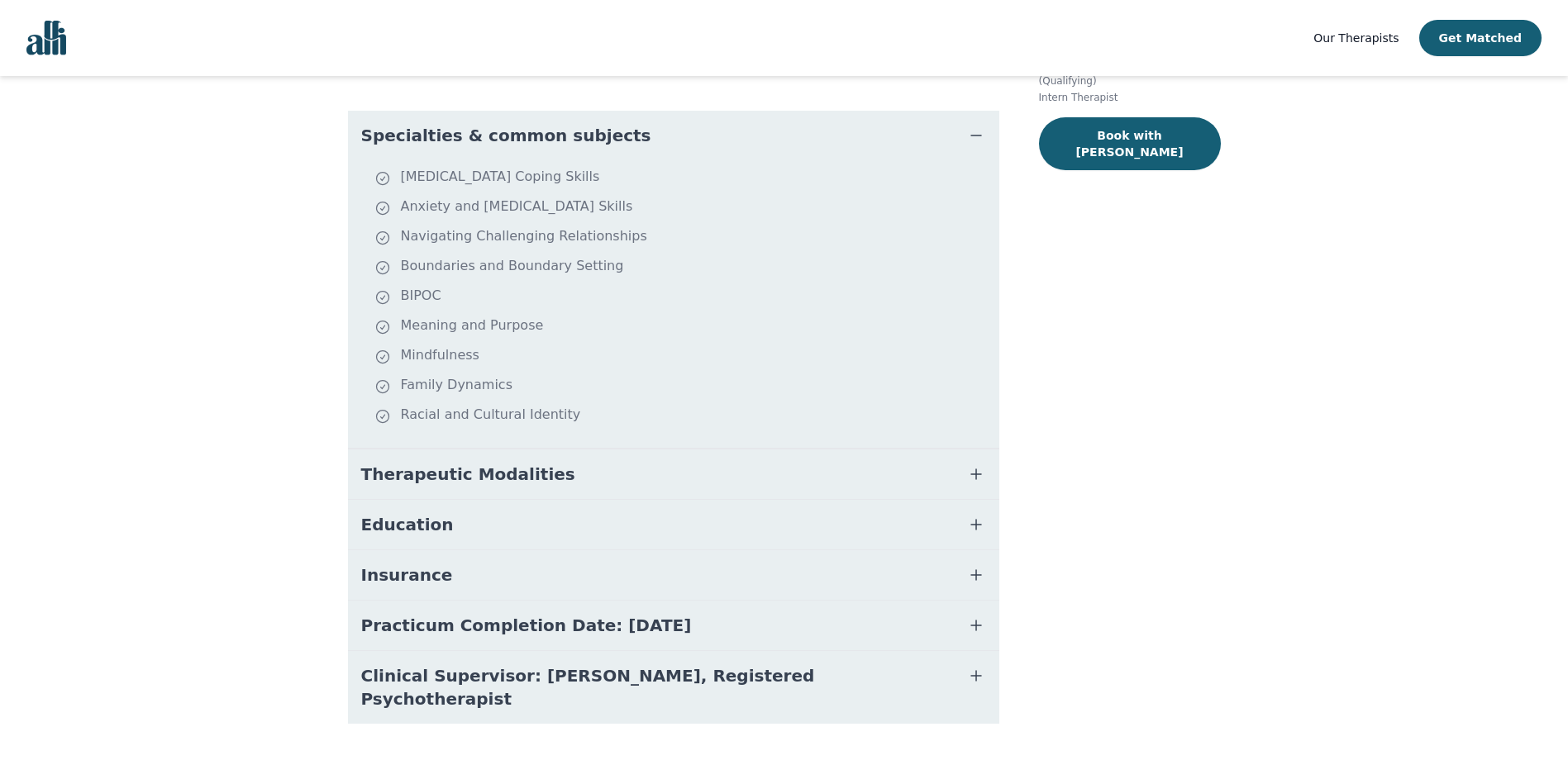
click at [769, 452] on button "Therapeutic Modalities" at bounding box center [673, 473] width 651 height 49
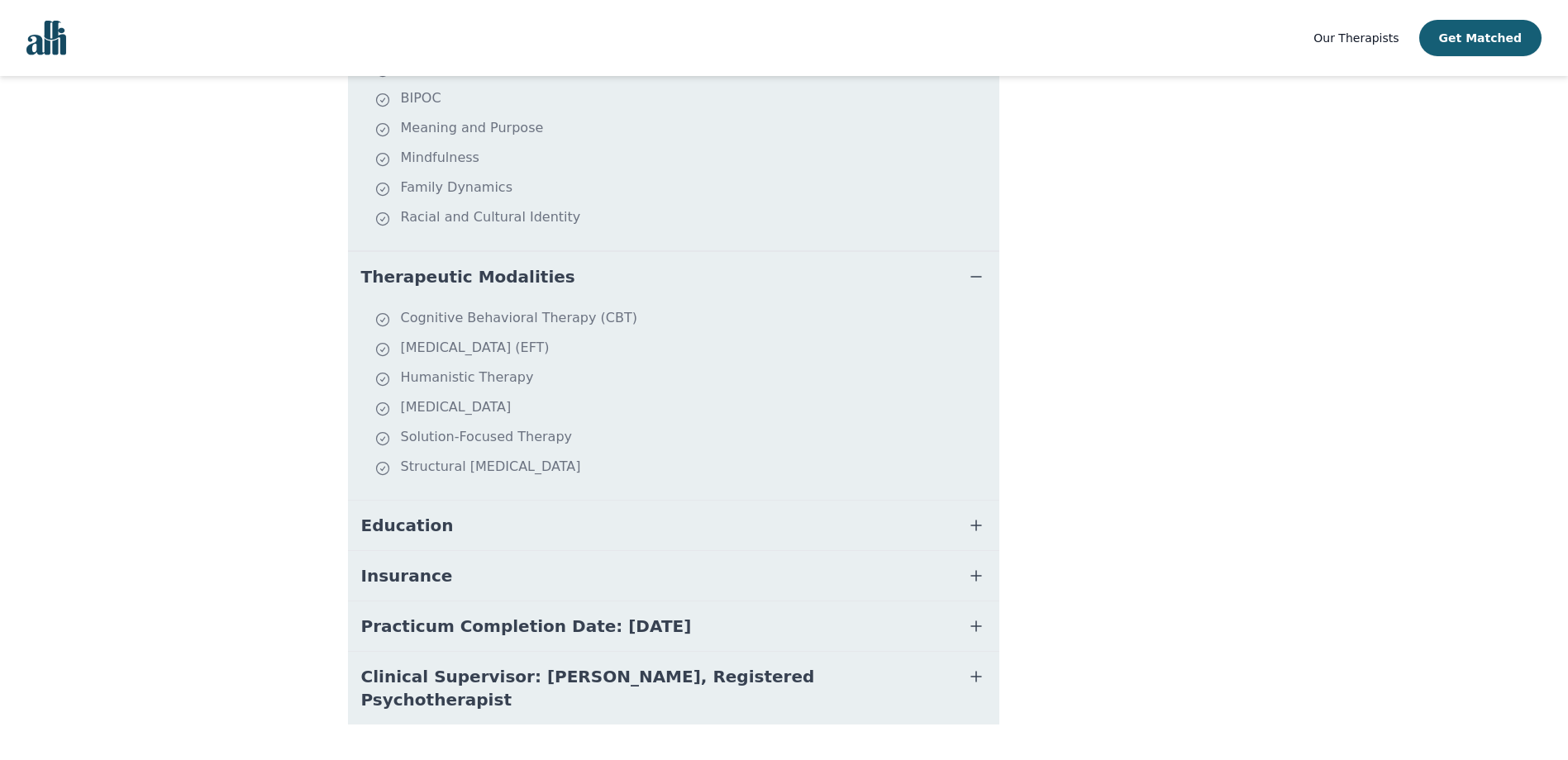
scroll to position [518, 0]
click at [738, 550] on button "Insurance" at bounding box center [673, 574] width 651 height 49
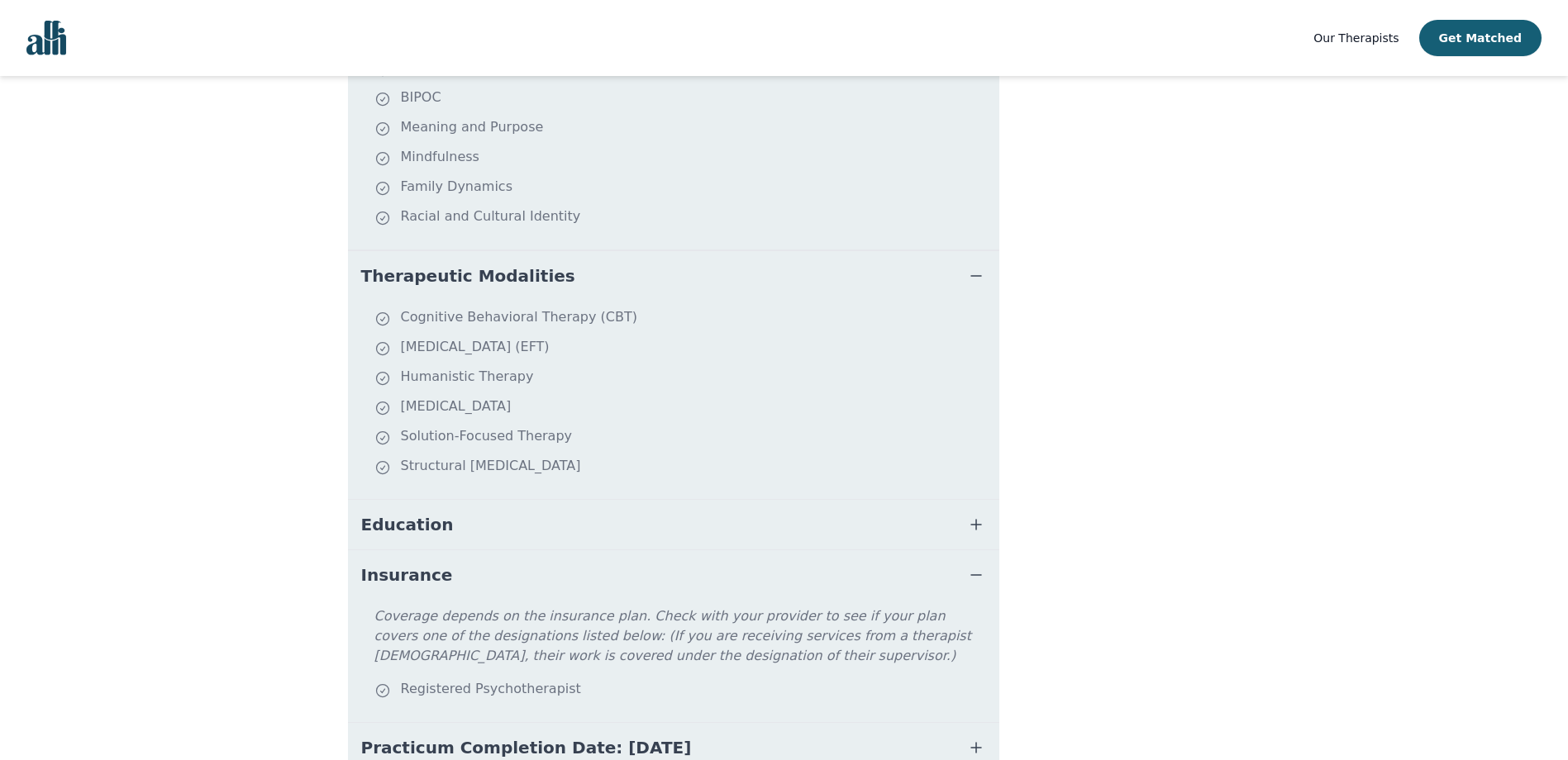
click at [745, 500] on button "Education" at bounding box center [673, 524] width 651 height 49
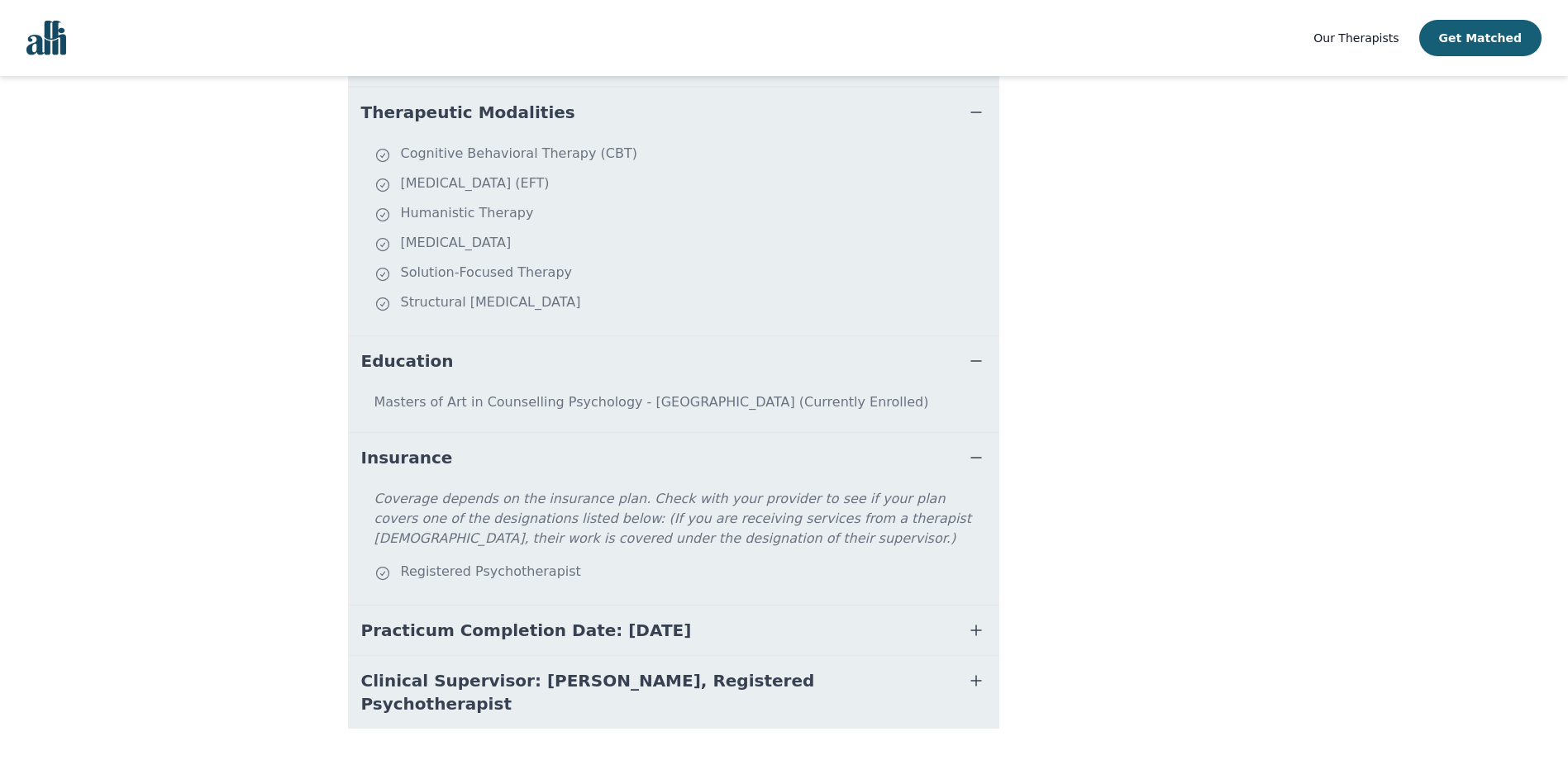
scroll to position [686, 0]
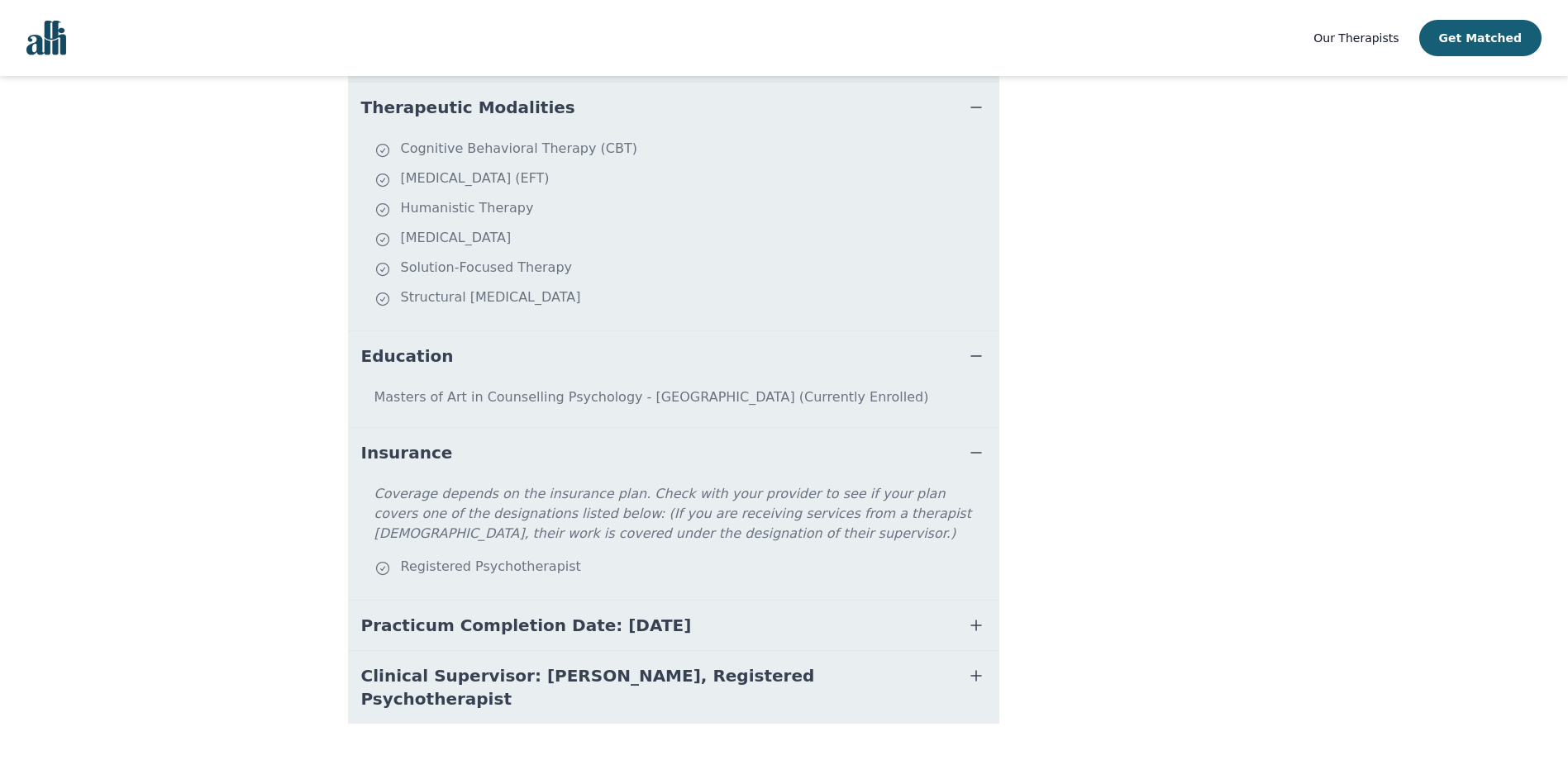
click at [735, 664] on span "Clinical Supervisor: Katherine McNichol, Registered Psychotherapist" at bounding box center [654, 688] width 585 height 47
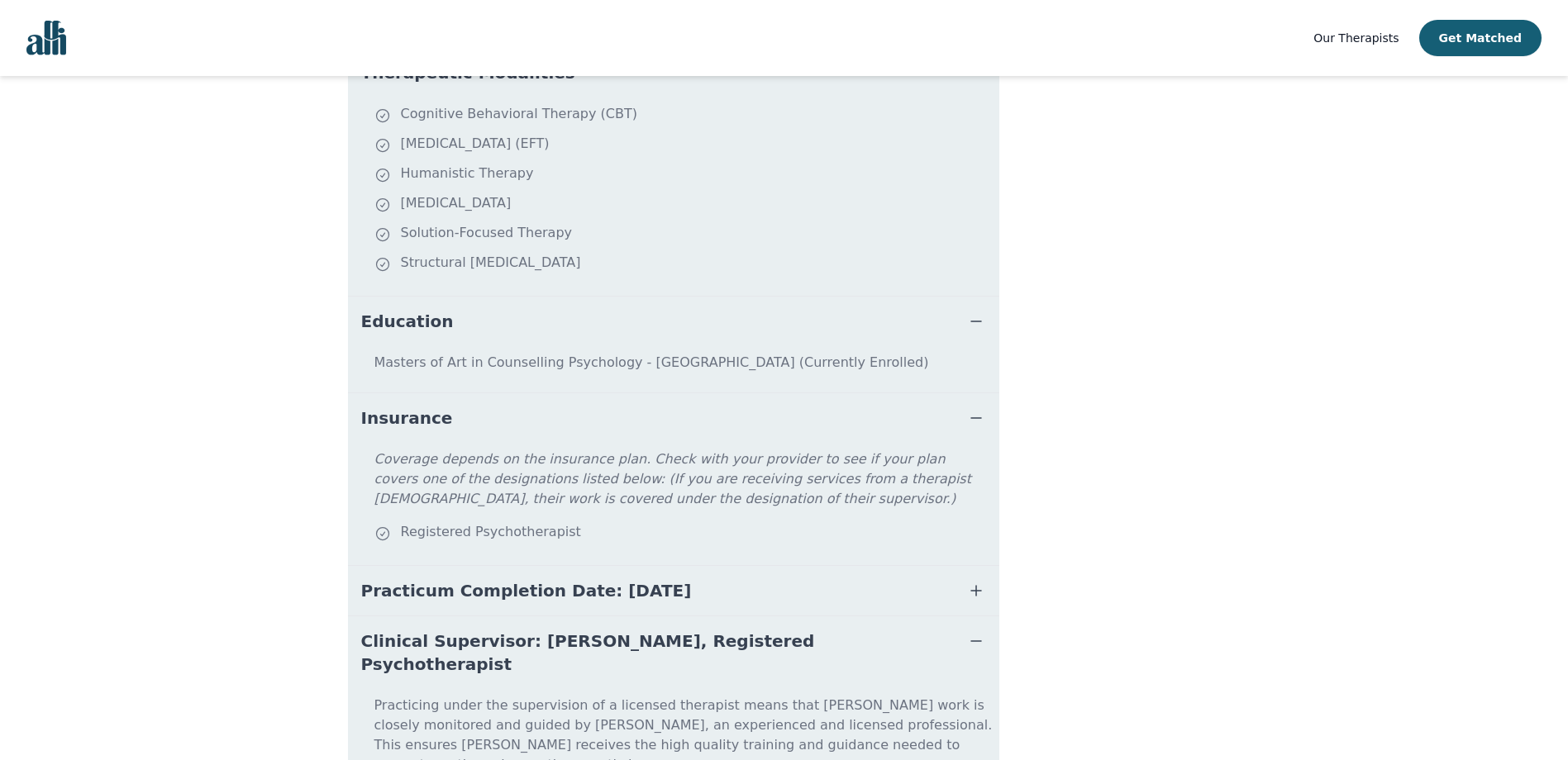
scroll to position [772, 0]
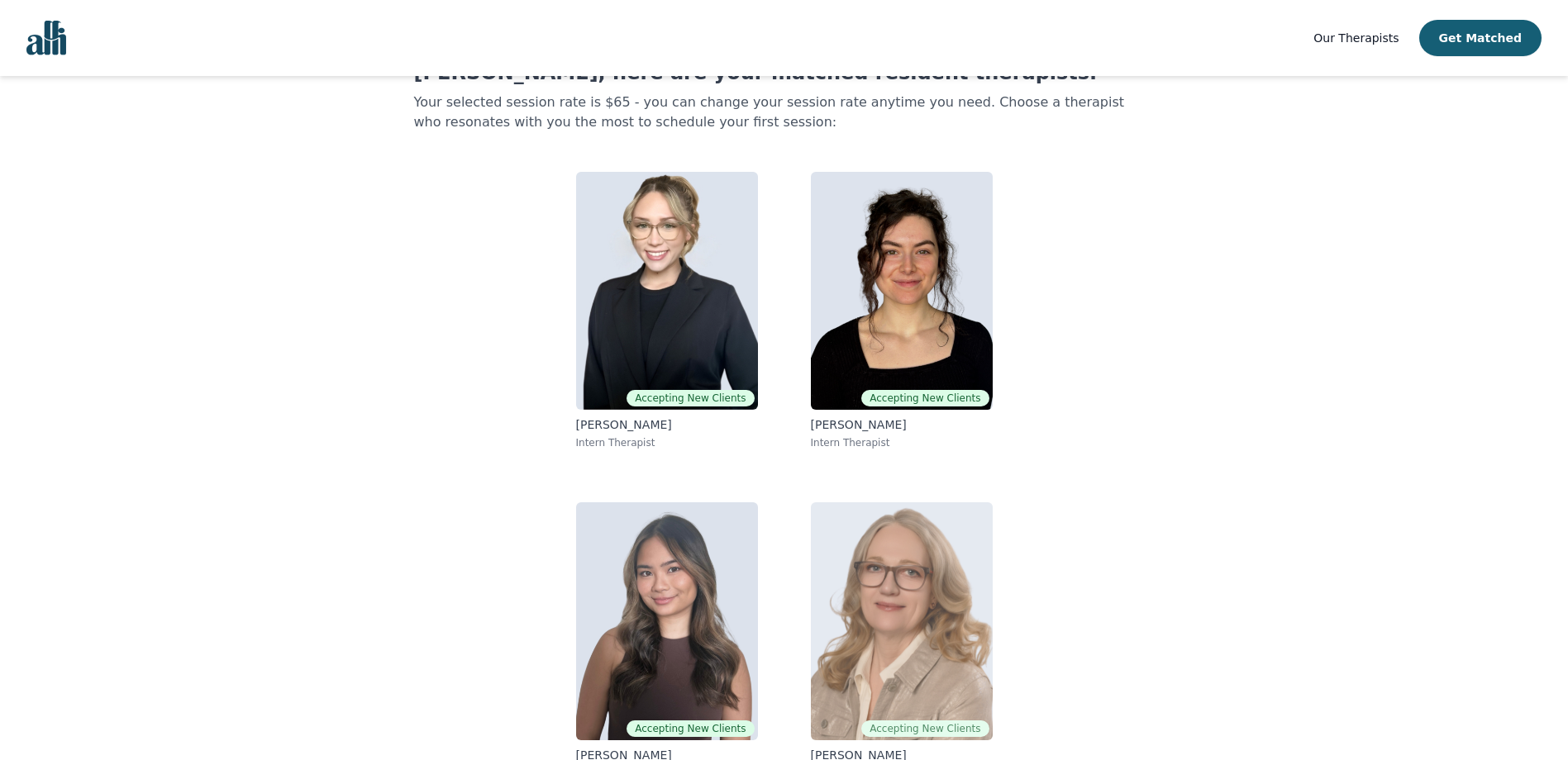
click at [863, 528] on img at bounding box center [902, 622] width 182 height 238
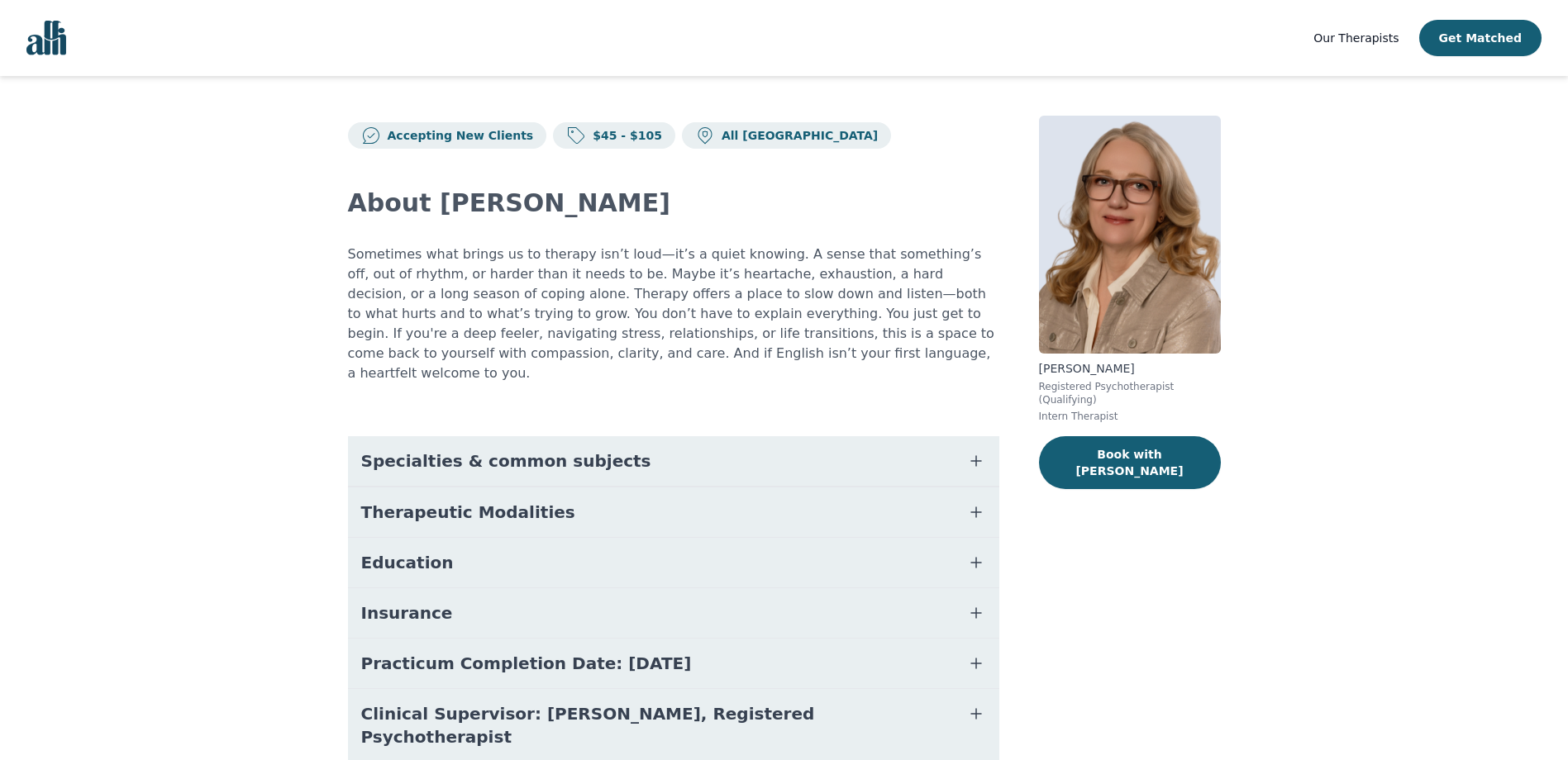
click at [804, 438] on button "Specialties & common subjects" at bounding box center [673, 461] width 651 height 49
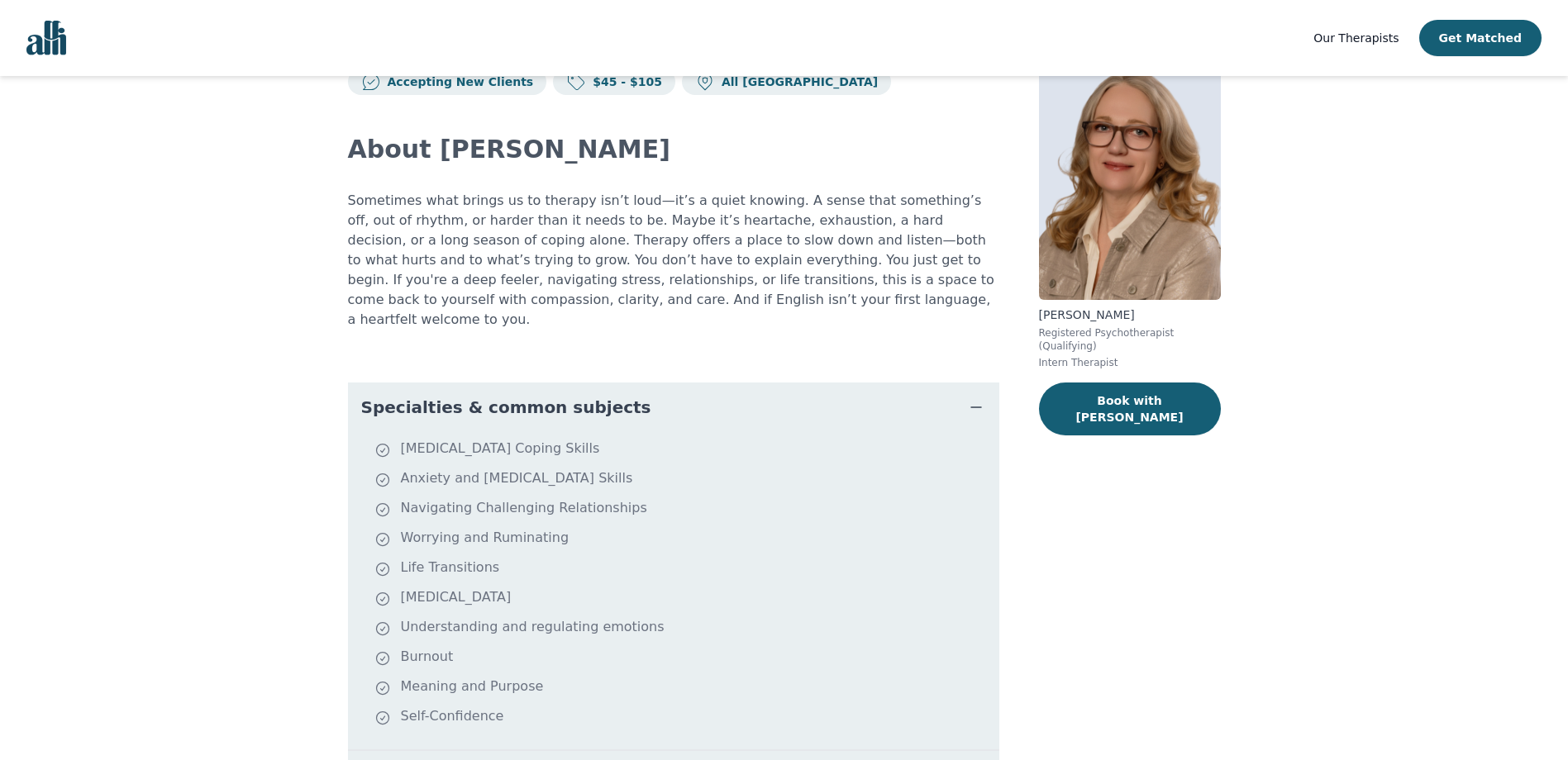
scroll to position [82, 0]
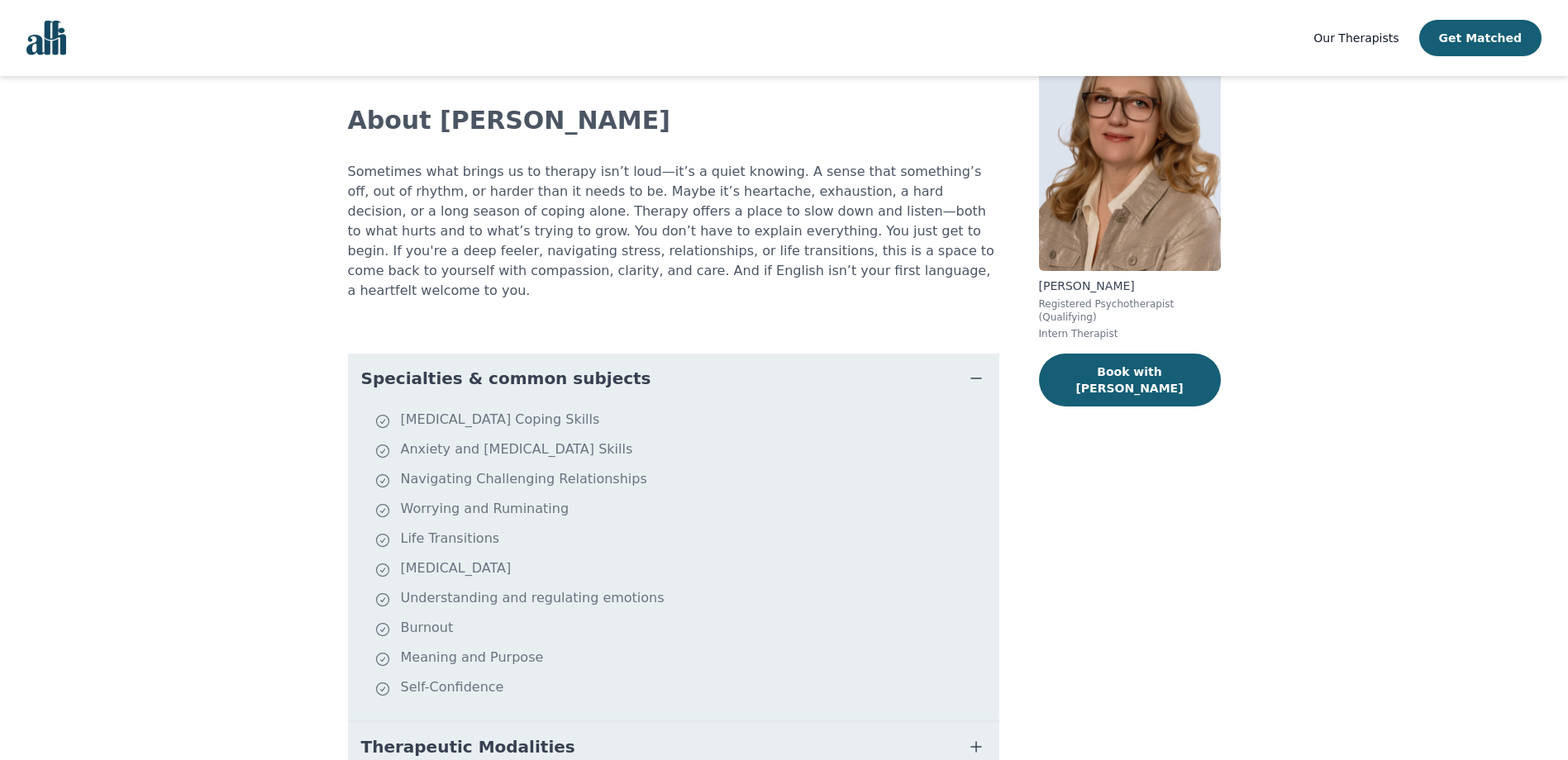
scroll to position [69, 0]
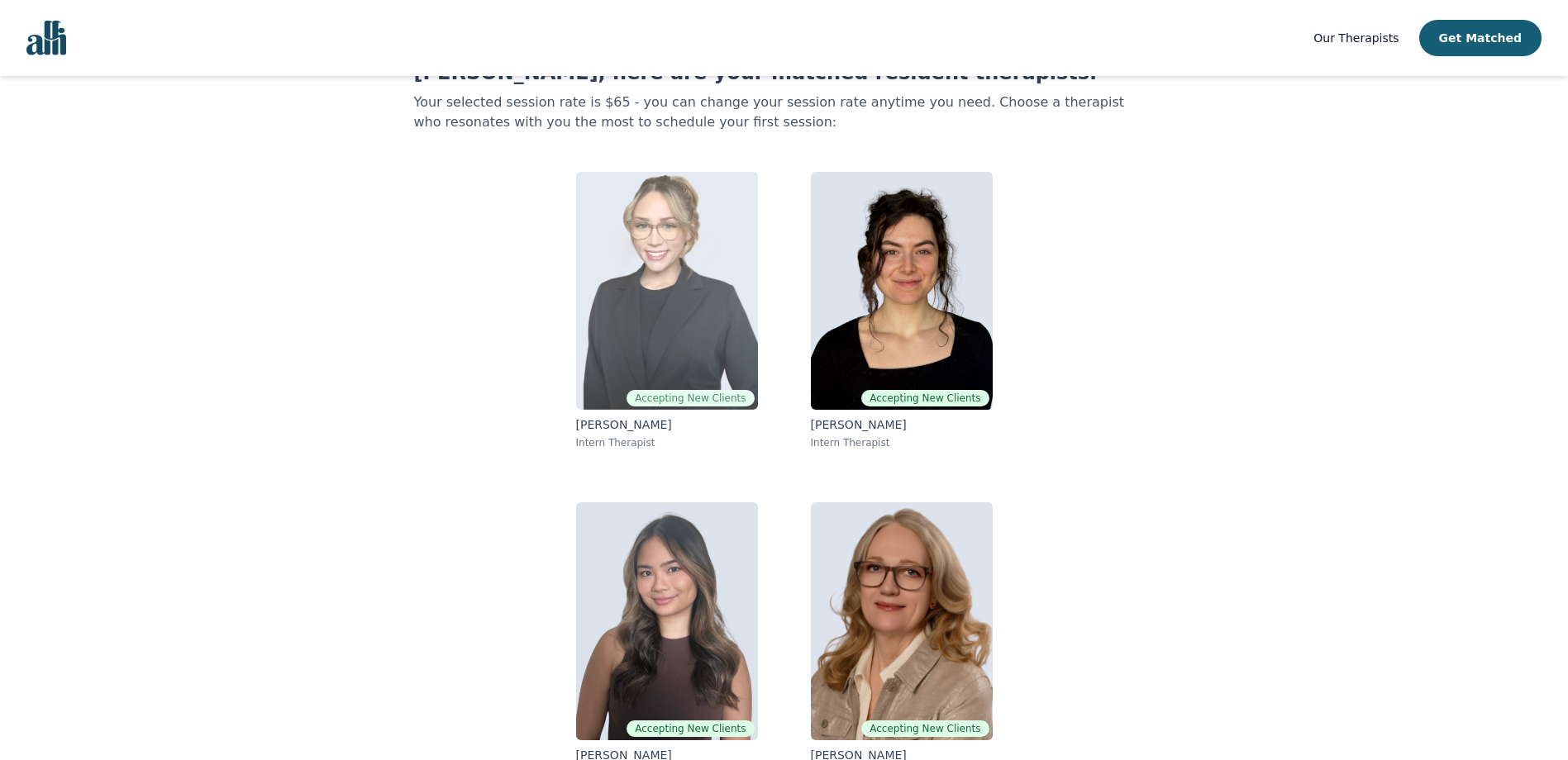
click at [672, 328] on img at bounding box center [667, 291] width 182 height 238
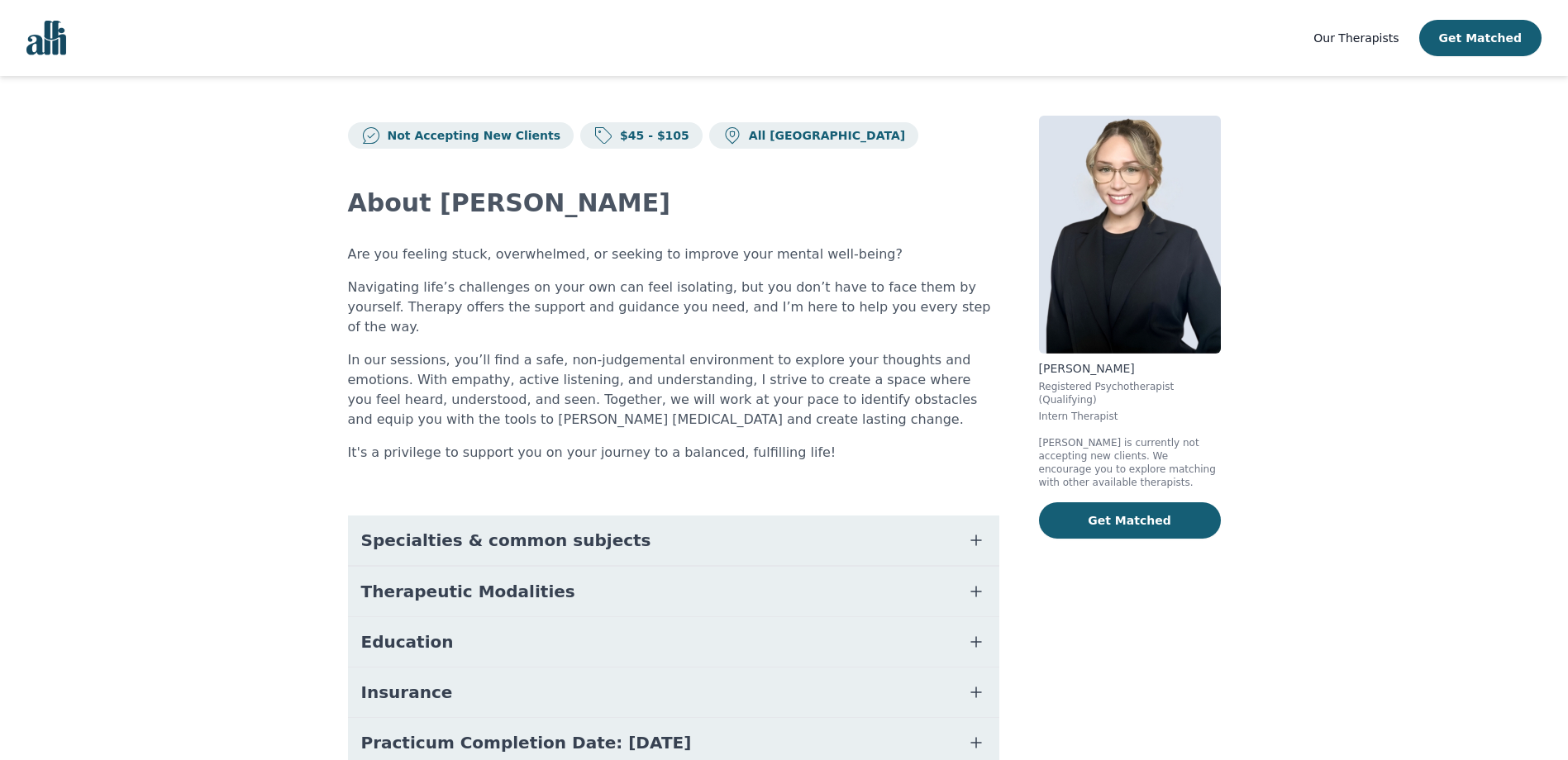
click at [513, 516] on button "Specialties & common subjects" at bounding box center [673, 540] width 651 height 49
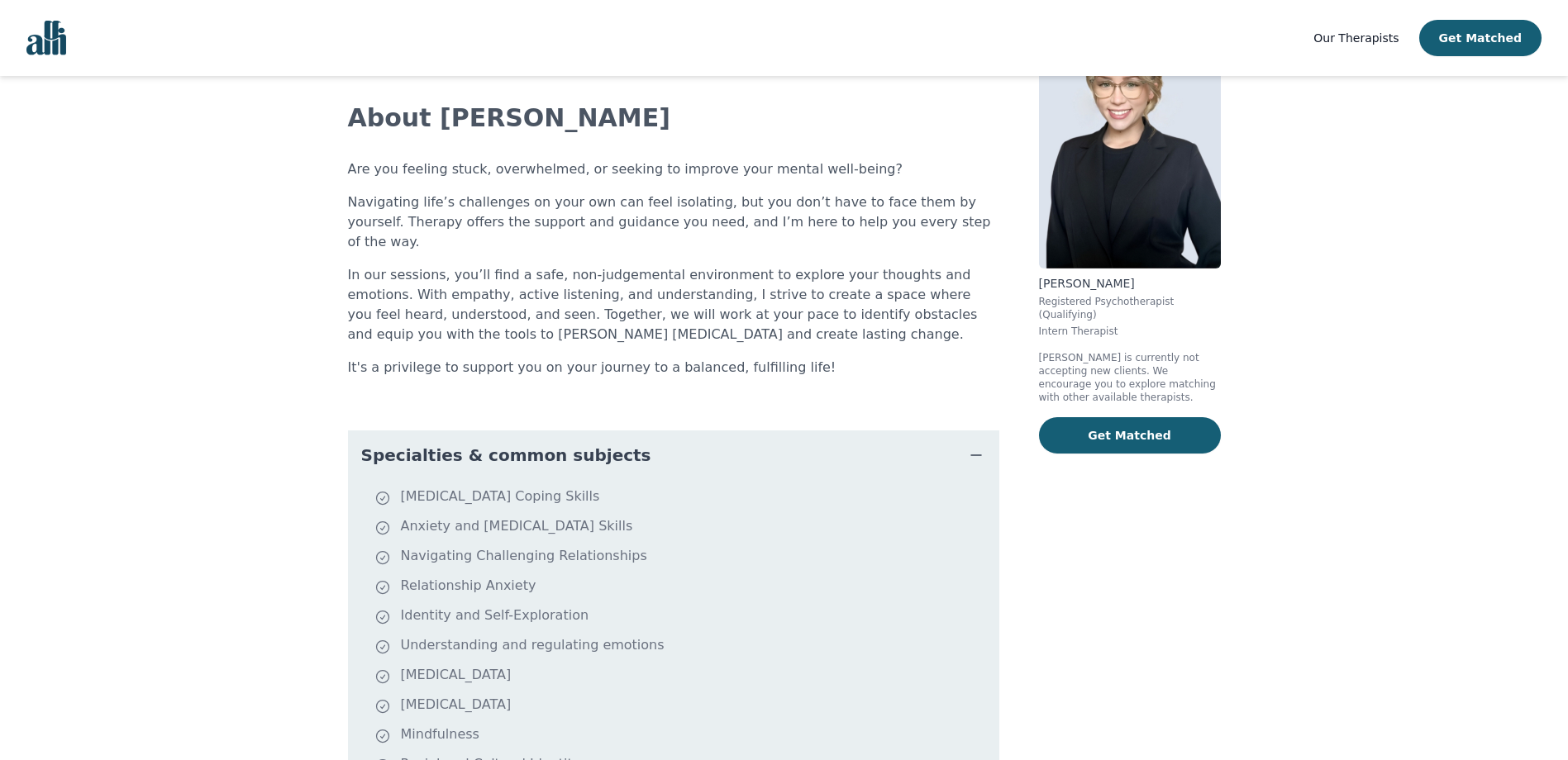
scroll to position [165, 0]
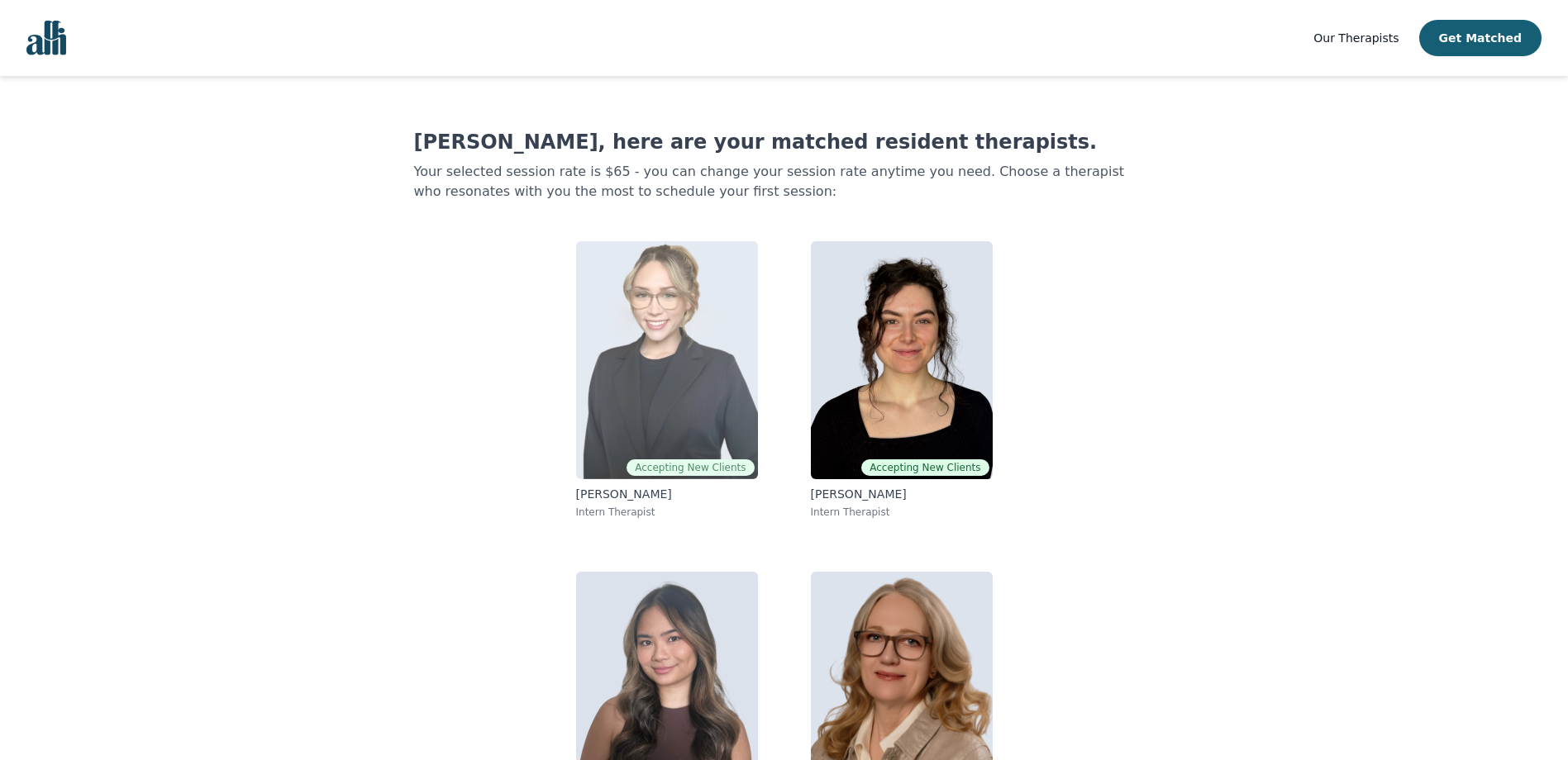
click at [704, 374] on img at bounding box center [667, 361] width 182 height 238
click at [730, 322] on img at bounding box center [667, 361] width 182 height 238
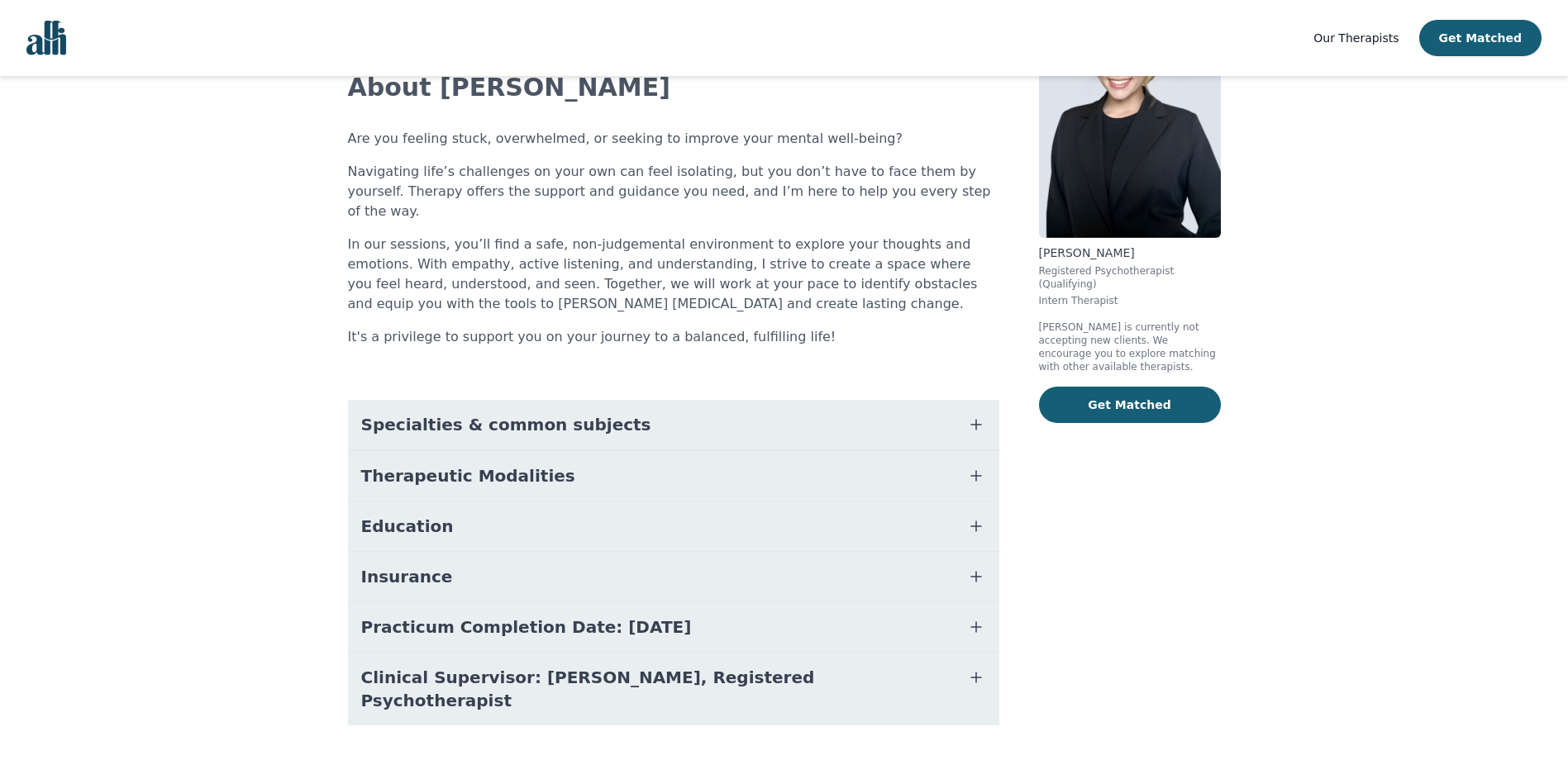
scroll to position [118, 0]
click at [50, 48] on img "Global" at bounding box center [47, 38] width 40 height 35
